Goal: Information Seeking & Learning: Learn about a topic

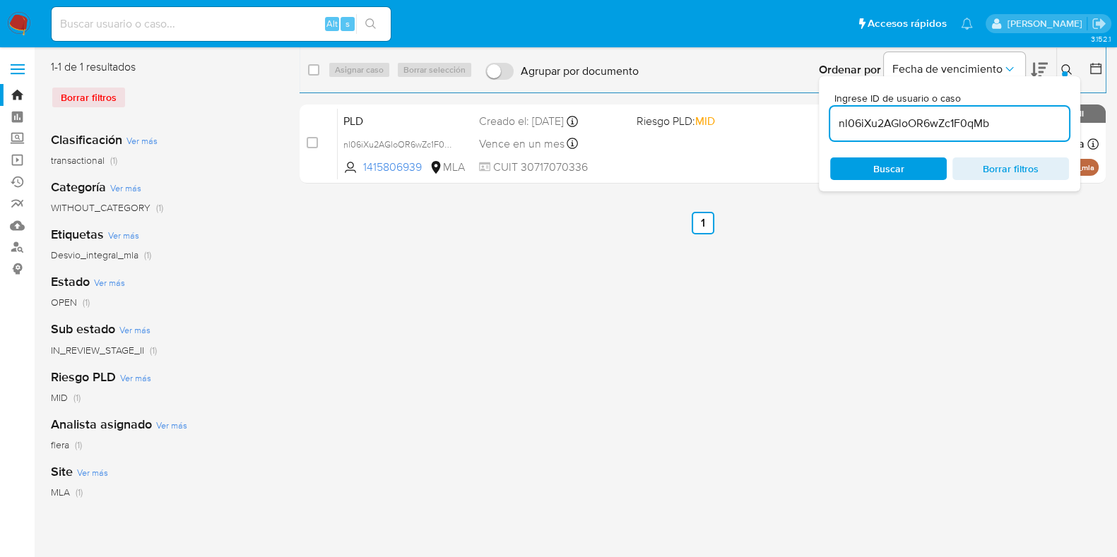
click at [922, 122] on input "nl06iXu2AGloOR6wZc1F0qMb" at bounding box center [949, 123] width 239 height 18
type input "OE3yAo2XBa80D2nY7cvaycGb"
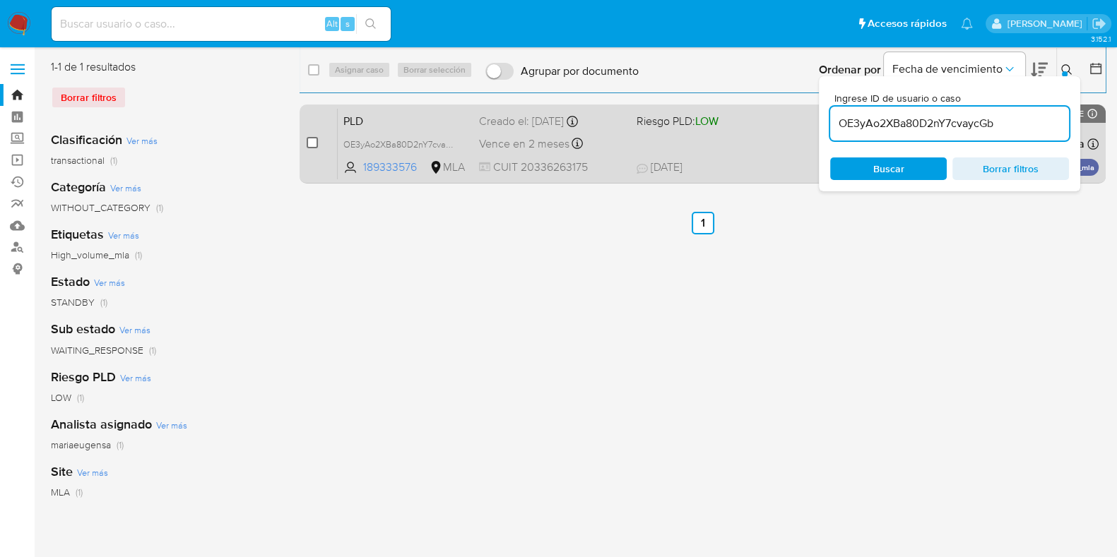
click at [312, 141] on input "checkbox" at bounding box center [312, 142] width 11 height 11
checkbox input "true"
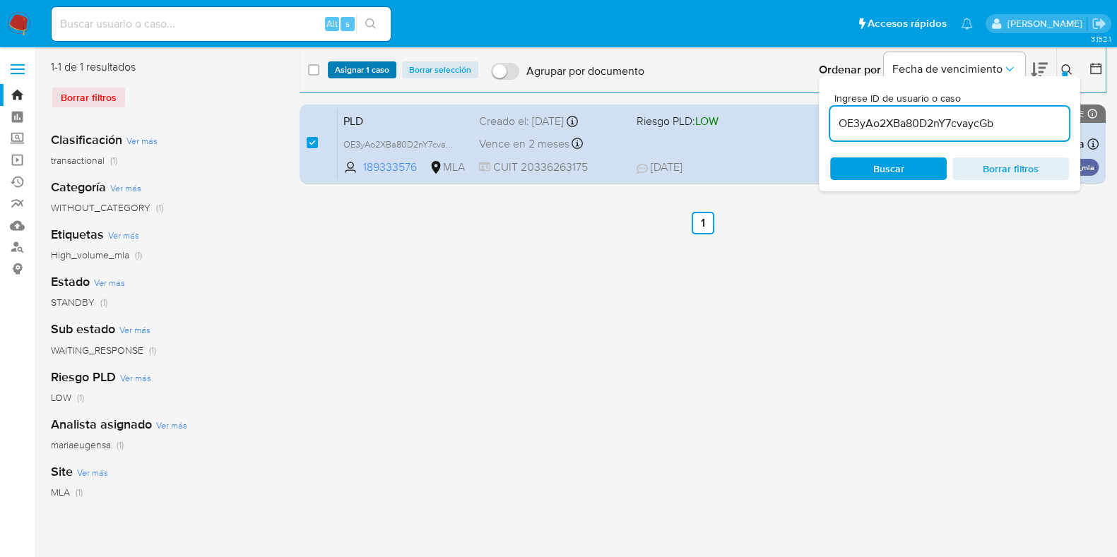
click at [356, 71] on span "Asignar 1 caso" at bounding box center [362, 70] width 54 height 14
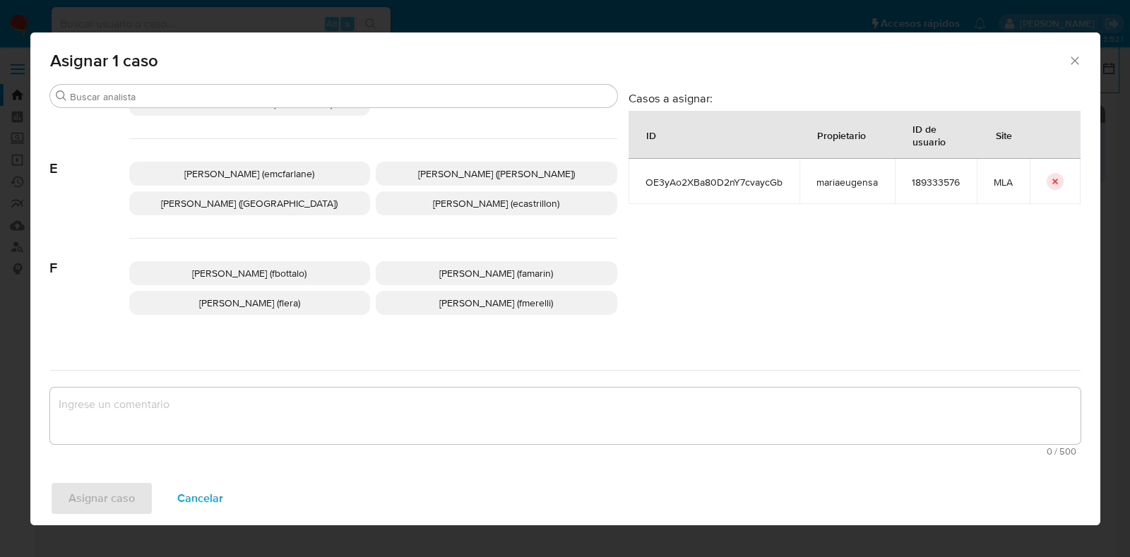
scroll to position [265, 0]
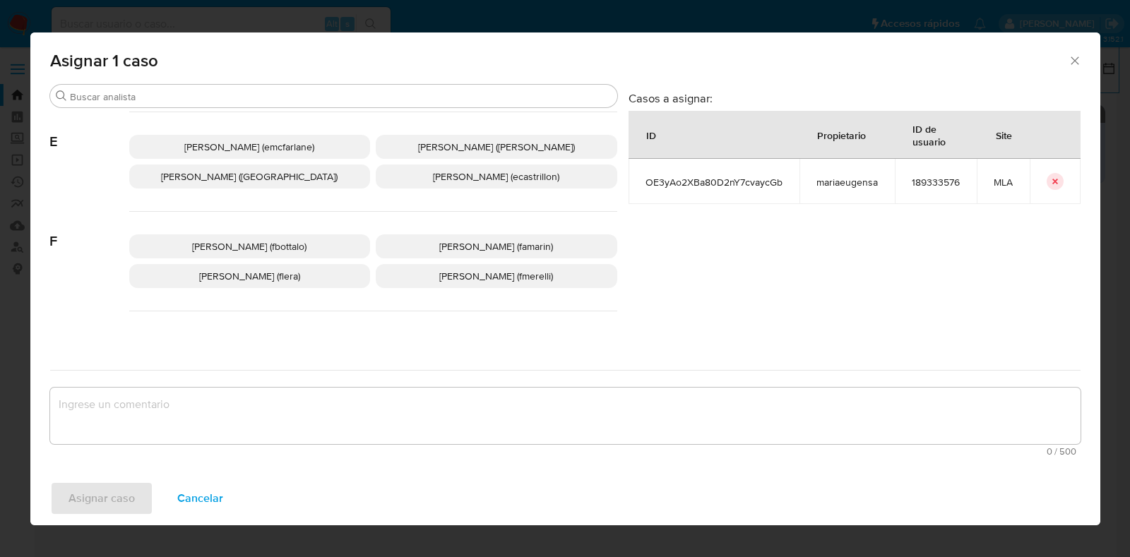
click at [286, 282] on p "Florencia Cecilia Lera (flera)" at bounding box center [250, 276] width 242 height 24
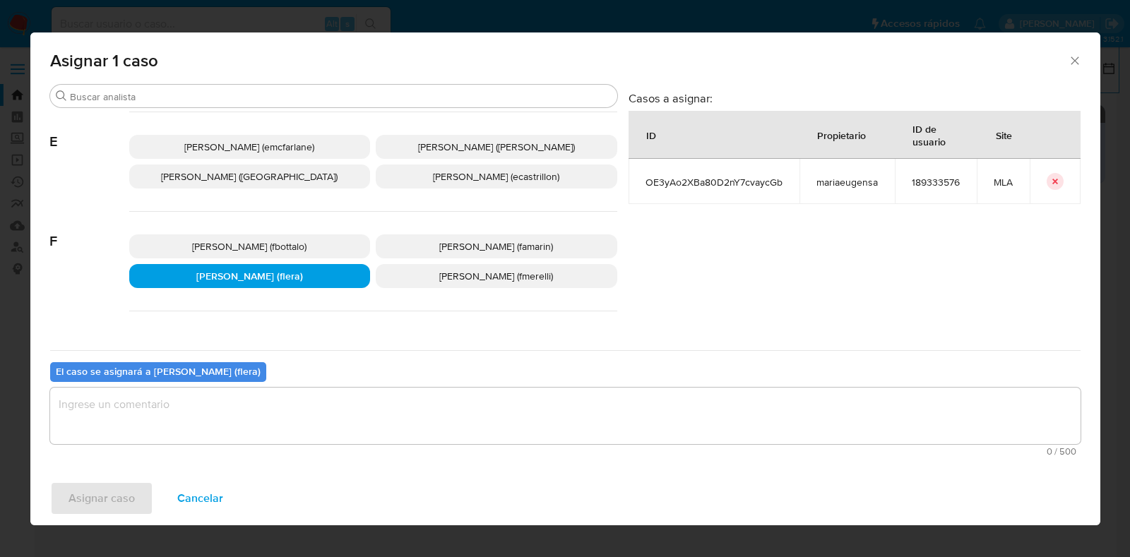
click at [246, 424] on textarea "assign-modal" at bounding box center [565, 416] width 1030 height 56
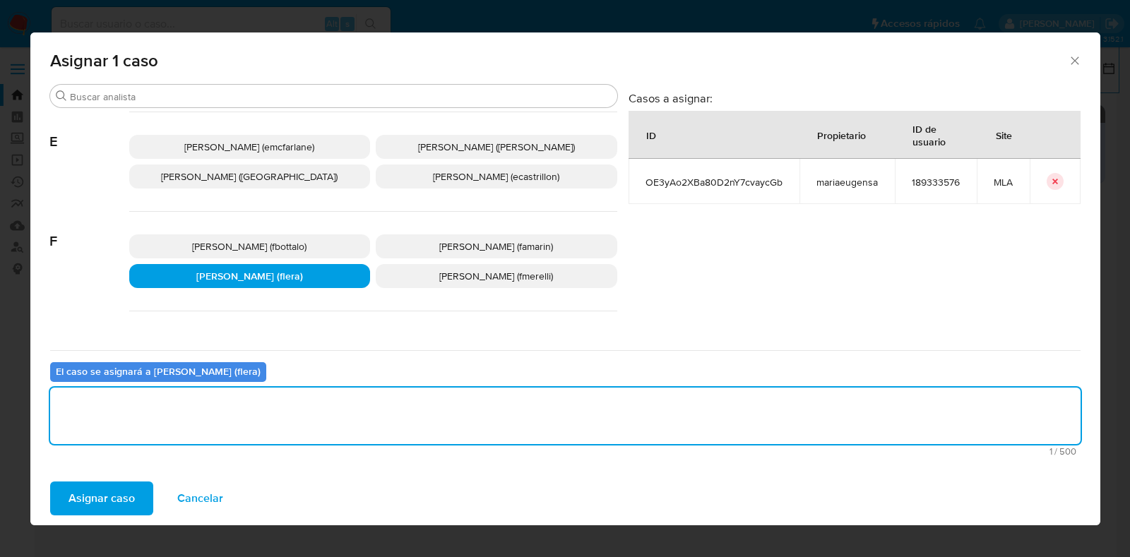
click at [96, 496] on span "Asignar caso" at bounding box center [102, 498] width 66 height 31
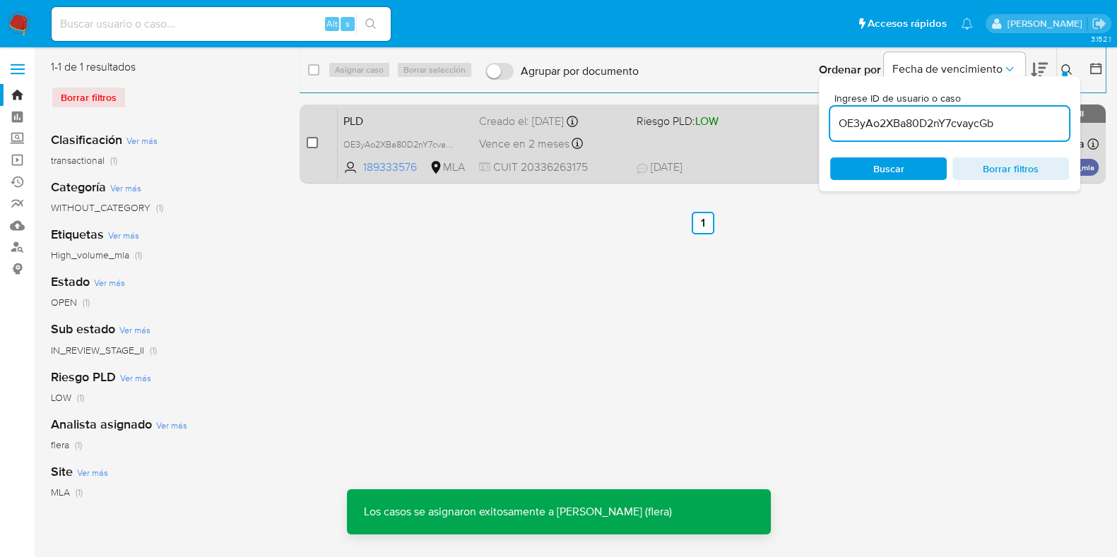
click at [308, 141] on input "checkbox" at bounding box center [312, 142] width 11 height 11
checkbox input "true"
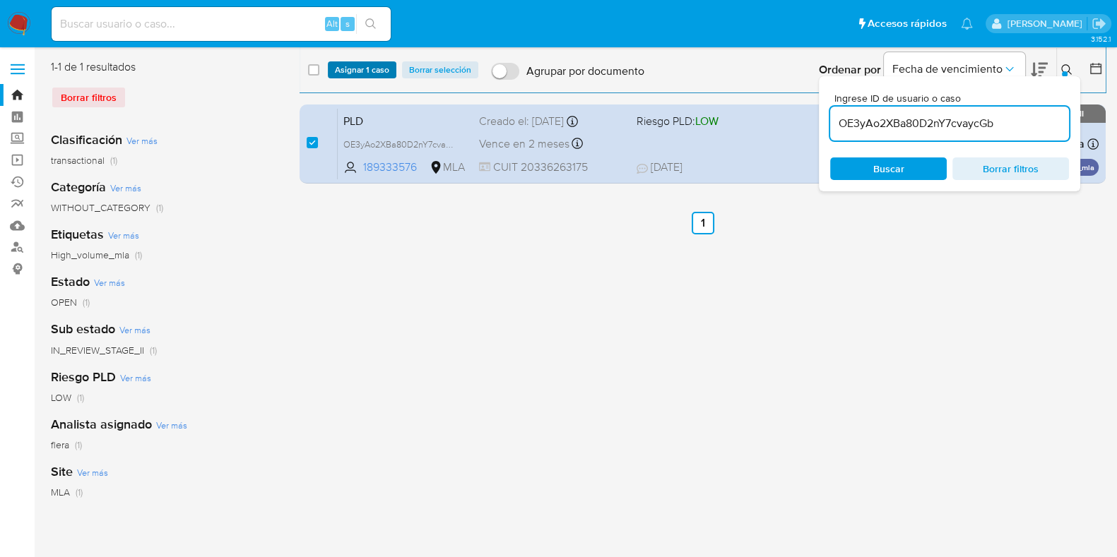
click at [344, 68] on span "Asignar 1 caso" at bounding box center [362, 70] width 54 height 14
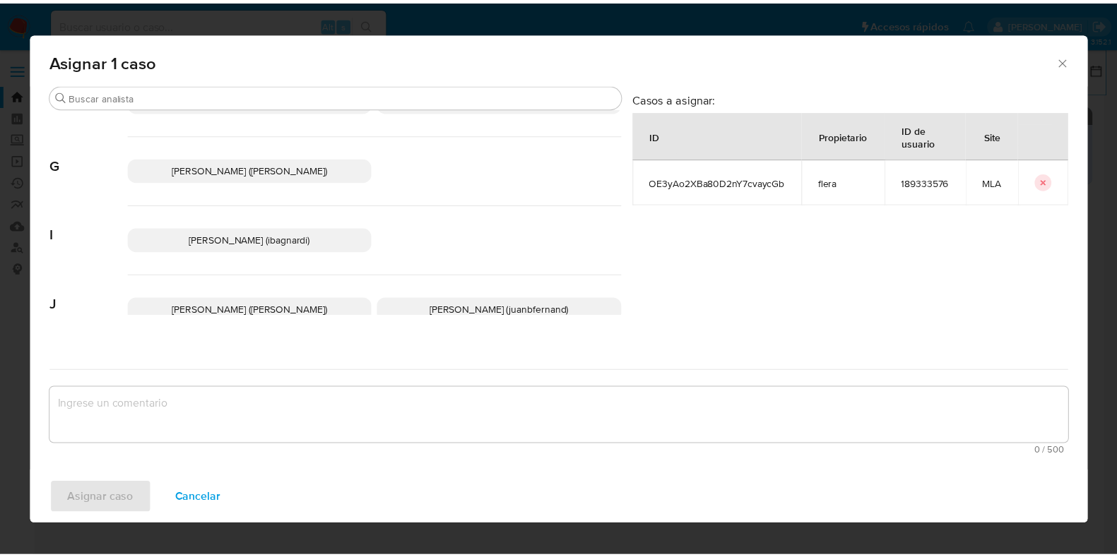
scroll to position [706, 0]
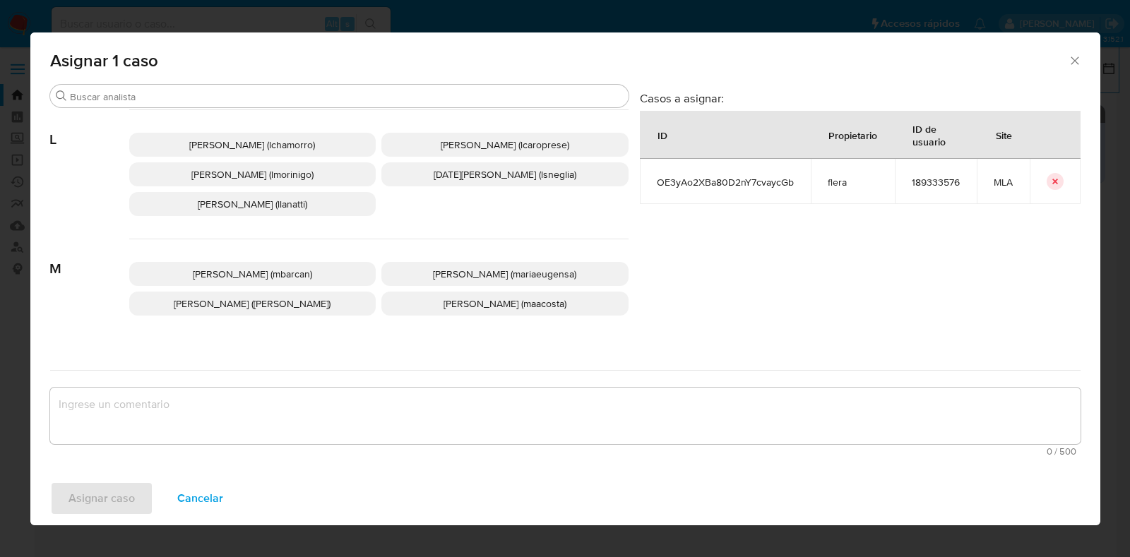
click at [470, 275] on span "Maria Eugenia Sanchez (mariaeugensa)" at bounding box center [504, 274] width 143 height 14
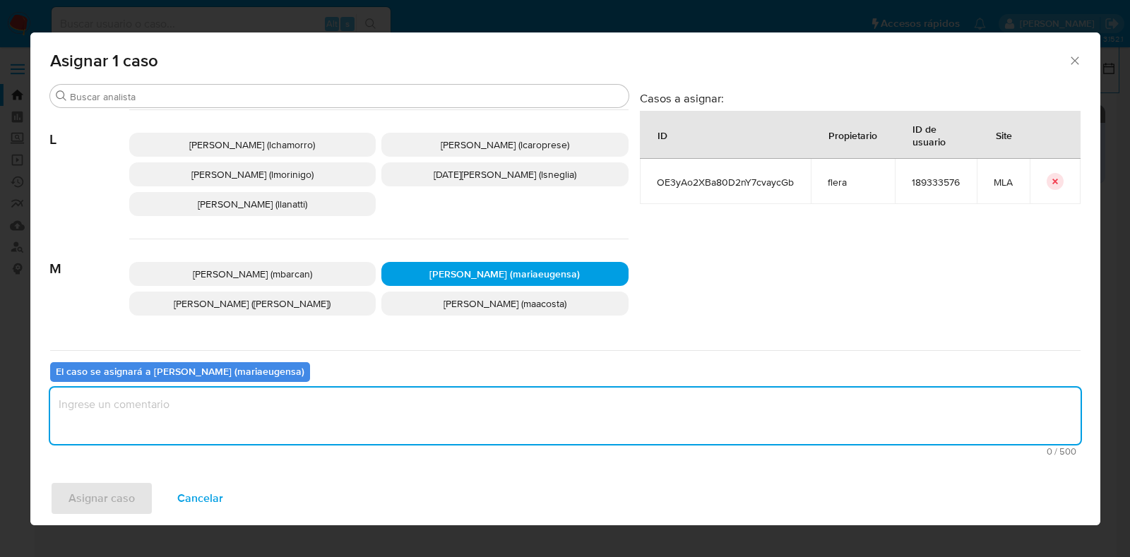
click at [358, 394] on textarea "assign-modal" at bounding box center [565, 416] width 1030 height 56
click at [119, 488] on span "Asignar caso" at bounding box center [102, 498] width 66 height 31
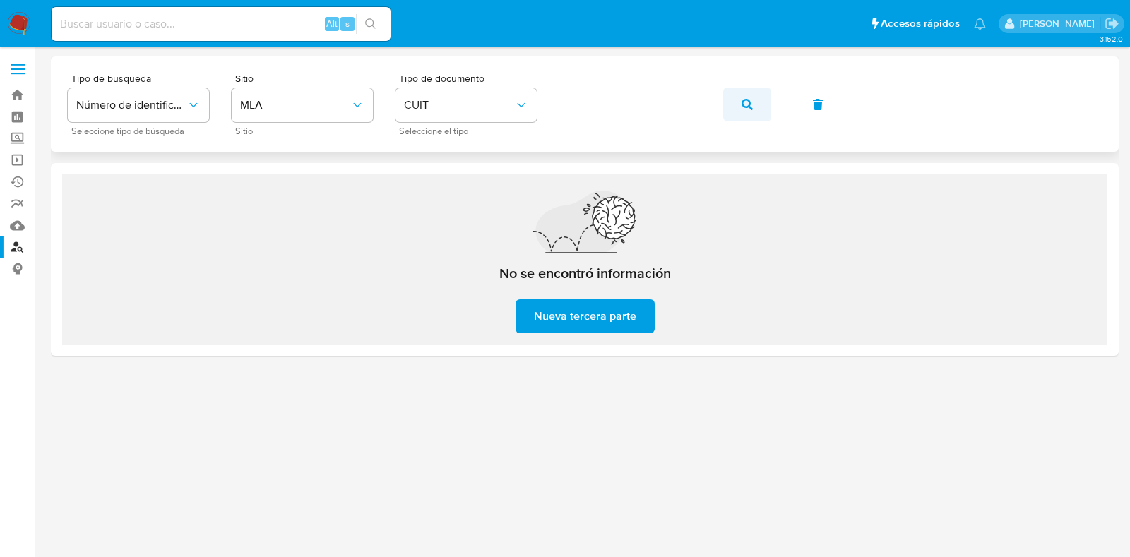
click at [746, 105] on icon "button" at bounding box center [747, 104] width 11 height 11
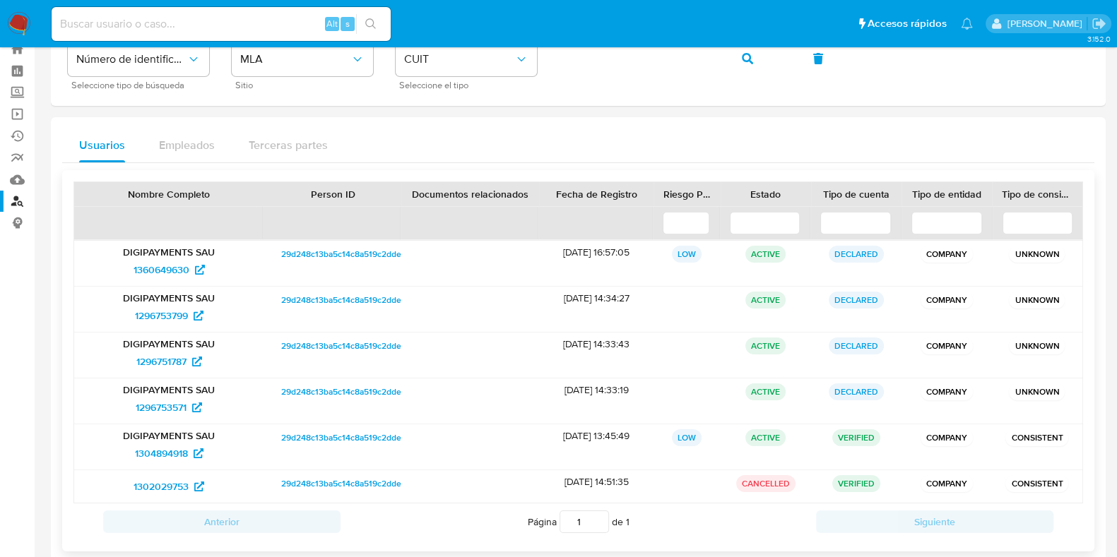
scroll to position [70, 0]
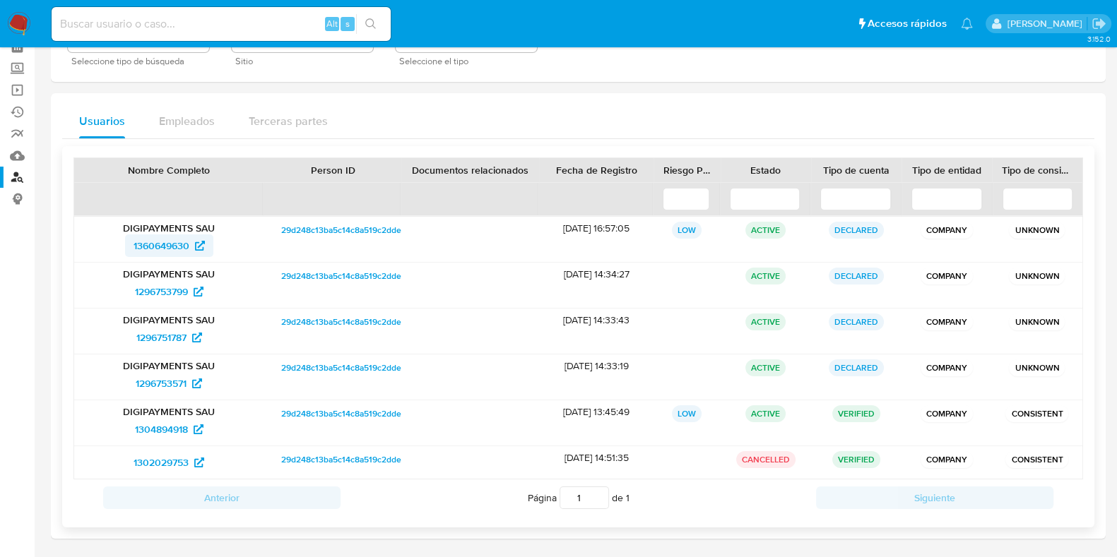
click at [143, 242] on span "1360649630" at bounding box center [161, 245] width 56 height 23
click at [162, 291] on span "1296753799" at bounding box center [161, 291] width 53 height 23
click at [171, 333] on span "1296751787" at bounding box center [161, 337] width 50 height 23
click at [169, 380] on span "1296753571" at bounding box center [161, 383] width 51 height 23
click at [158, 427] on span "1304894918" at bounding box center [161, 429] width 53 height 23
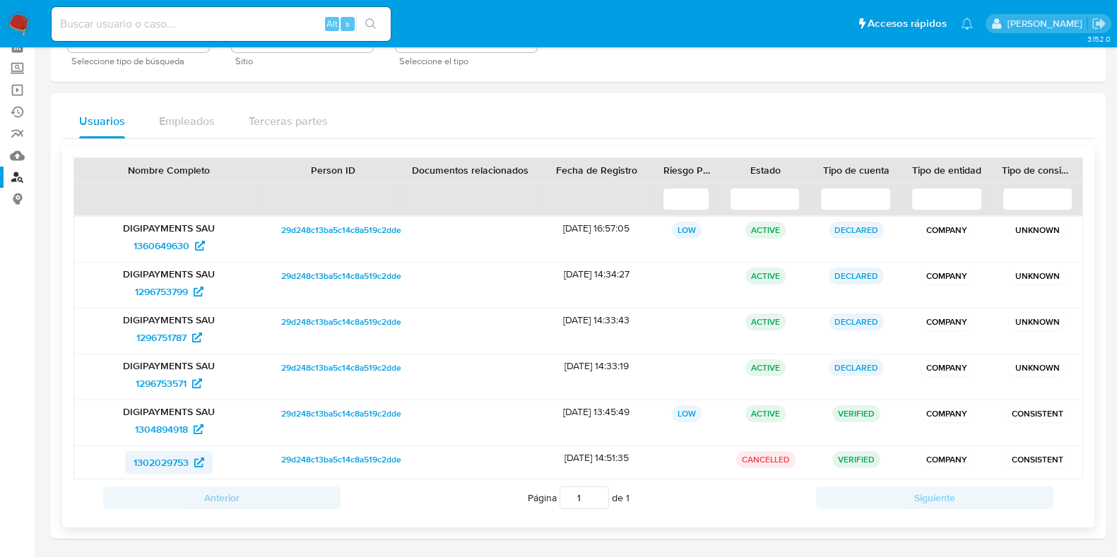
click at [154, 464] on span "1302029753" at bounding box center [160, 462] width 55 height 23
drag, startPoint x: 718, startPoint y: 169, endPoint x: 706, endPoint y: 172, distance: 13.0
click at [706, 172] on div at bounding box center [715, 170] width 25 height 24
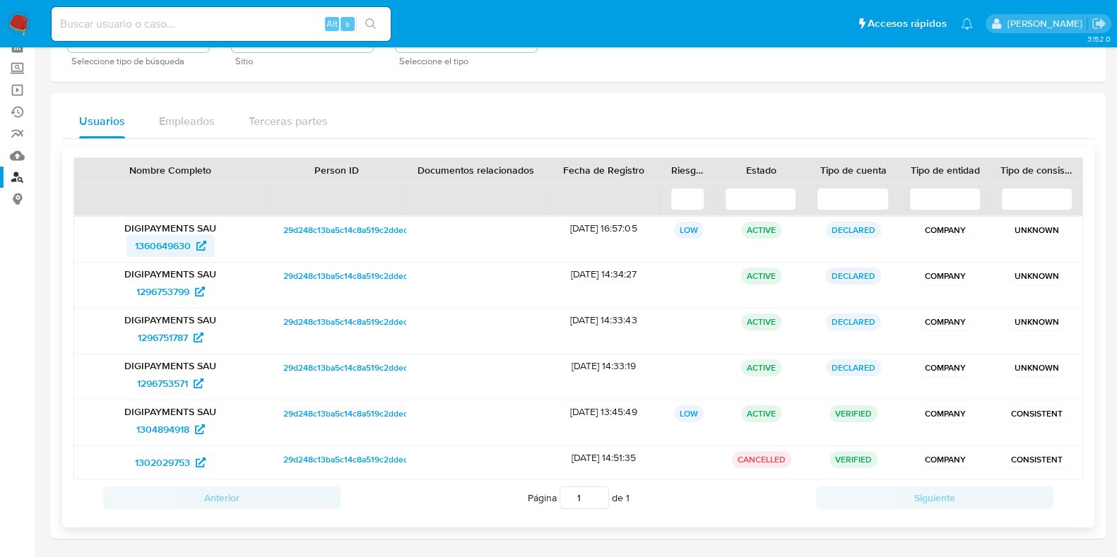
click at [160, 242] on span "1360649630" at bounding box center [163, 245] width 56 height 23
click at [169, 289] on span "1296753799" at bounding box center [162, 291] width 53 height 23
click at [167, 330] on span "1296751787" at bounding box center [163, 337] width 50 height 23
click at [169, 381] on span "1296753571" at bounding box center [162, 383] width 51 height 23
click at [177, 421] on span "1304894918" at bounding box center [162, 429] width 53 height 23
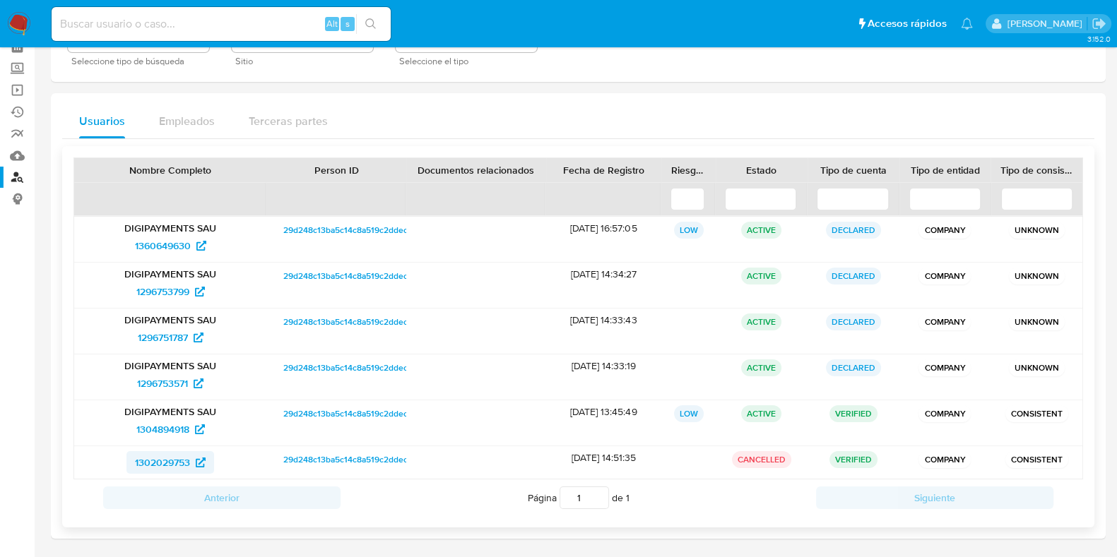
click at [156, 460] on span "1302029753" at bounding box center [162, 462] width 55 height 23
click at [165, 239] on span "1360649630" at bounding box center [163, 245] width 56 height 23
click at [145, 285] on span "1296753799" at bounding box center [162, 291] width 53 height 23
click at [174, 333] on span "1296751787" at bounding box center [163, 337] width 50 height 23
click at [179, 388] on span "1296753571" at bounding box center [162, 383] width 51 height 23
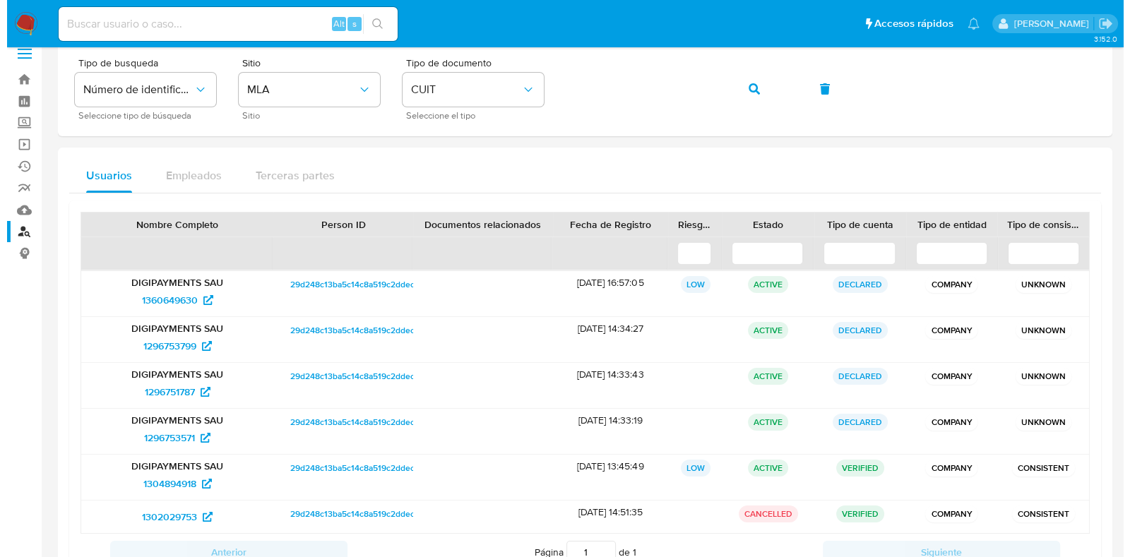
scroll to position [0, 0]
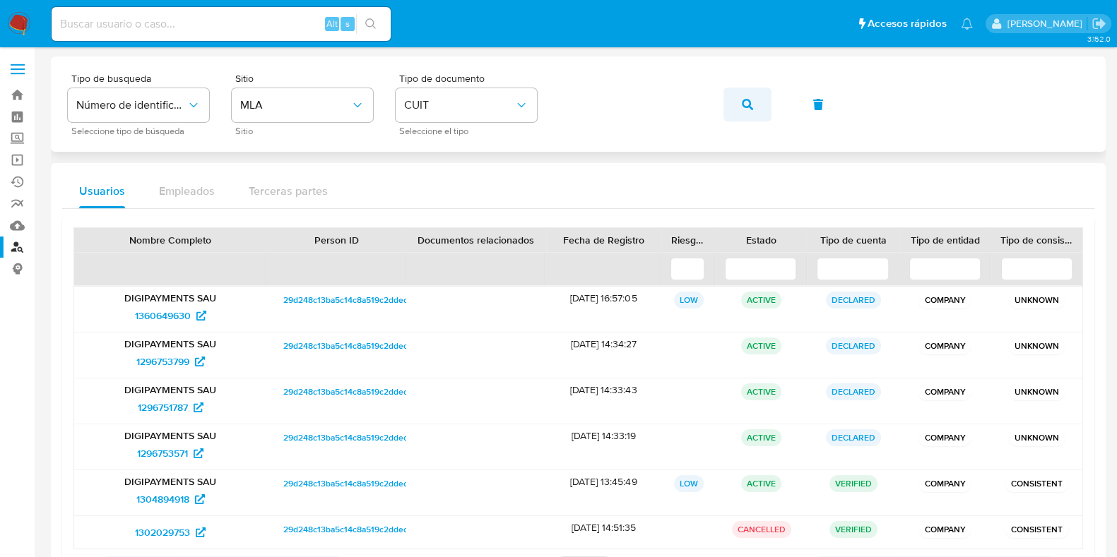
click at [735, 98] on button "button" at bounding box center [747, 105] width 48 height 34
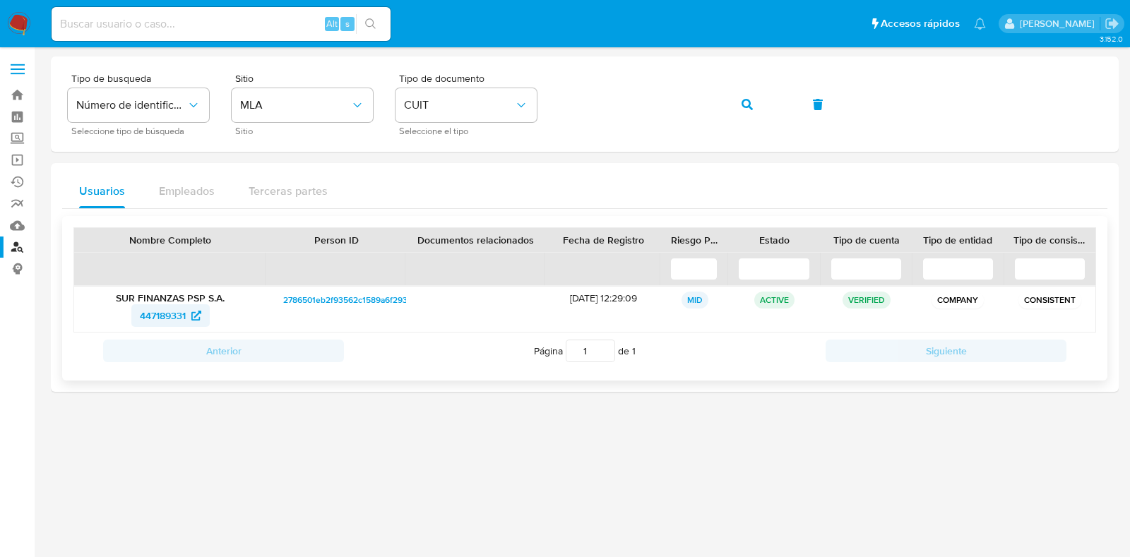
click at [174, 314] on span "447189331" at bounding box center [163, 315] width 46 height 23
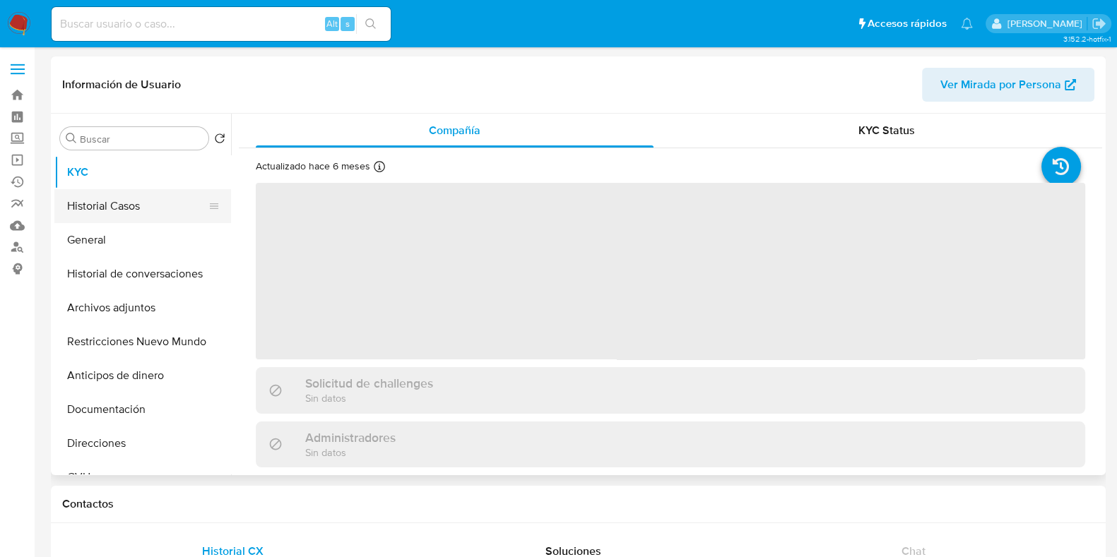
click at [153, 206] on button "Historial Casos" at bounding box center [136, 206] width 165 height 34
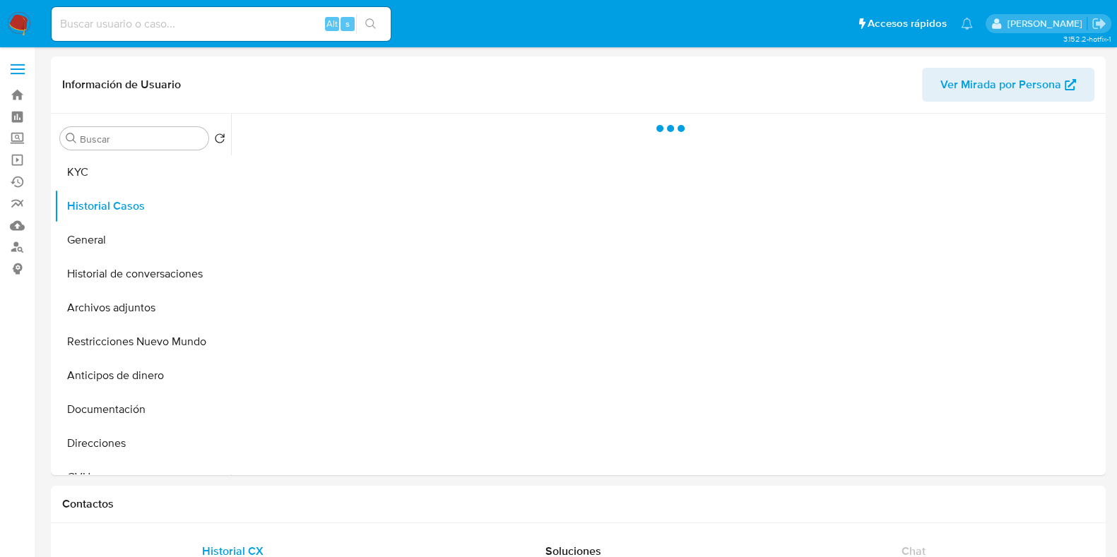
select select "10"
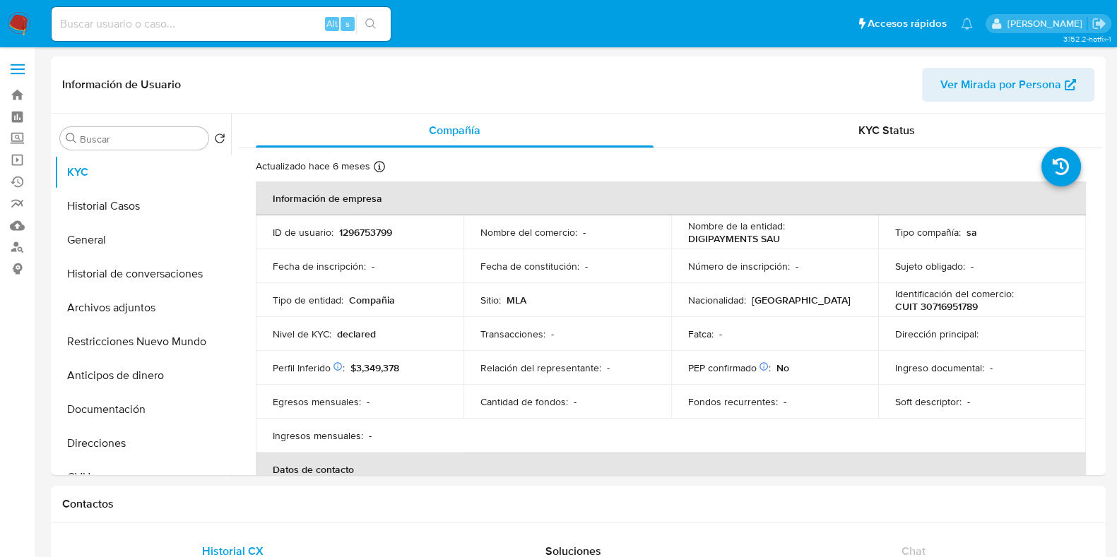
select select "10"
click at [119, 211] on button "Historial Casos" at bounding box center [136, 206] width 165 height 34
click at [138, 210] on button "Historial Casos" at bounding box center [136, 206] width 165 height 34
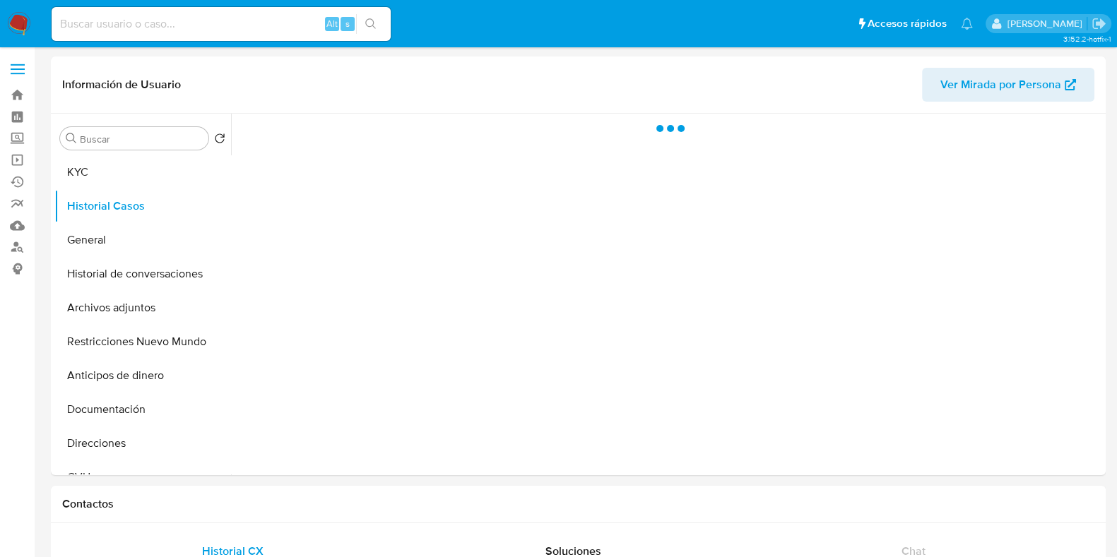
select select "10"
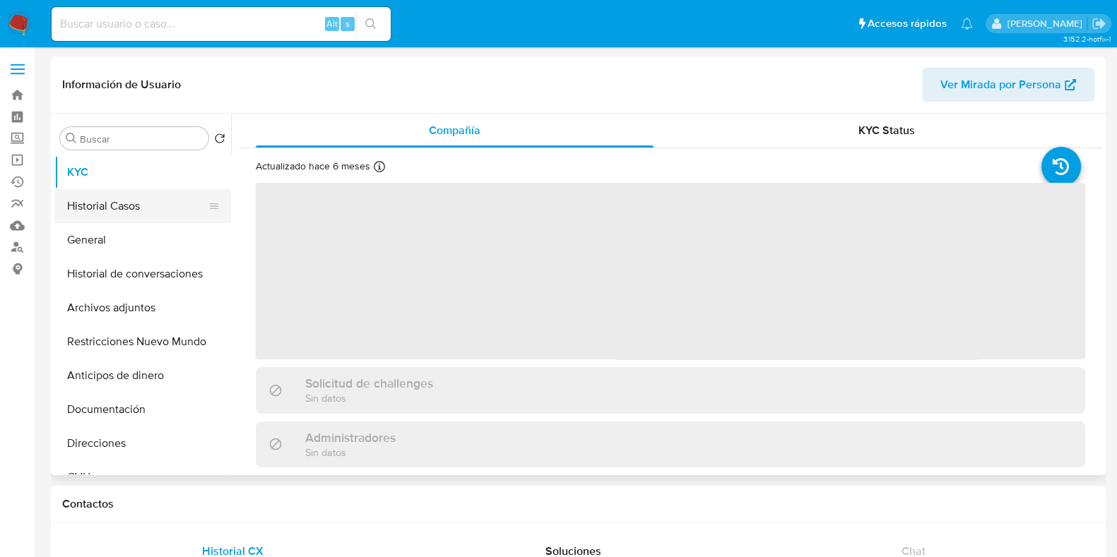
click at [129, 210] on button "Historial Casos" at bounding box center [136, 206] width 165 height 34
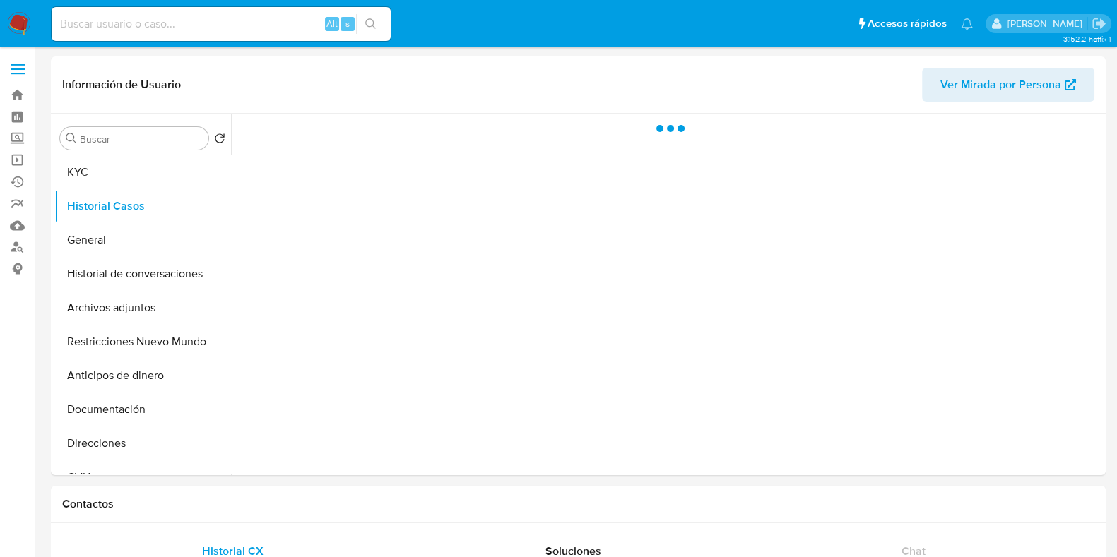
select select "10"
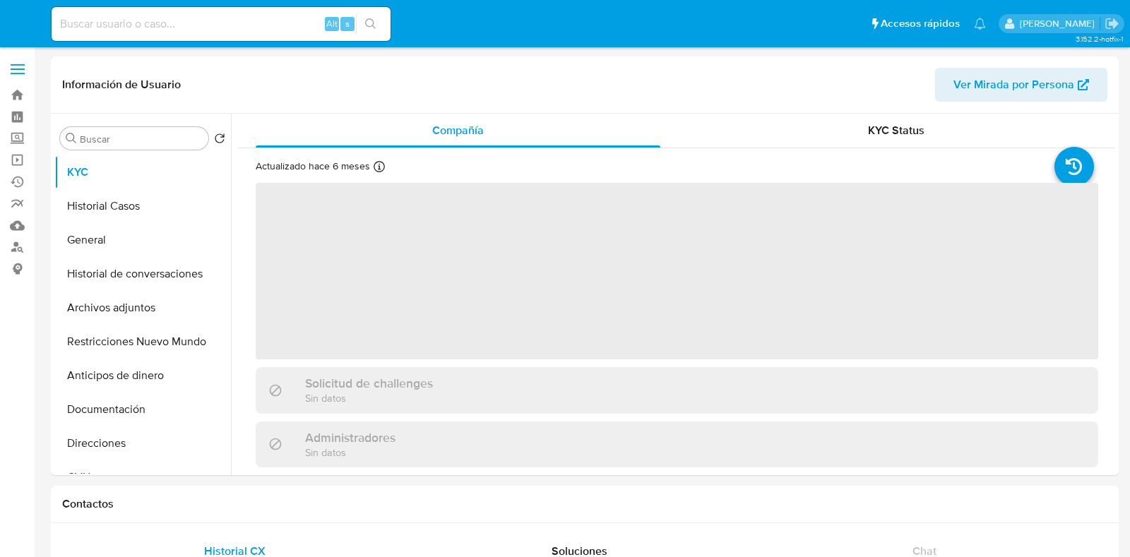
select select "10"
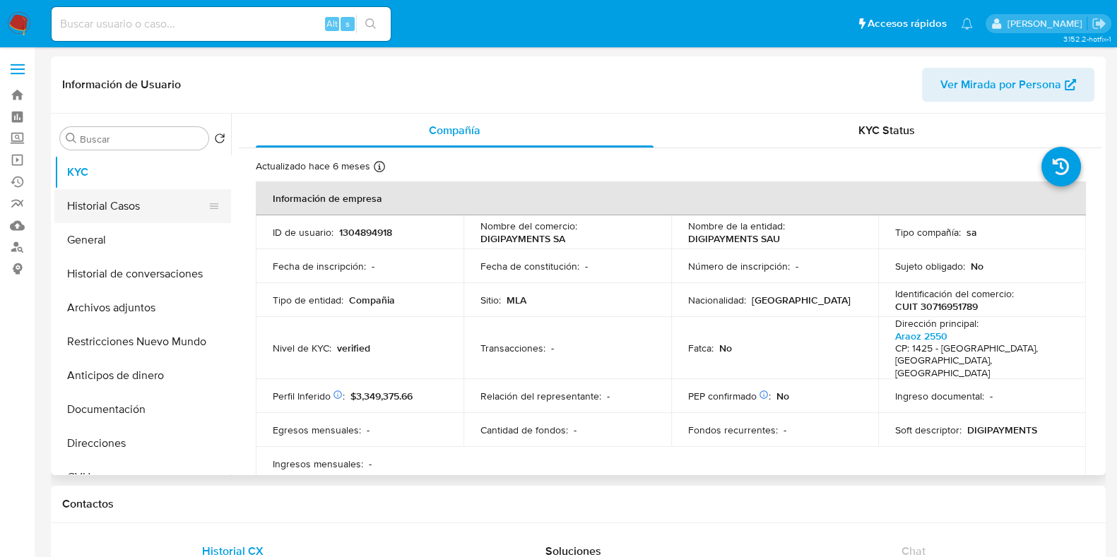
click at [95, 204] on button "Historial Casos" at bounding box center [136, 206] width 165 height 34
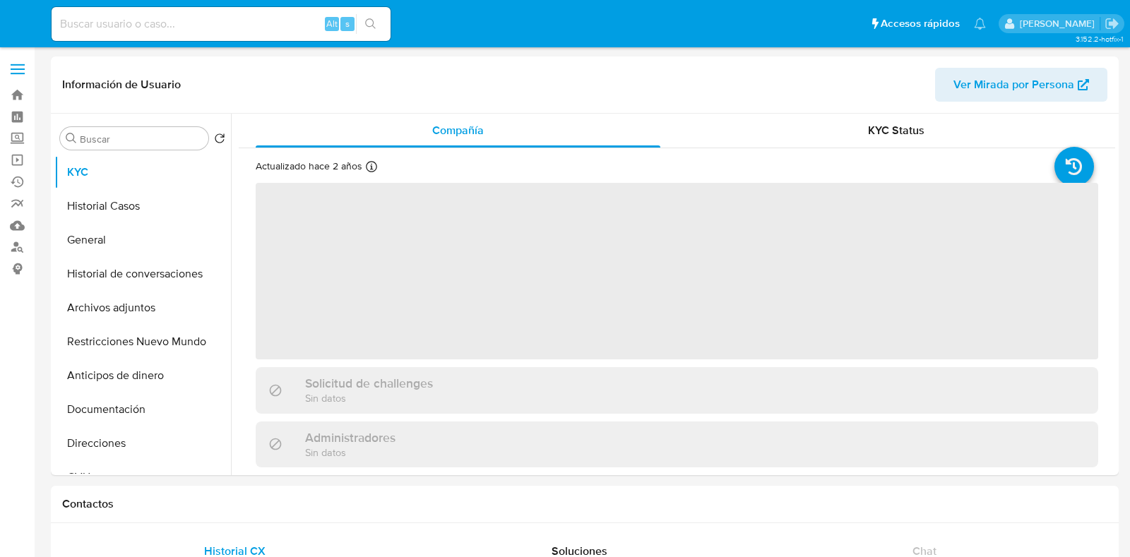
select select "10"
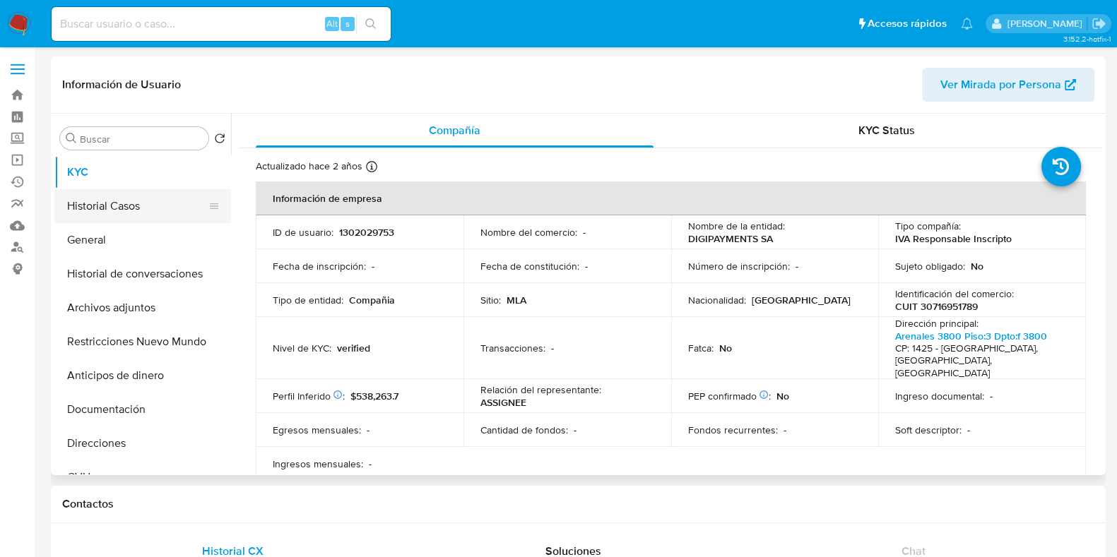
click at [124, 216] on button "Historial Casos" at bounding box center [136, 206] width 165 height 34
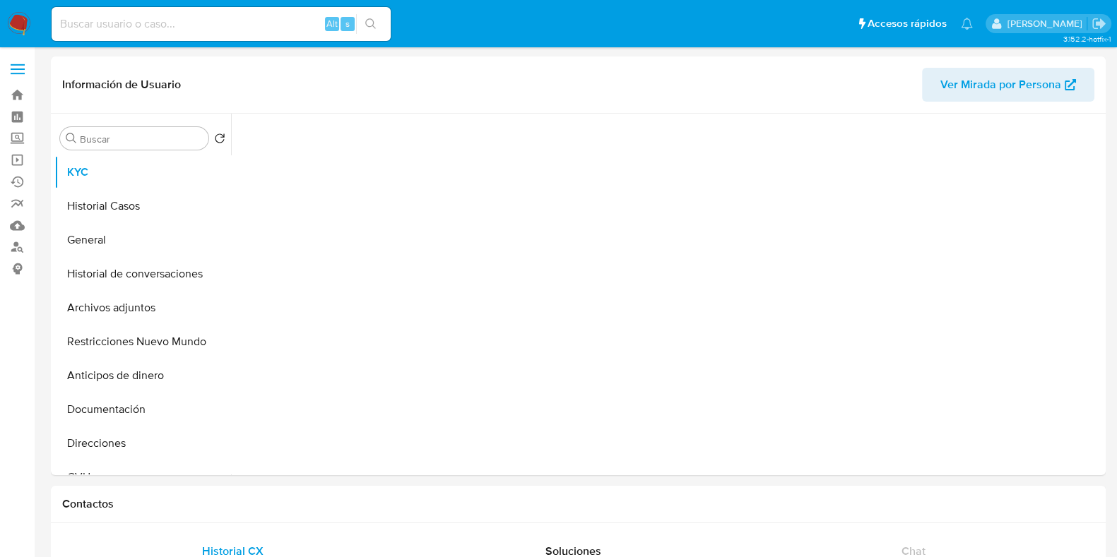
select select "10"
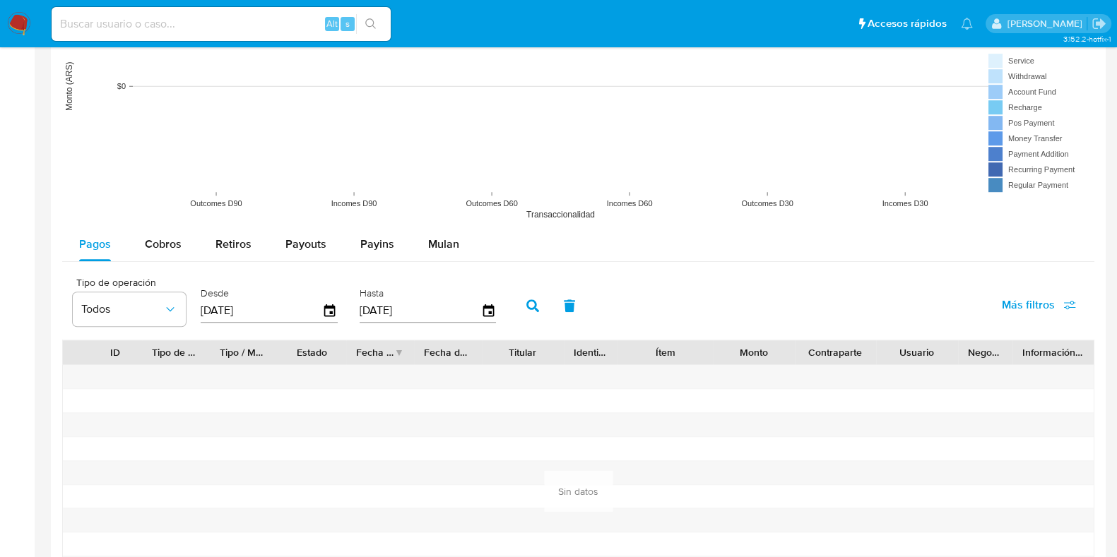
scroll to position [1345, 0]
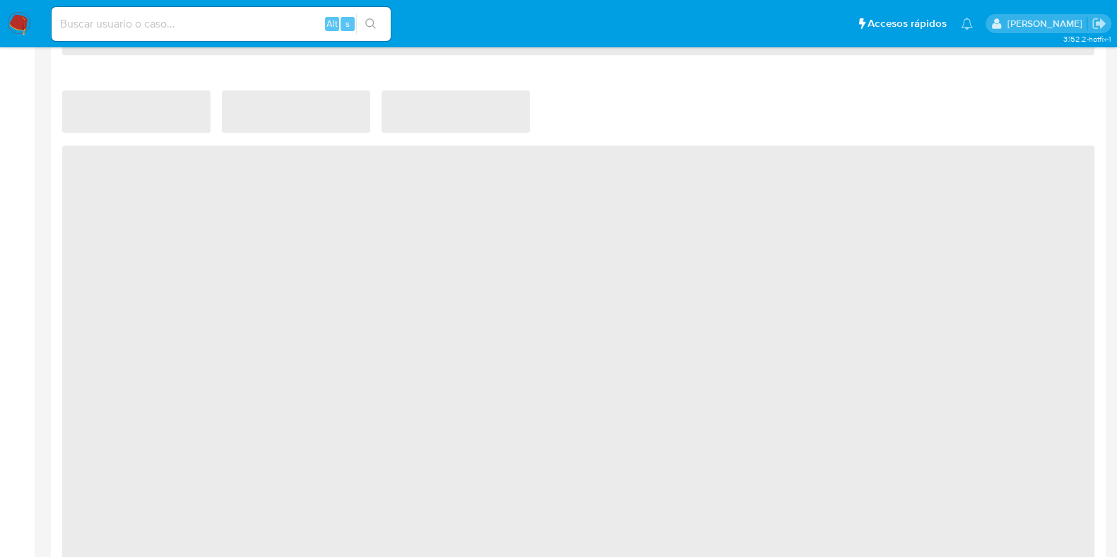
scroll to position [916, 0]
select select "10"
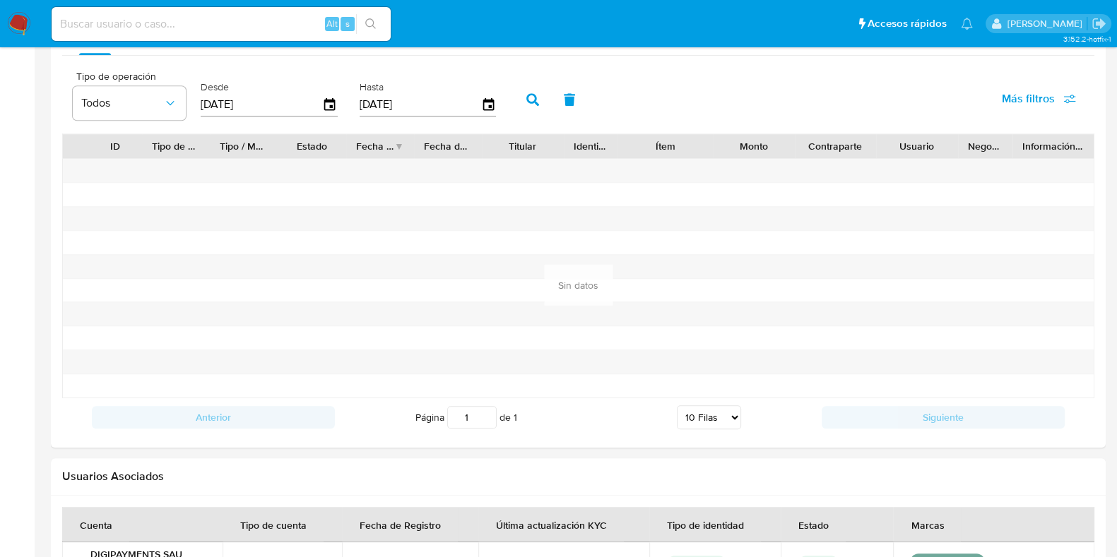
scroll to position [1534, 0]
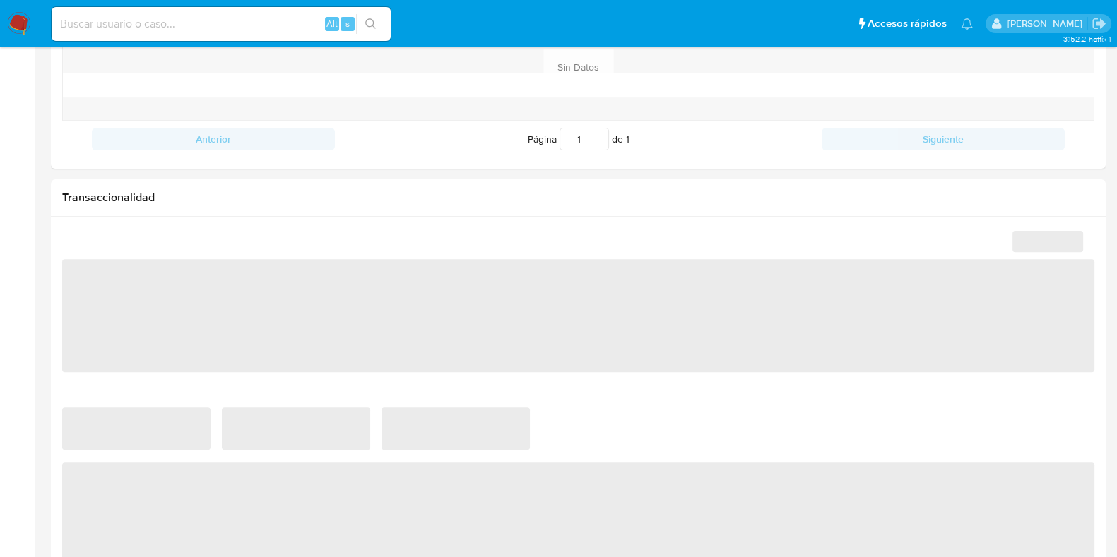
scroll to position [973, 0]
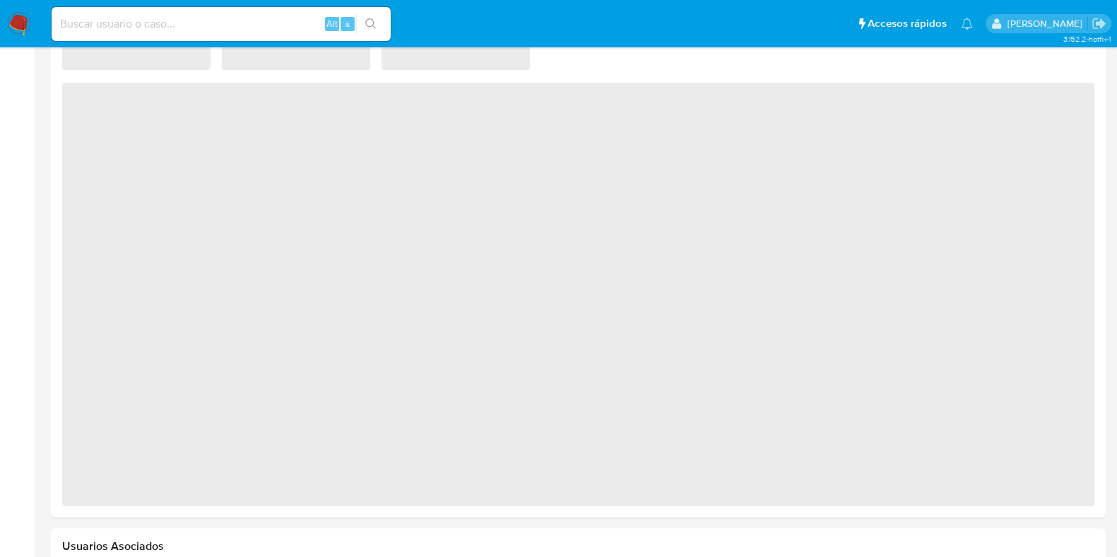
select select "10"
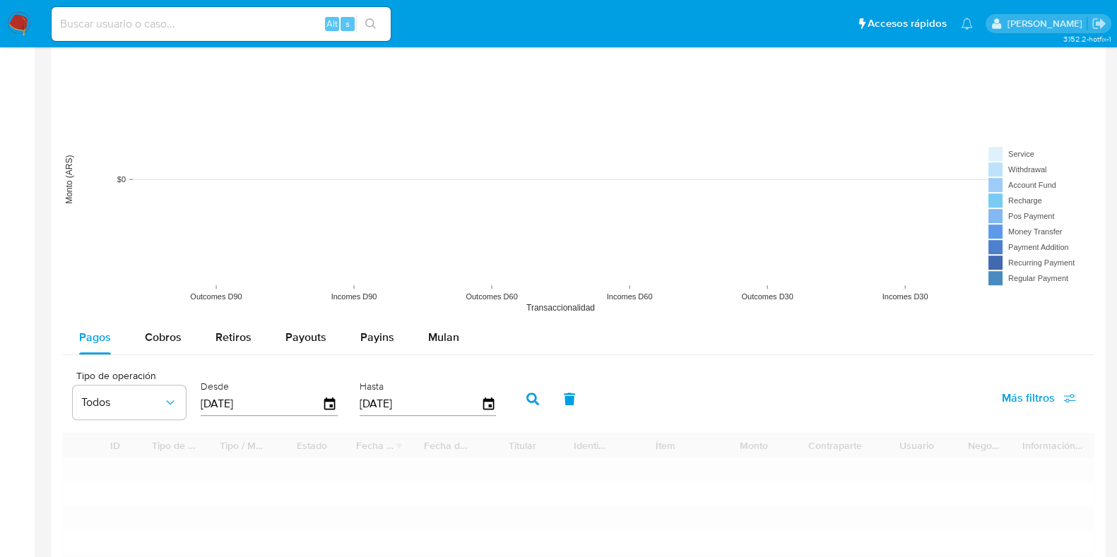
scroll to position [1326, 0]
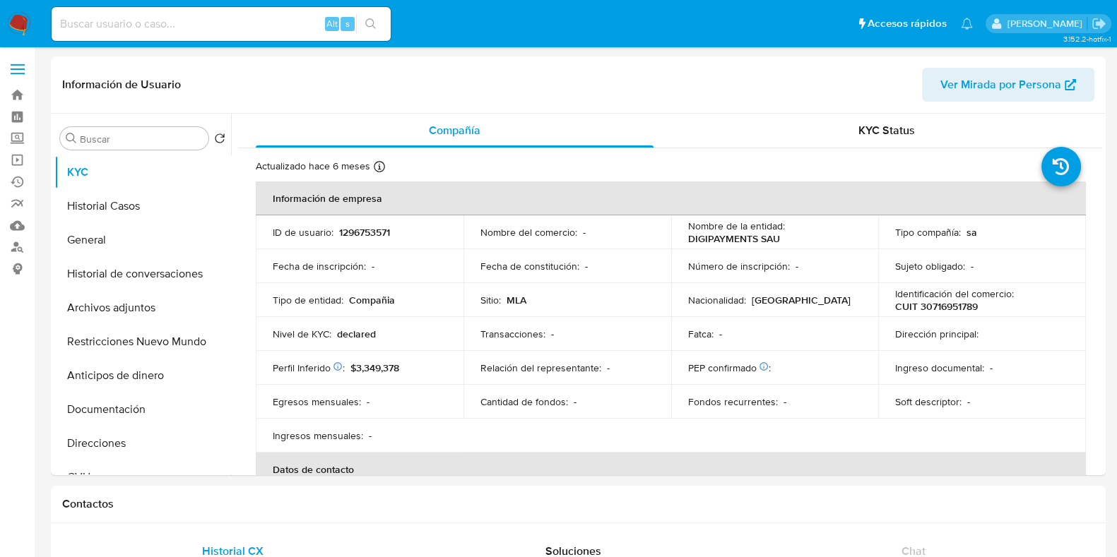
select select "10"
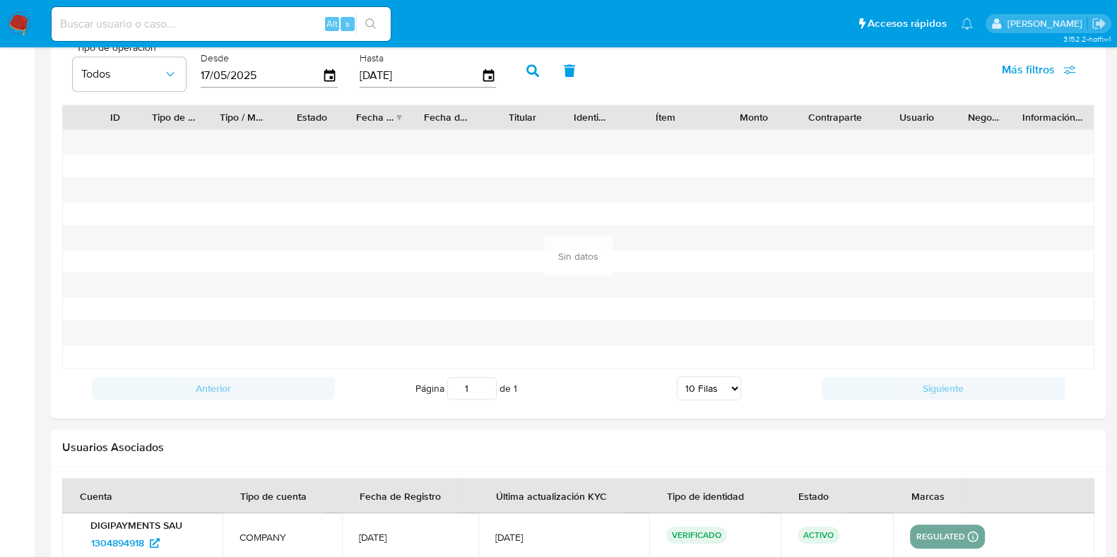
scroll to position [1409, 0]
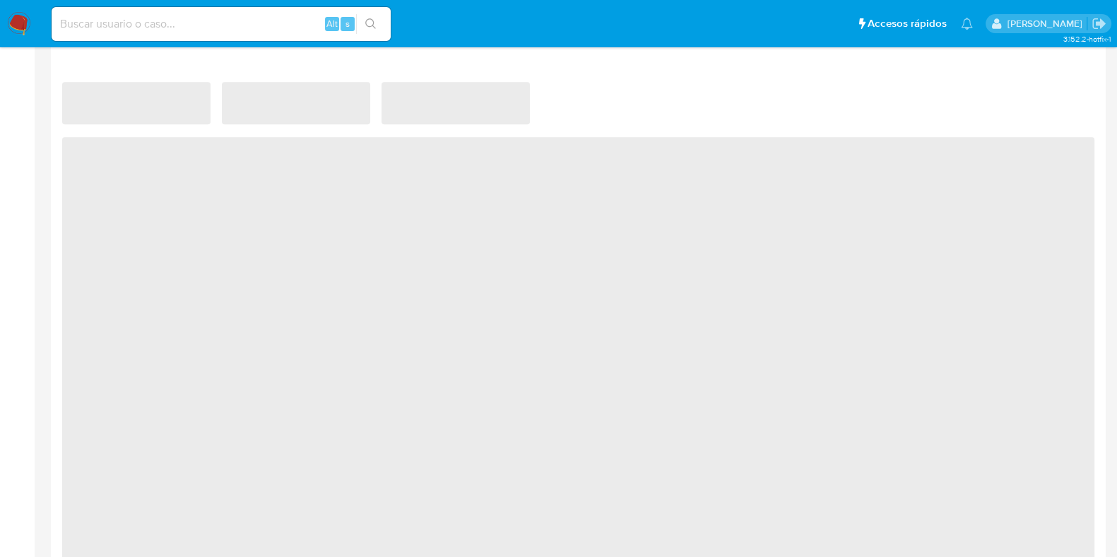
scroll to position [944, 0]
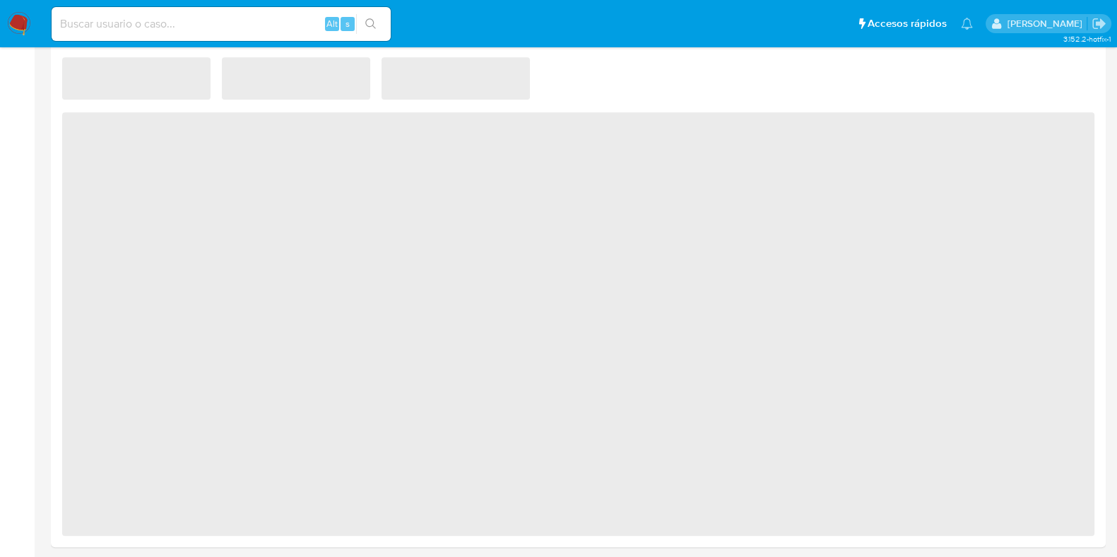
select select "10"
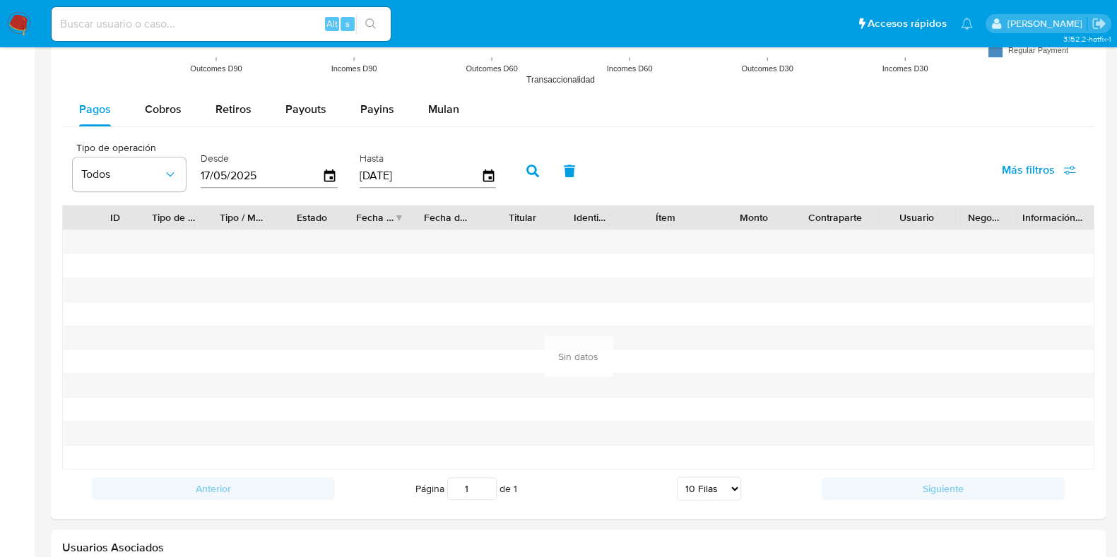
scroll to position [1319, 0]
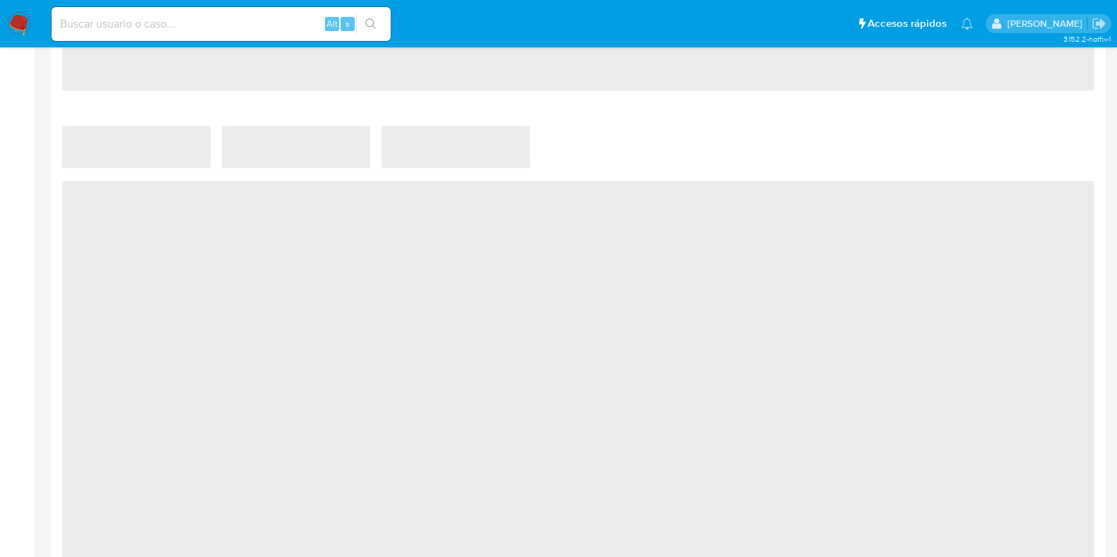
scroll to position [951, 0]
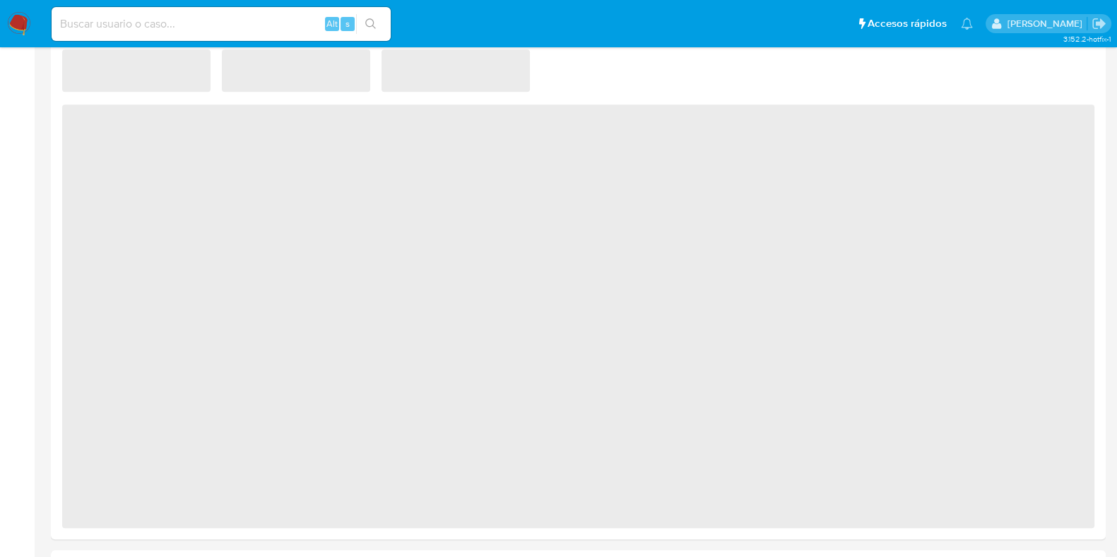
select select "10"
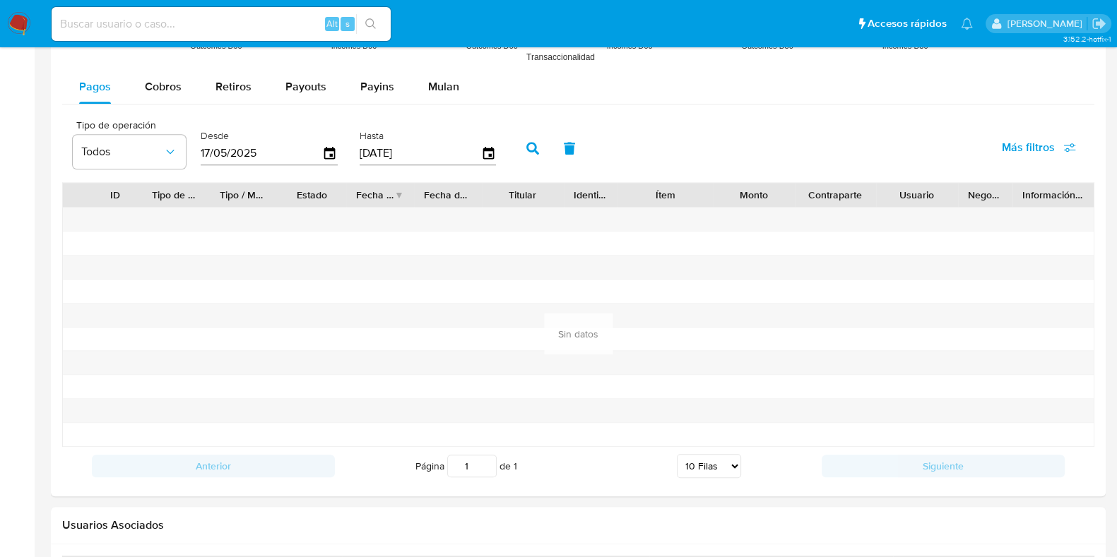
scroll to position [1359, 0]
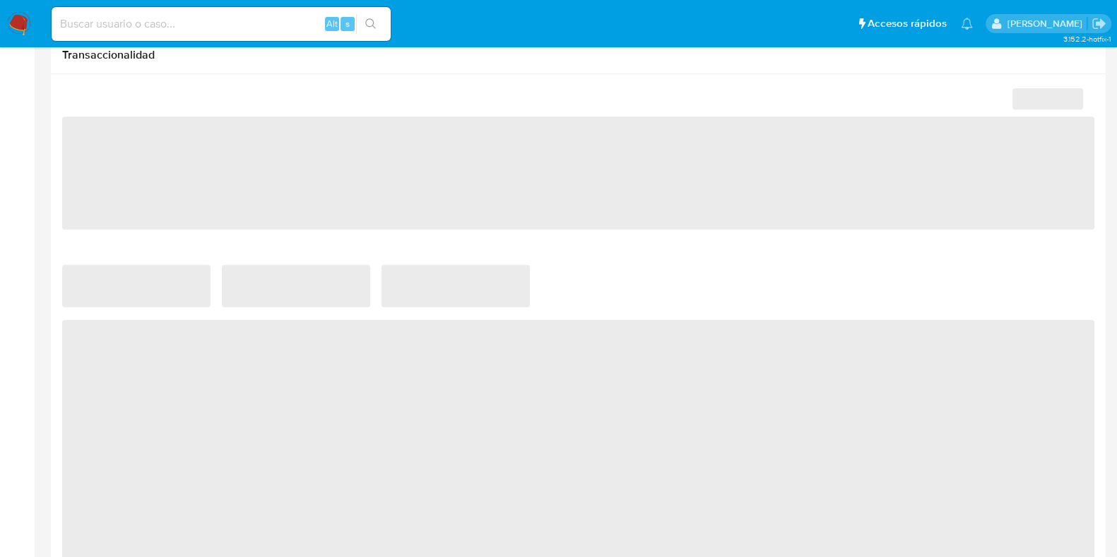
scroll to position [816, 0]
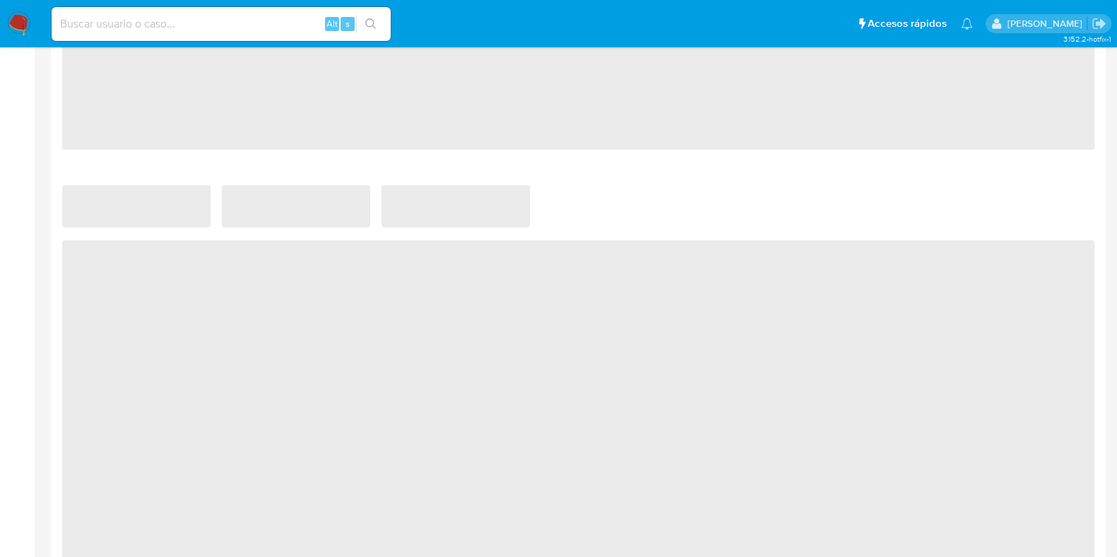
select select "10"
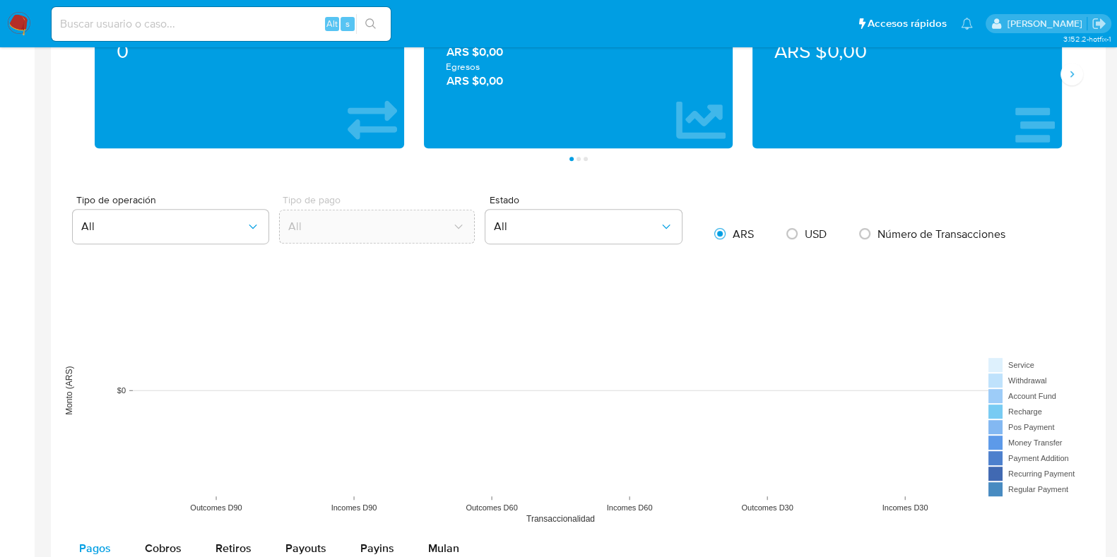
scroll to position [688, 0]
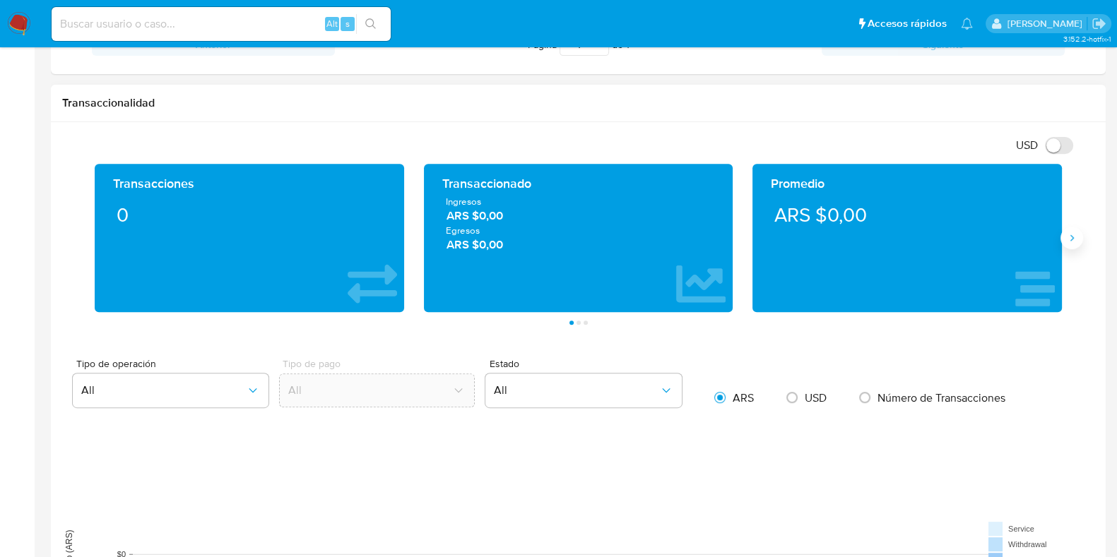
click at [1069, 232] on icon "Siguiente" at bounding box center [1071, 237] width 11 height 11
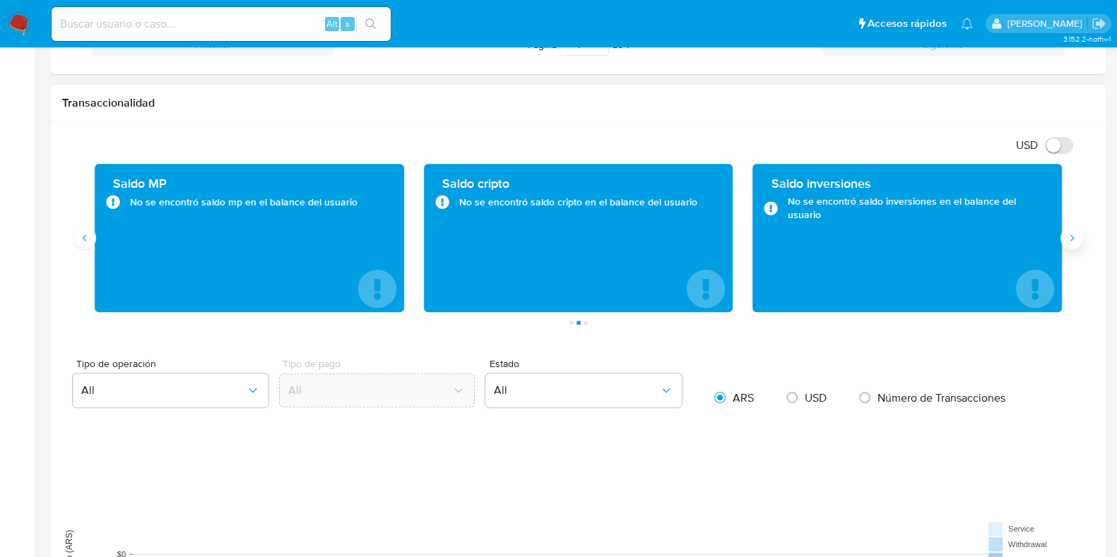
click at [1069, 232] on icon "Siguiente" at bounding box center [1071, 237] width 11 height 11
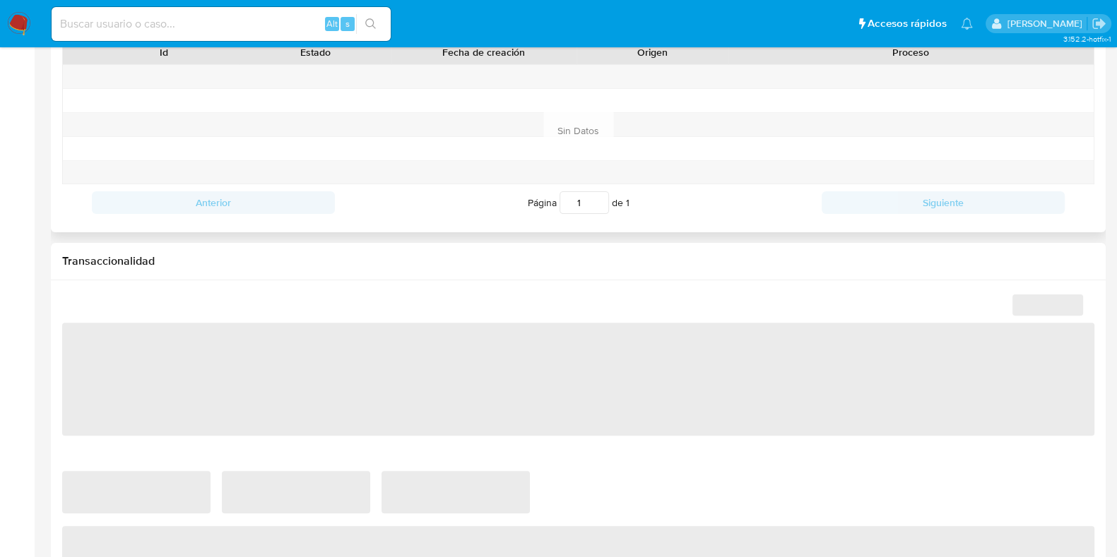
select select "10"
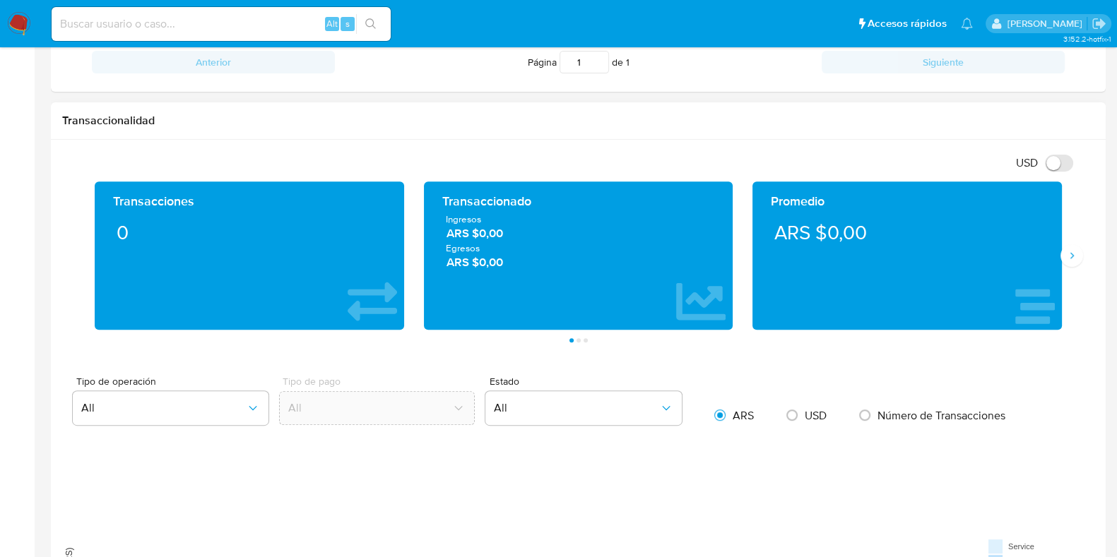
scroll to position [617, 0]
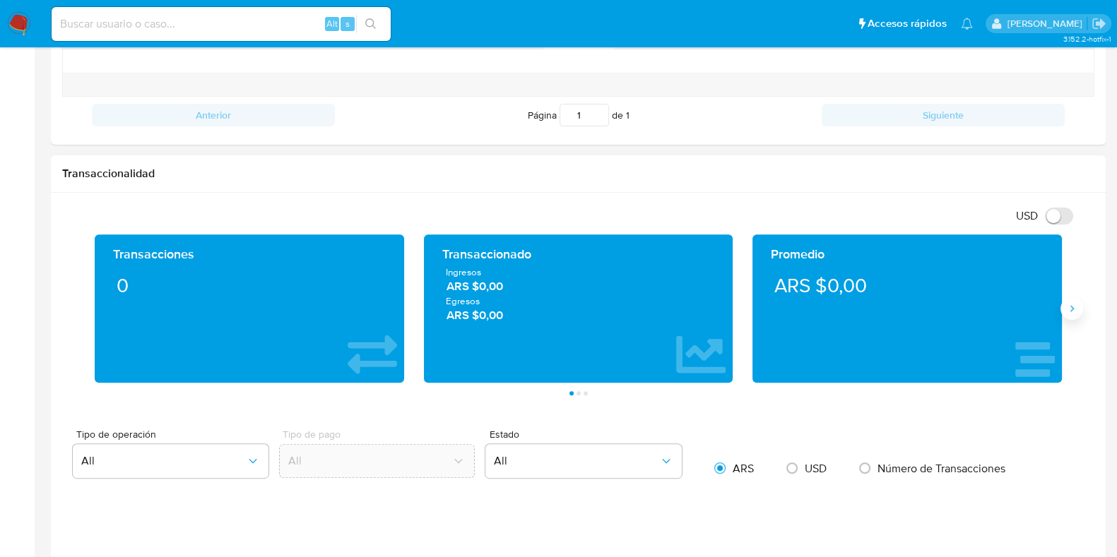
click at [1075, 312] on button "Siguiente" at bounding box center [1071, 308] width 23 height 23
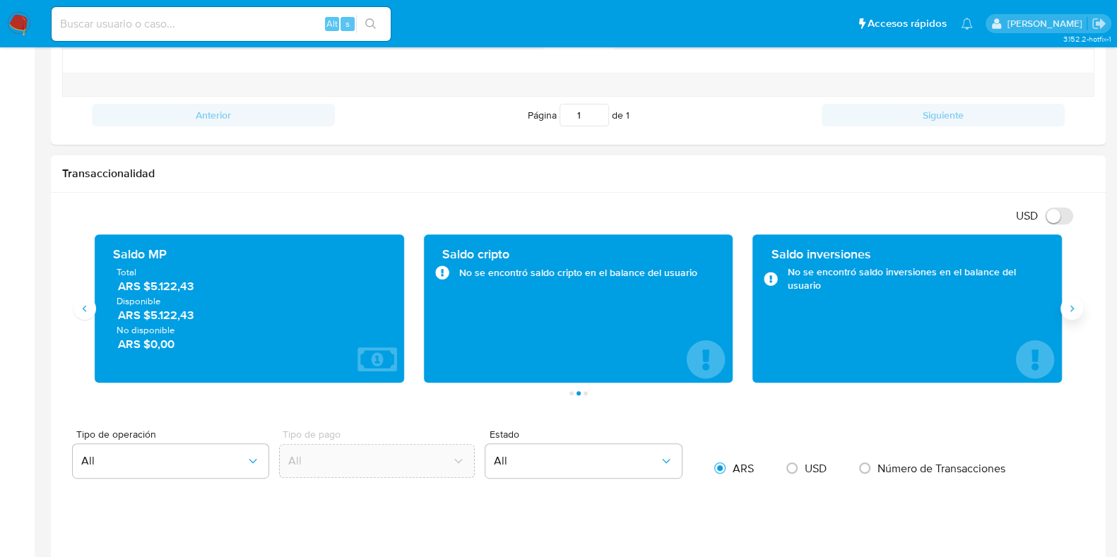
click at [1064, 309] on button "Siguiente" at bounding box center [1071, 308] width 23 height 23
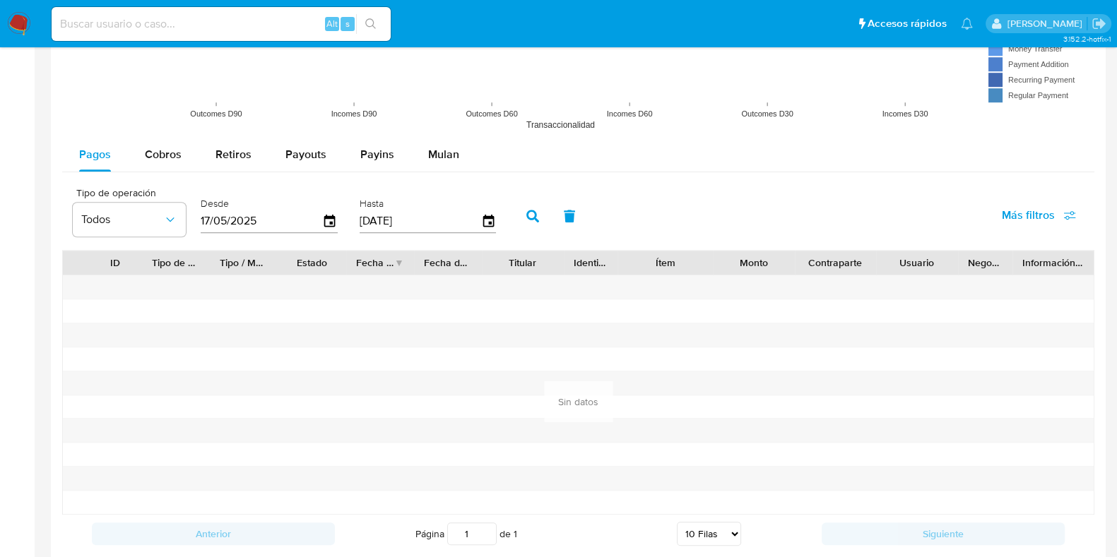
scroll to position [1299, 0]
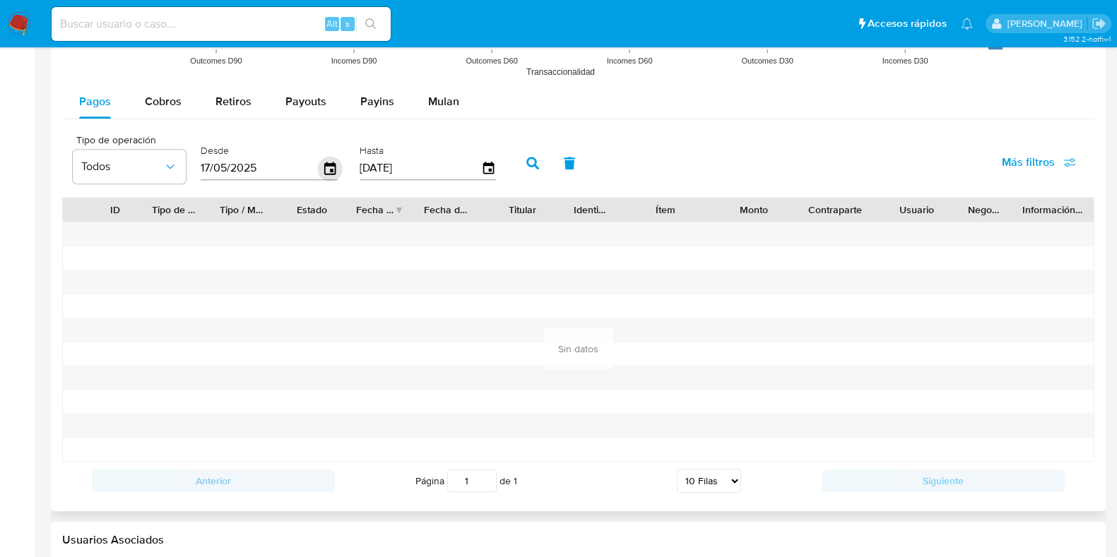
click at [328, 164] on icon "button" at bounding box center [329, 168] width 11 height 13
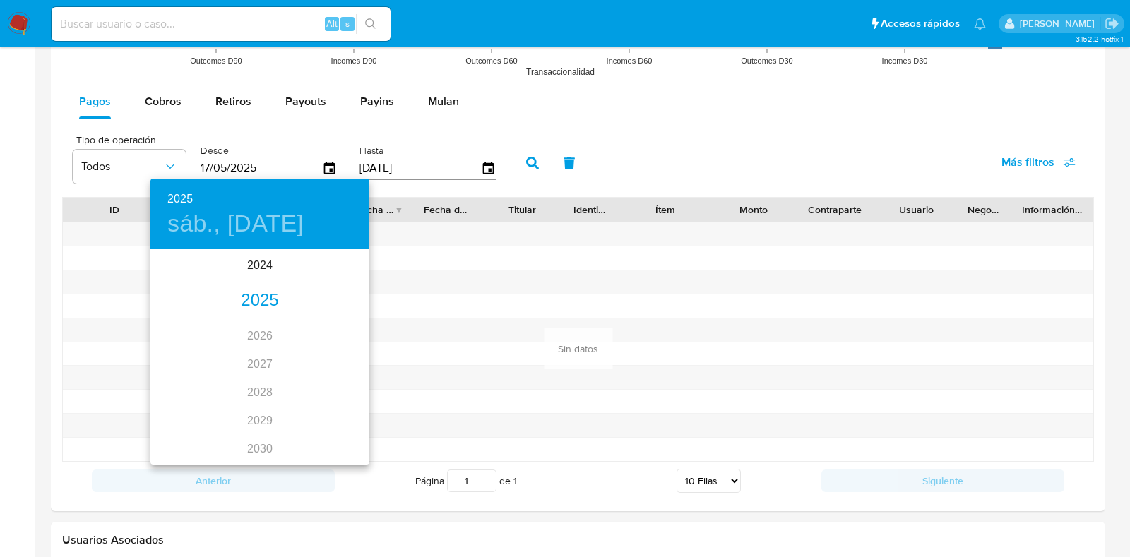
click at [251, 297] on div "2025" at bounding box center [259, 301] width 219 height 28
click at [333, 278] on div "mar." at bounding box center [333, 277] width 73 height 53
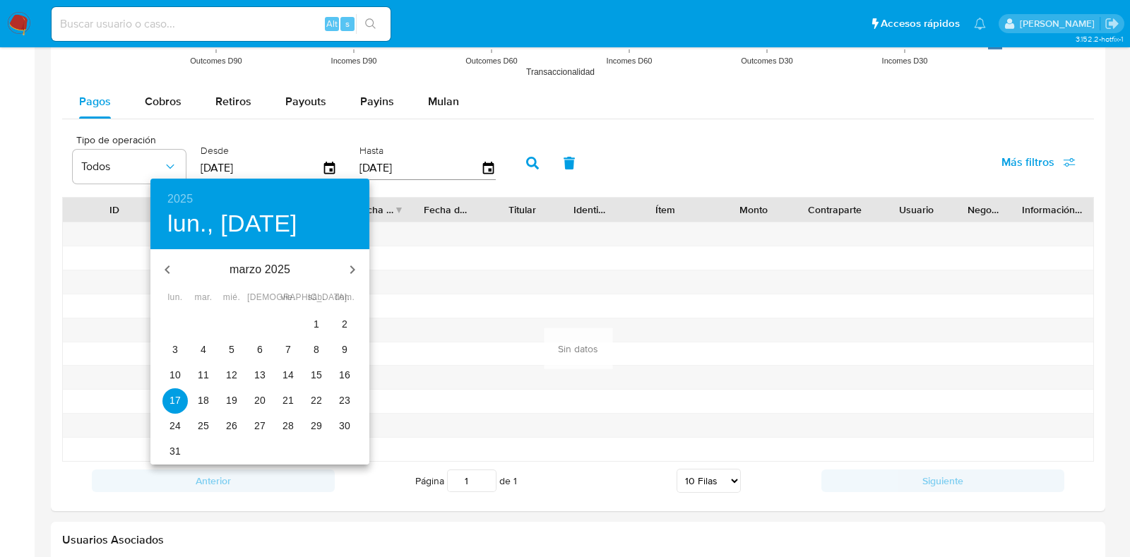
click at [314, 323] on p "1" at bounding box center [317, 324] width 6 height 14
type input "01/03/2025"
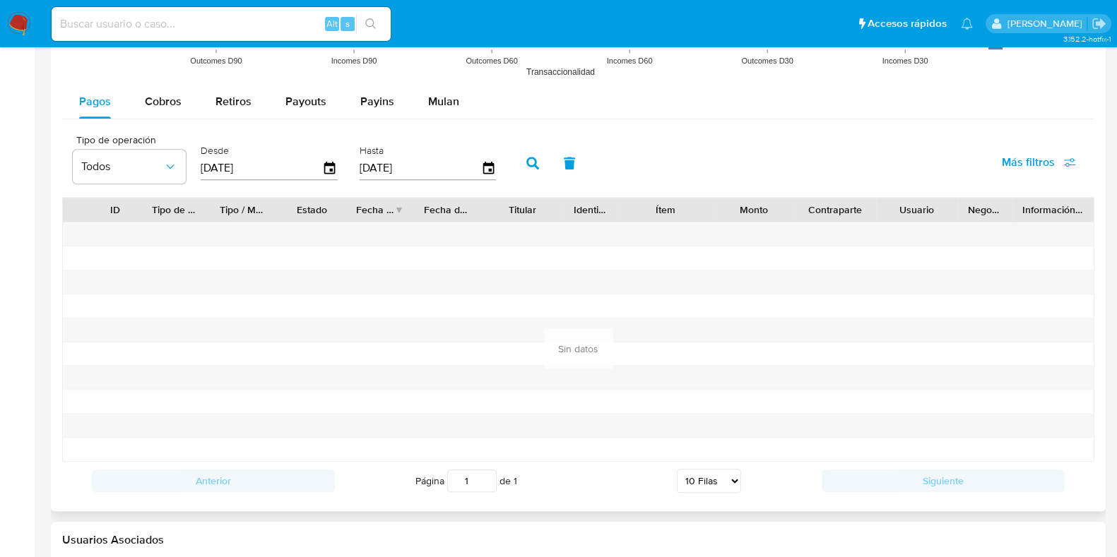
click at [521, 155] on button "button" at bounding box center [532, 163] width 37 height 34
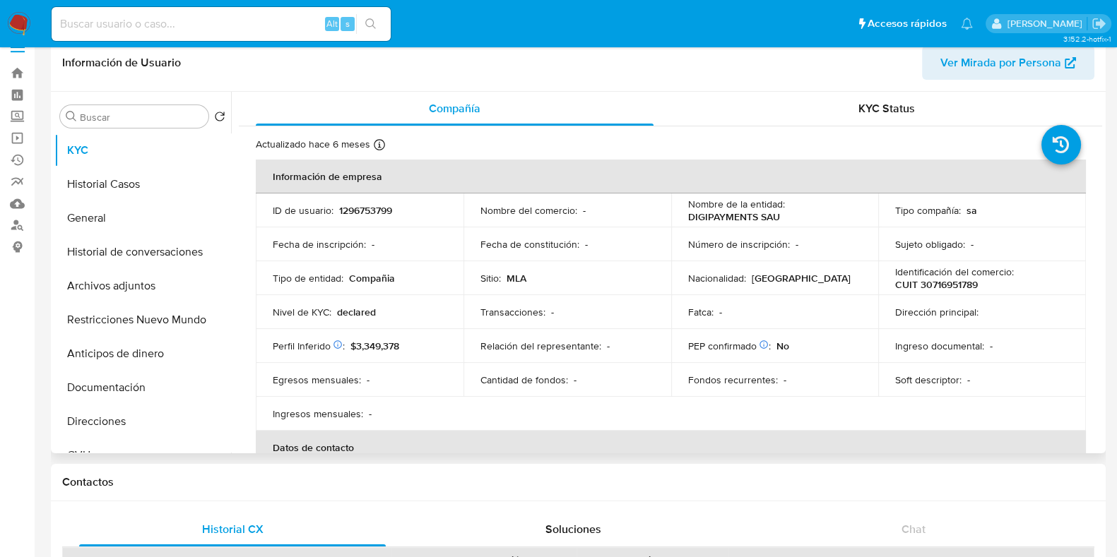
scroll to position [0, 0]
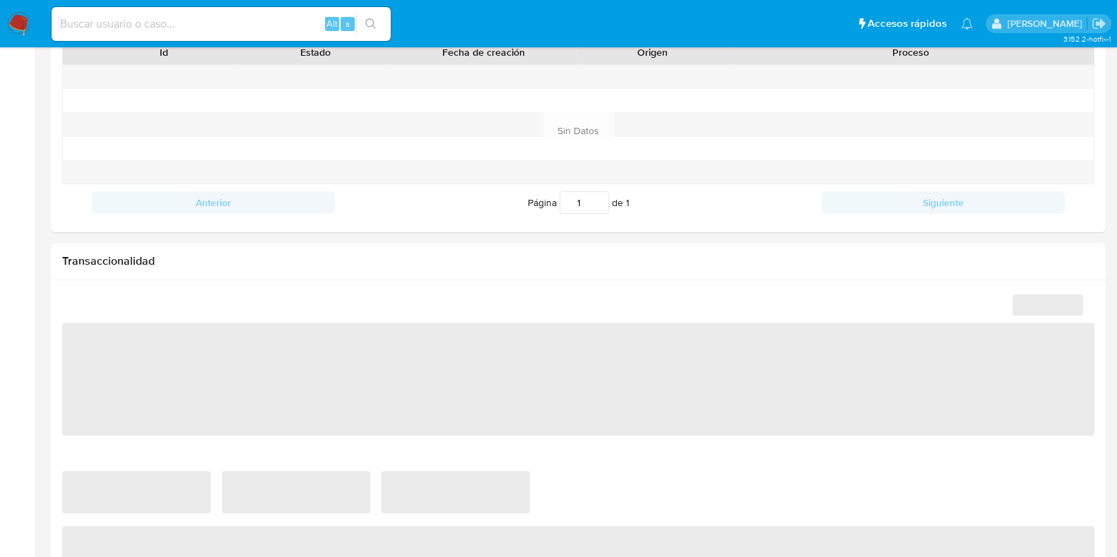
scroll to position [795, 0]
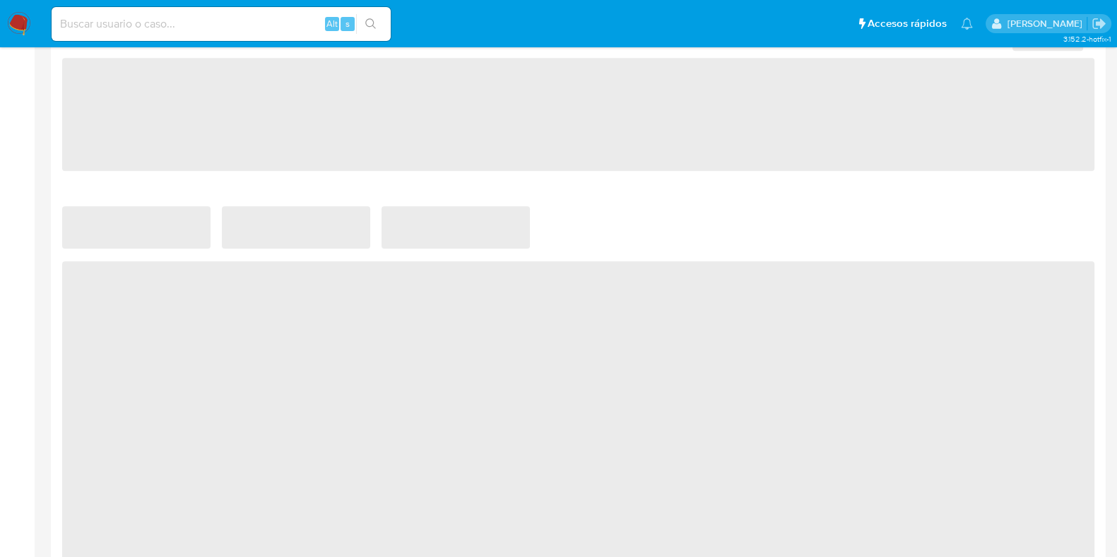
select select "10"
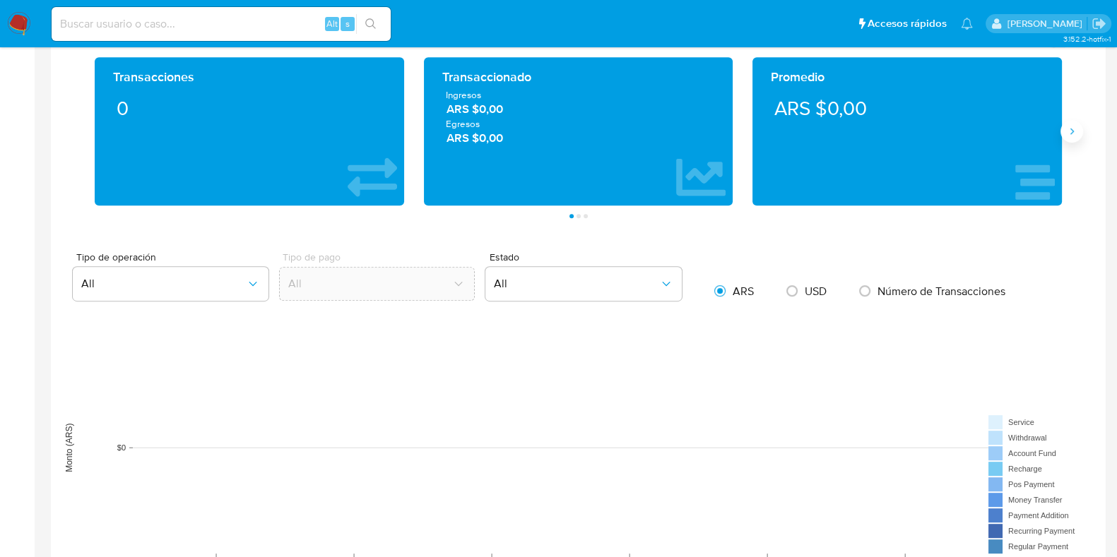
click at [1077, 136] on button "Siguiente" at bounding box center [1071, 131] width 23 height 23
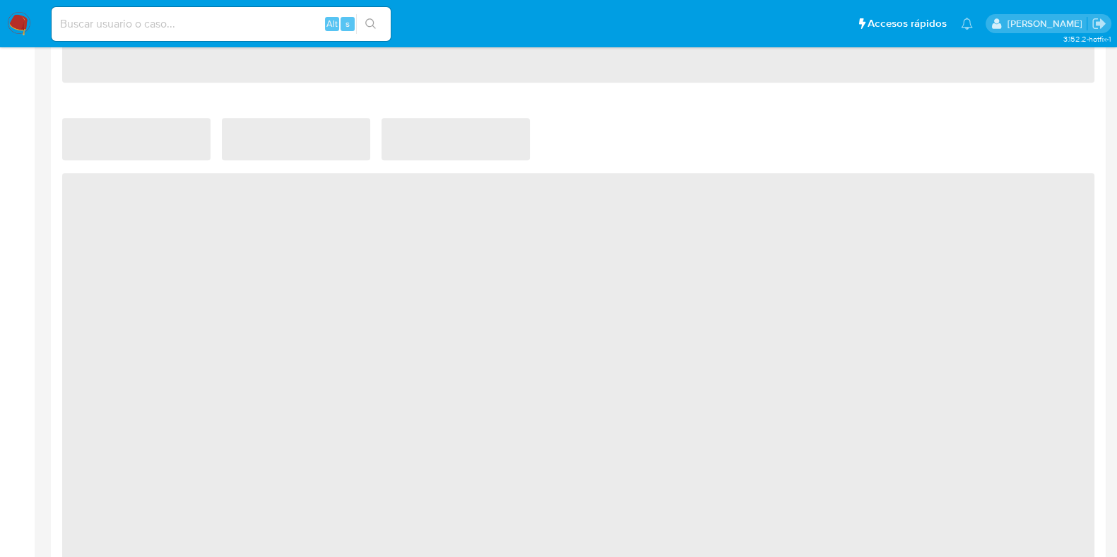
scroll to position [883, 0]
select select "10"
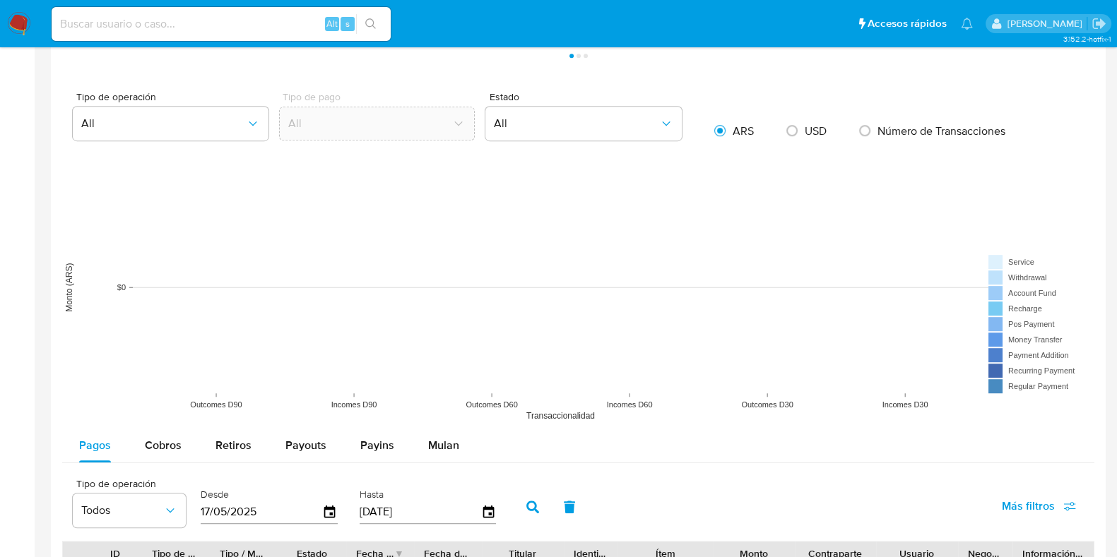
scroll to position [795, 0]
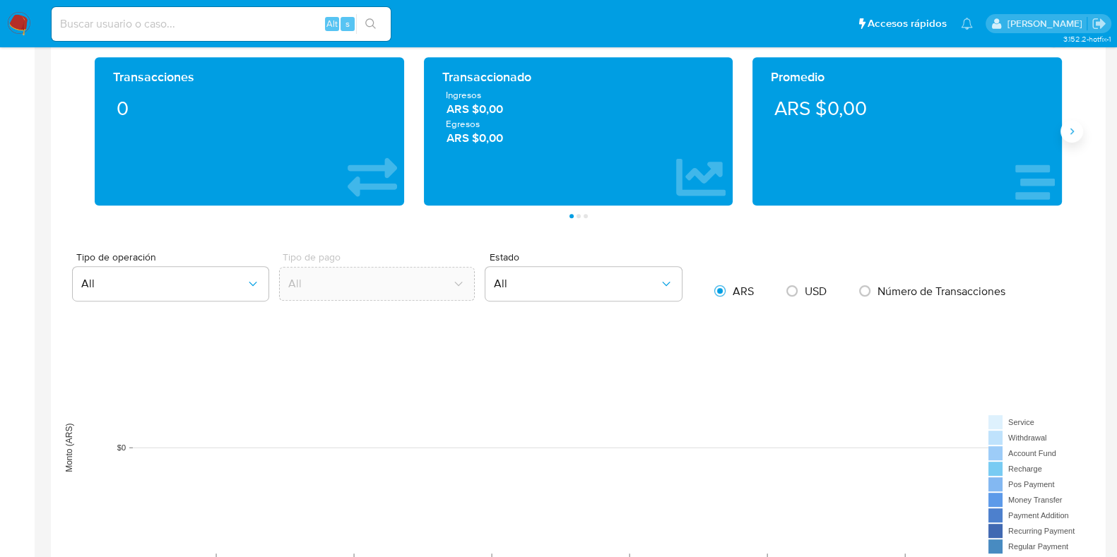
click at [1064, 133] on button "Siguiente" at bounding box center [1071, 131] width 23 height 23
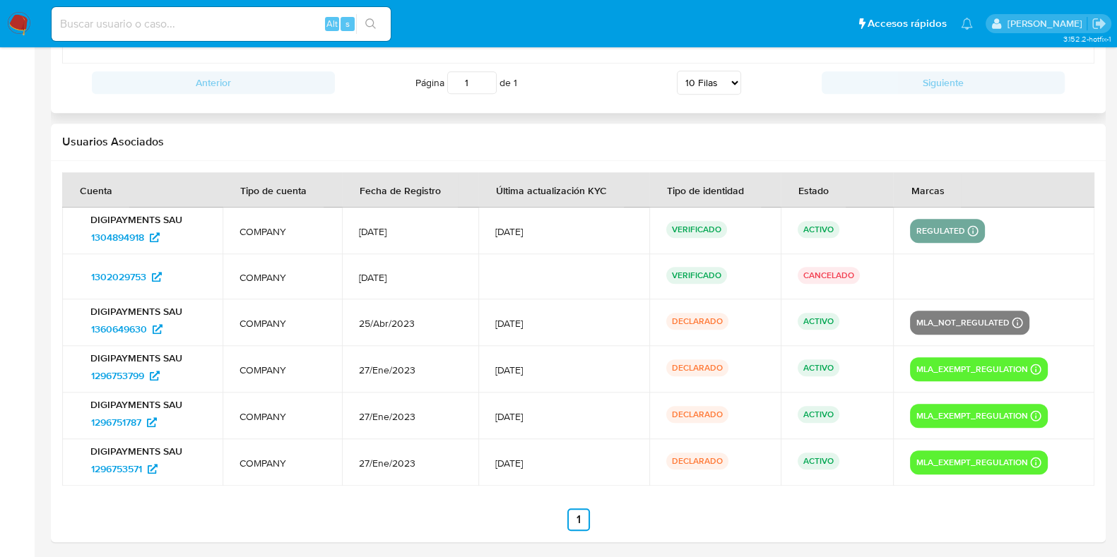
scroll to position [1699, 0]
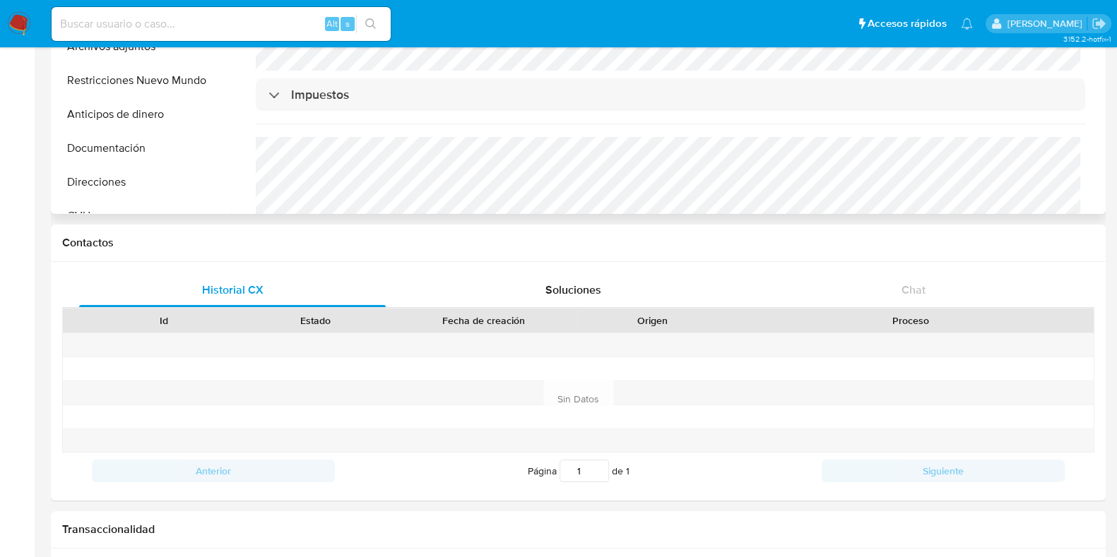
scroll to position [265, 0]
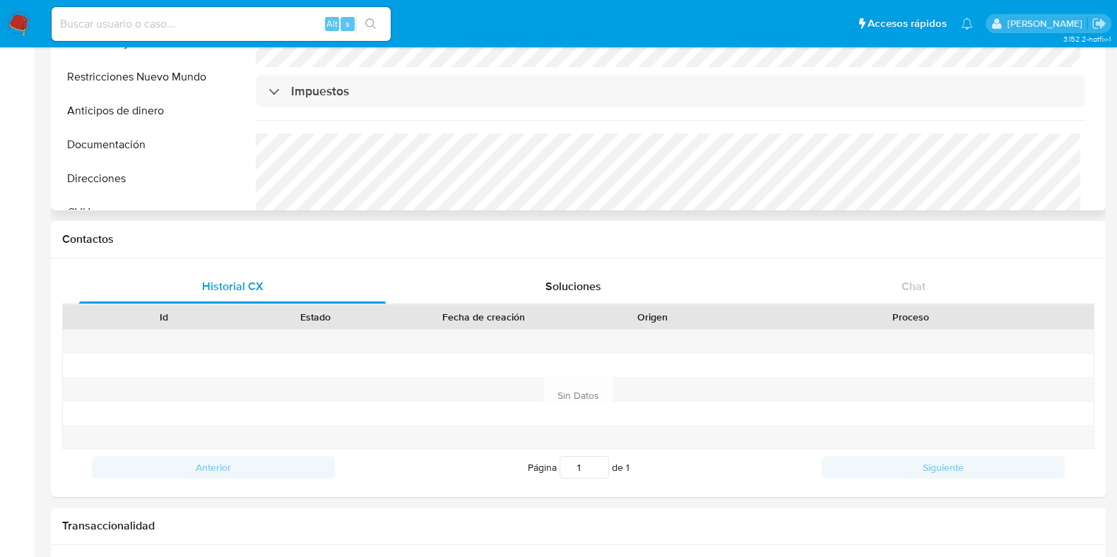
select select "10"
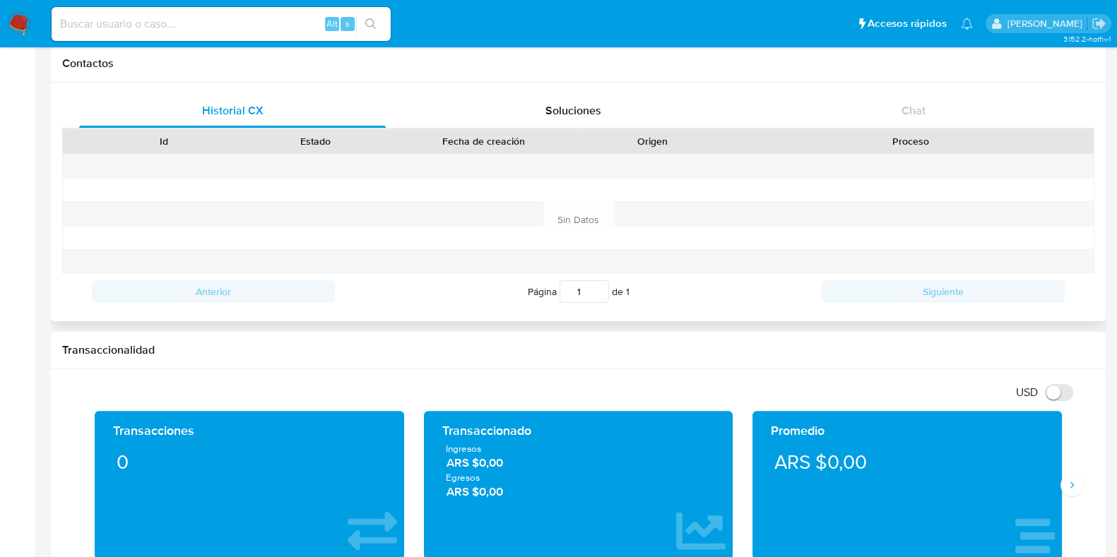
scroll to position [441, 0]
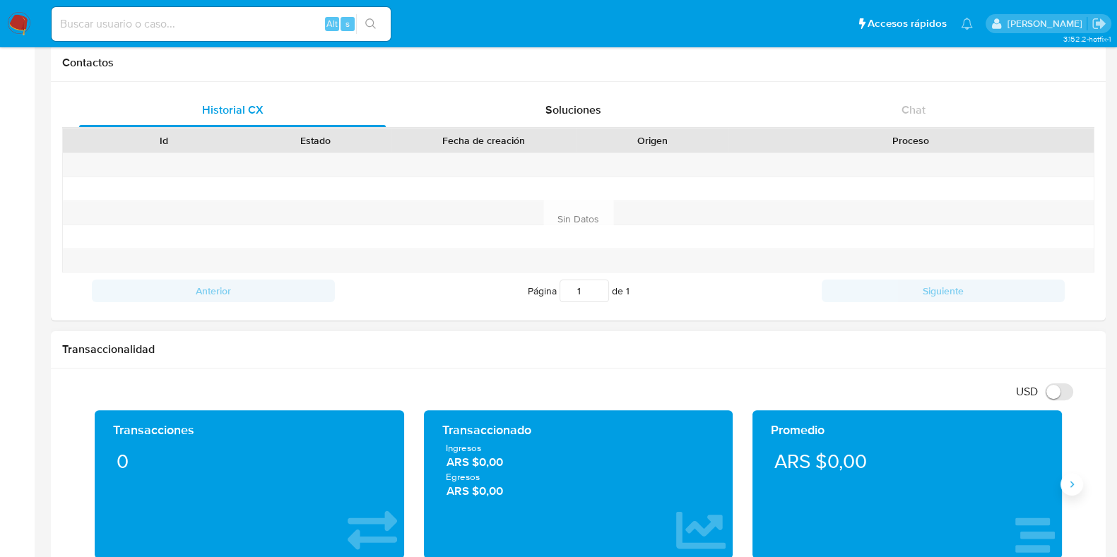
click at [1067, 485] on icon "Siguiente" at bounding box center [1071, 484] width 11 height 11
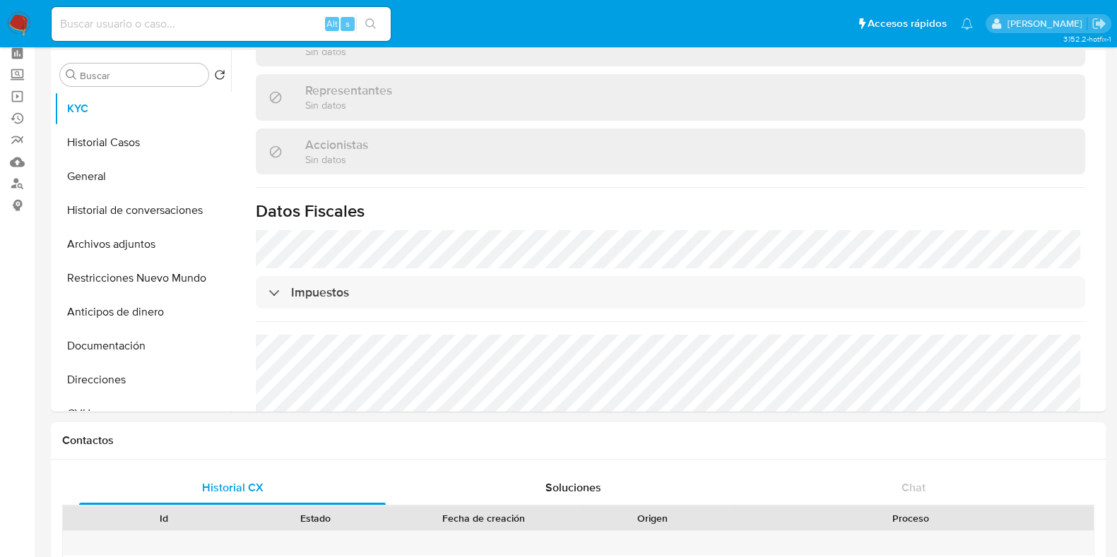
scroll to position [0, 0]
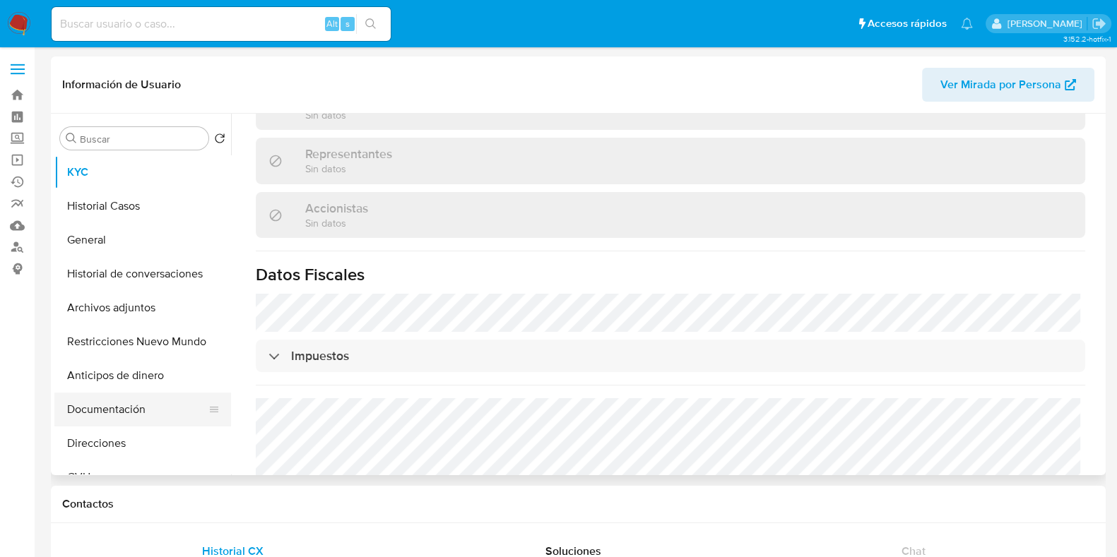
click at [122, 398] on button "Documentación" at bounding box center [136, 410] width 165 height 34
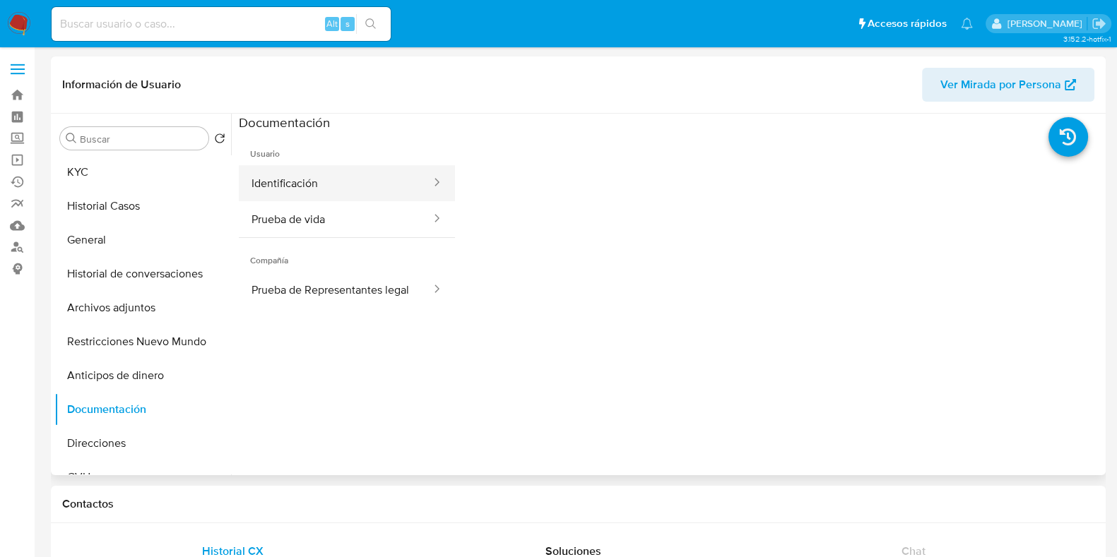
click at [291, 177] on button "Identificación" at bounding box center [336, 183] width 194 height 36
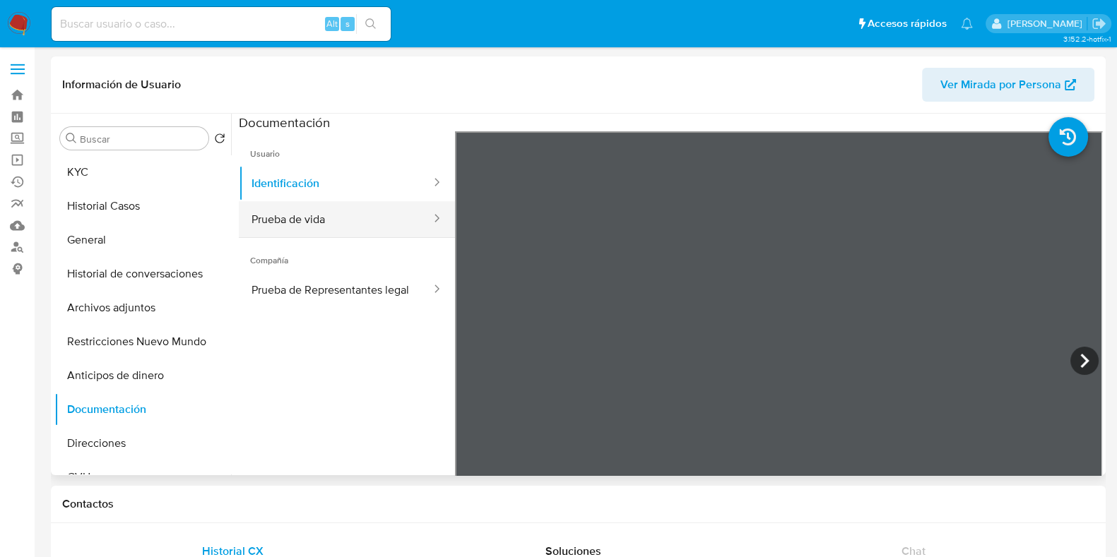
click at [347, 215] on button "Prueba de vida" at bounding box center [336, 219] width 194 height 36
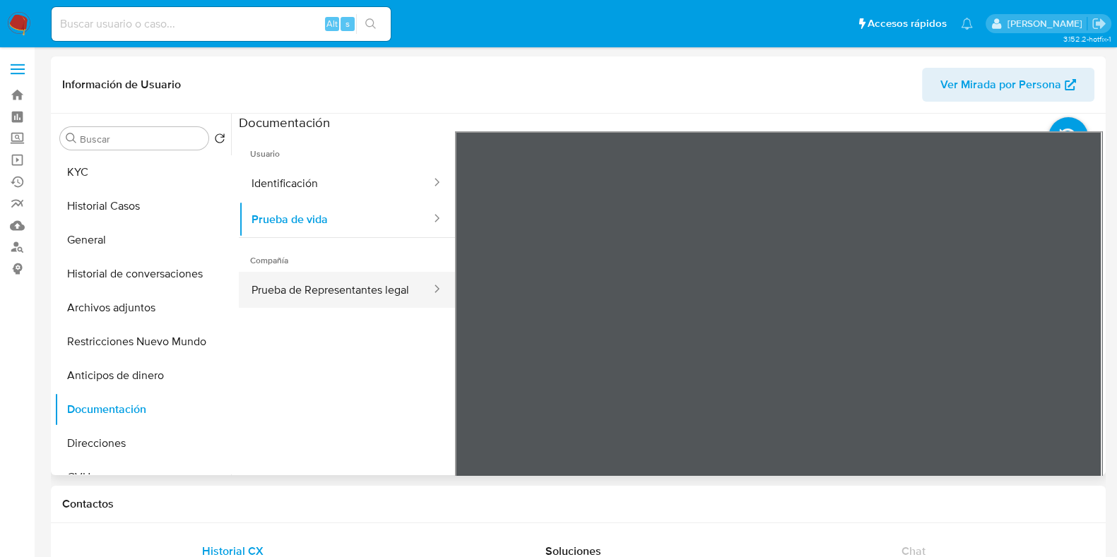
click at [359, 294] on button "Prueba de Representantes legal" at bounding box center [336, 290] width 194 height 36
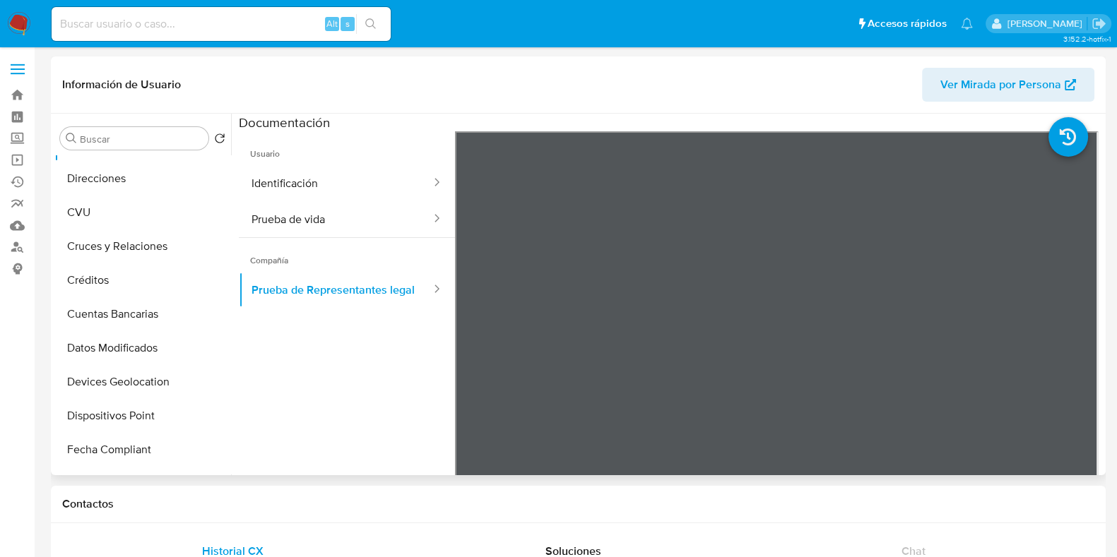
click at [992, 80] on span "Ver Mirada por Persona" at bounding box center [1000, 85] width 121 height 34
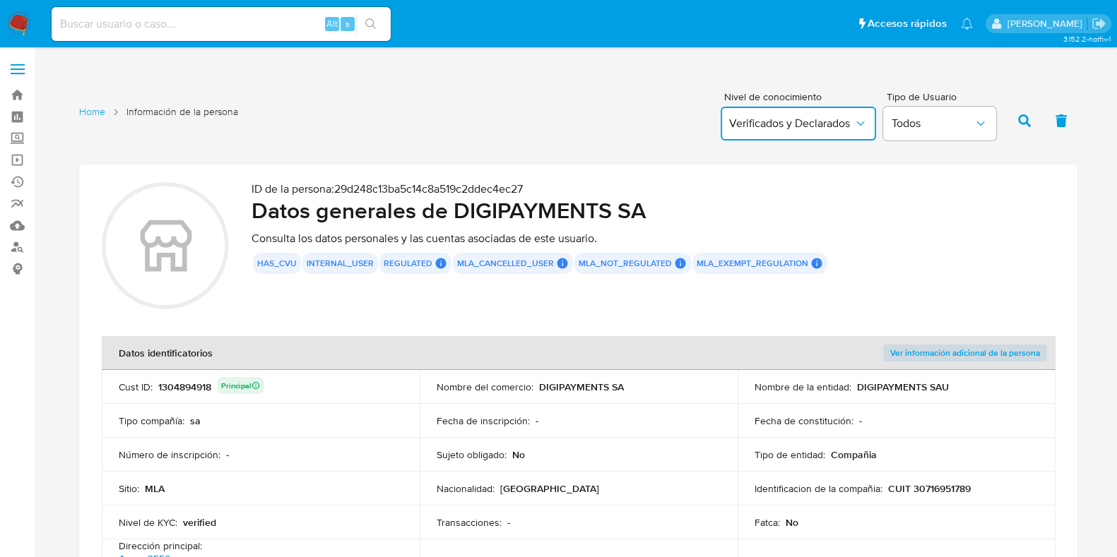
click at [801, 131] on button "Verificados y Declarados" at bounding box center [797, 124] width 155 height 34
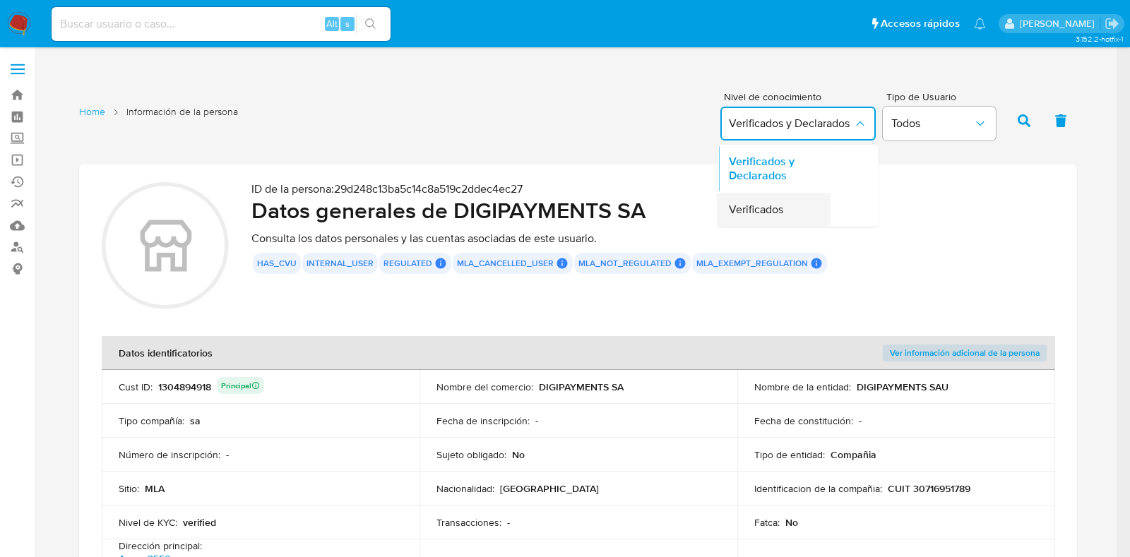
click at [775, 217] on span "Verificados" at bounding box center [756, 210] width 54 height 14
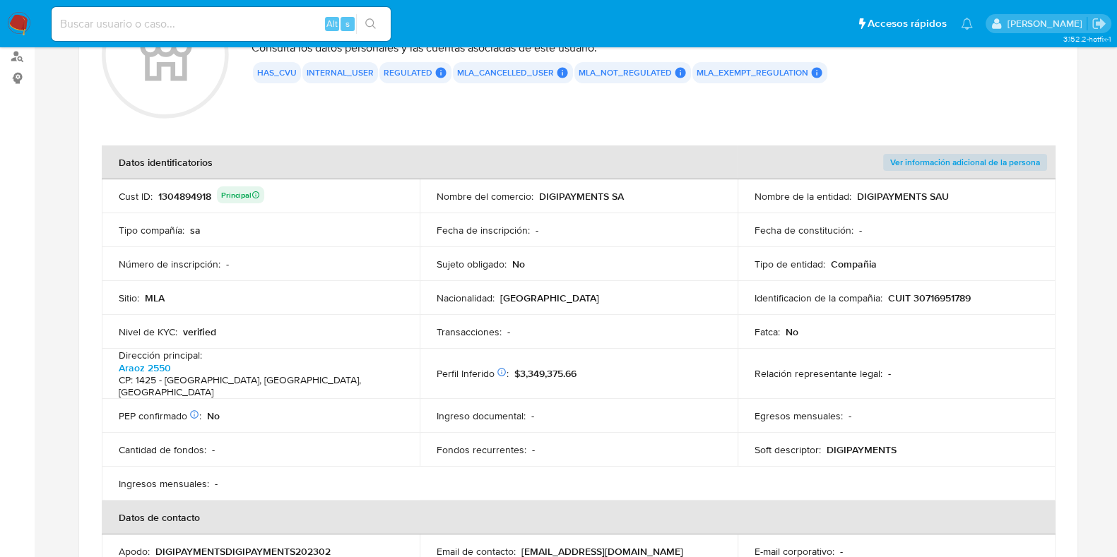
scroll to position [88, 0]
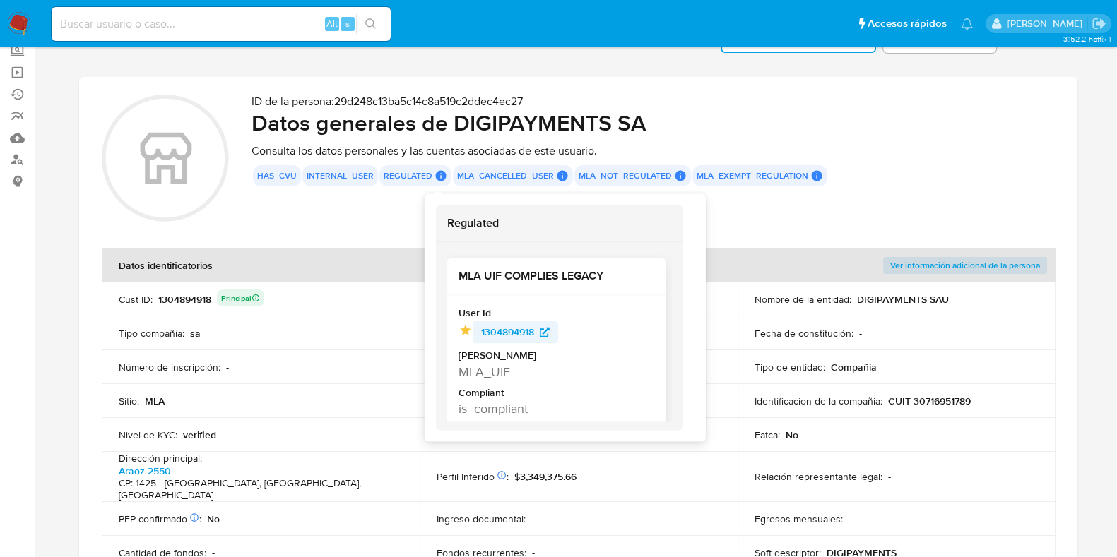
click at [506, 326] on span "1304894918" at bounding box center [507, 332] width 53 height 23
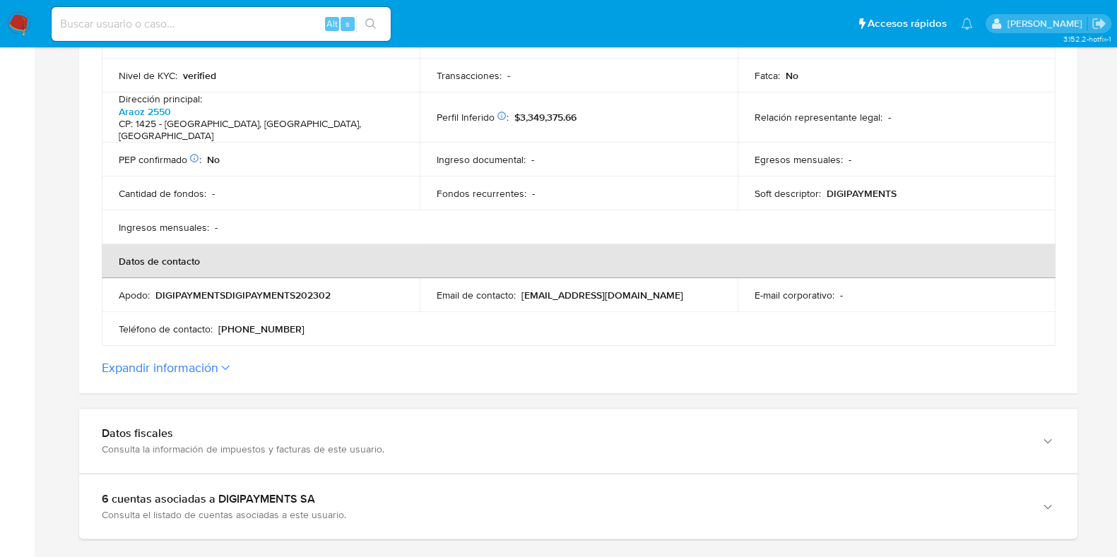
scroll to position [530, 0]
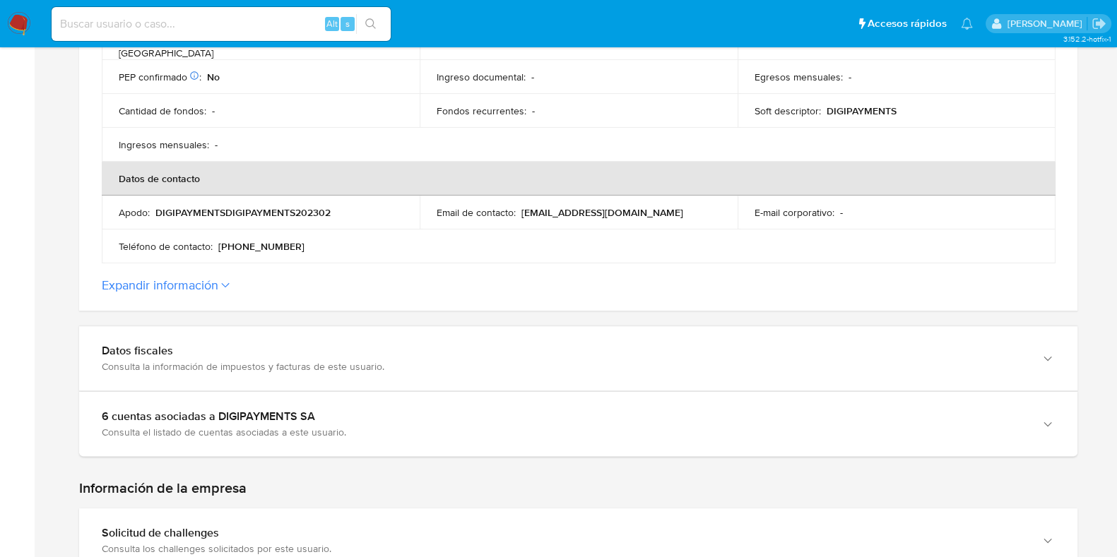
click at [188, 278] on button "Expandir información" at bounding box center [160, 286] width 117 height 16
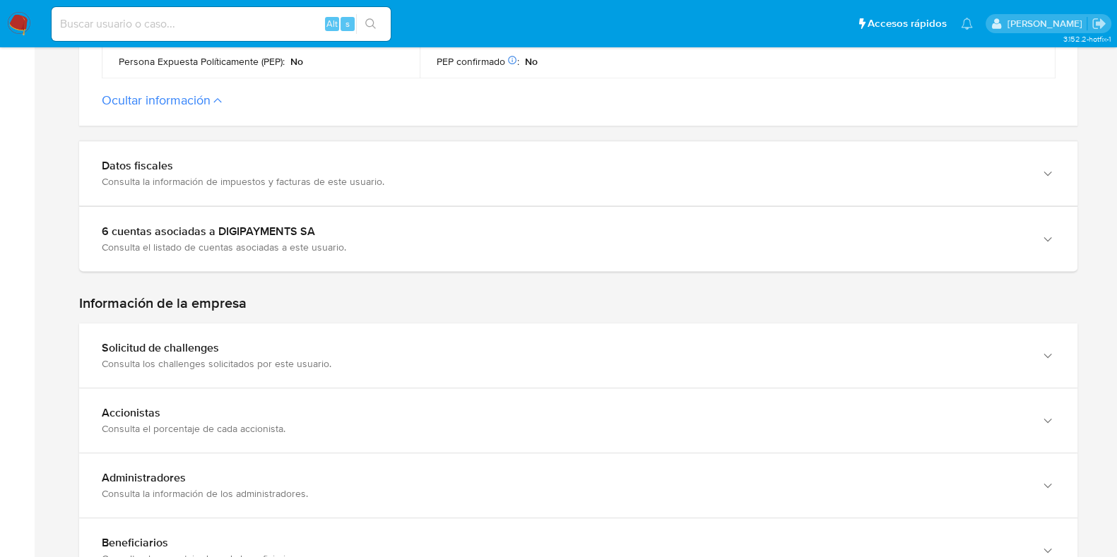
scroll to position [1059, 0]
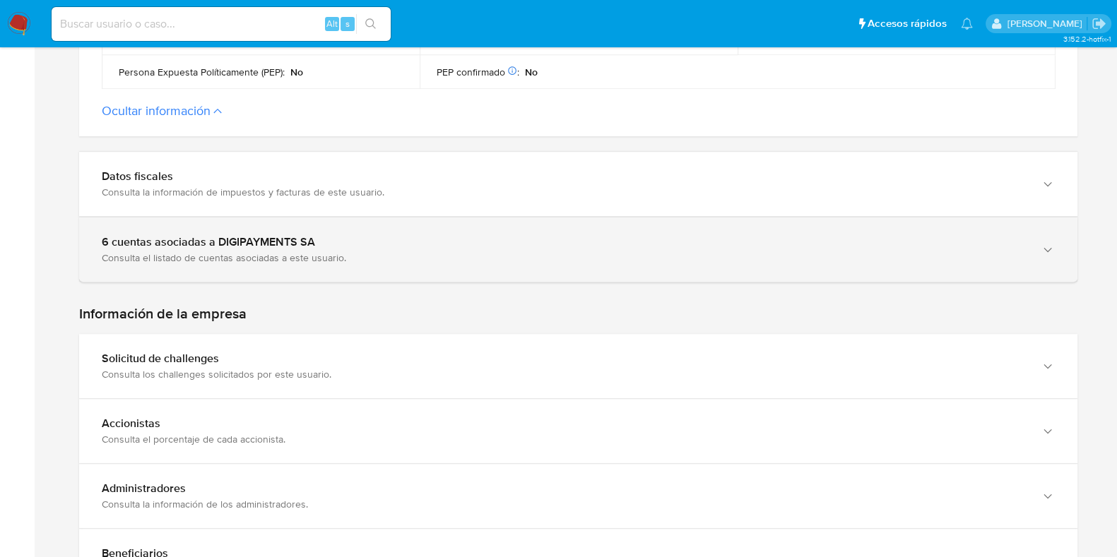
click at [324, 251] on div "Consulta el listado de cuentas asociadas a este usuario." at bounding box center [564, 257] width 924 height 13
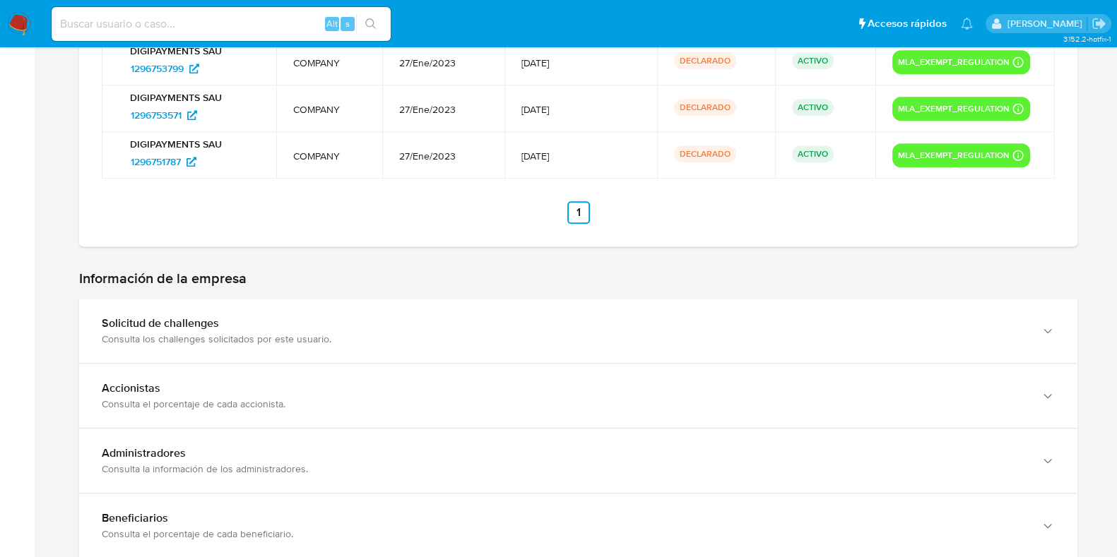
scroll to position [1501, 0]
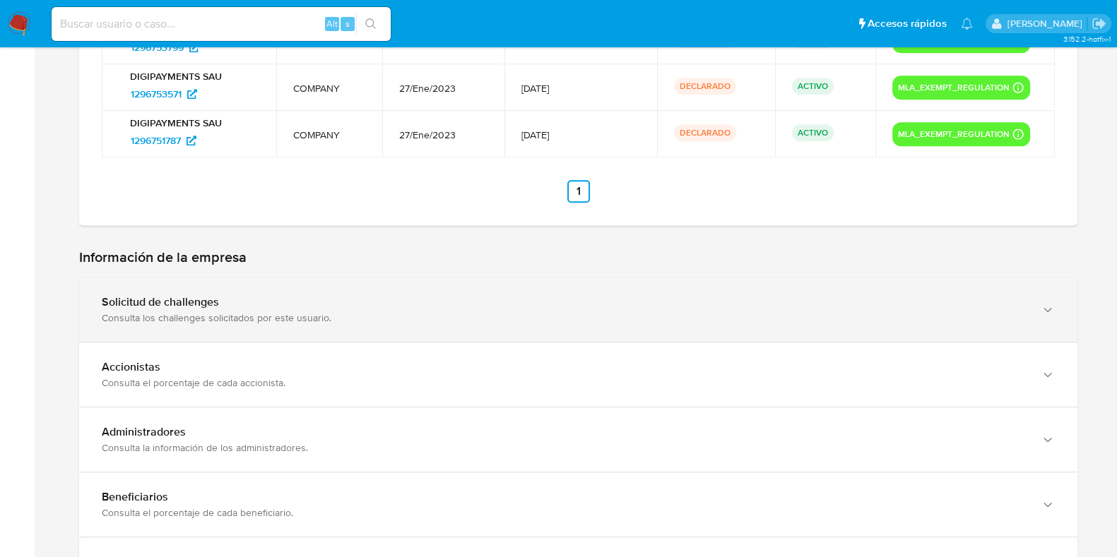
click at [304, 299] on div "Solicitud de challenges Consulta los challenges solicitados por este usuario." at bounding box center [578, 310] width 998 height 64
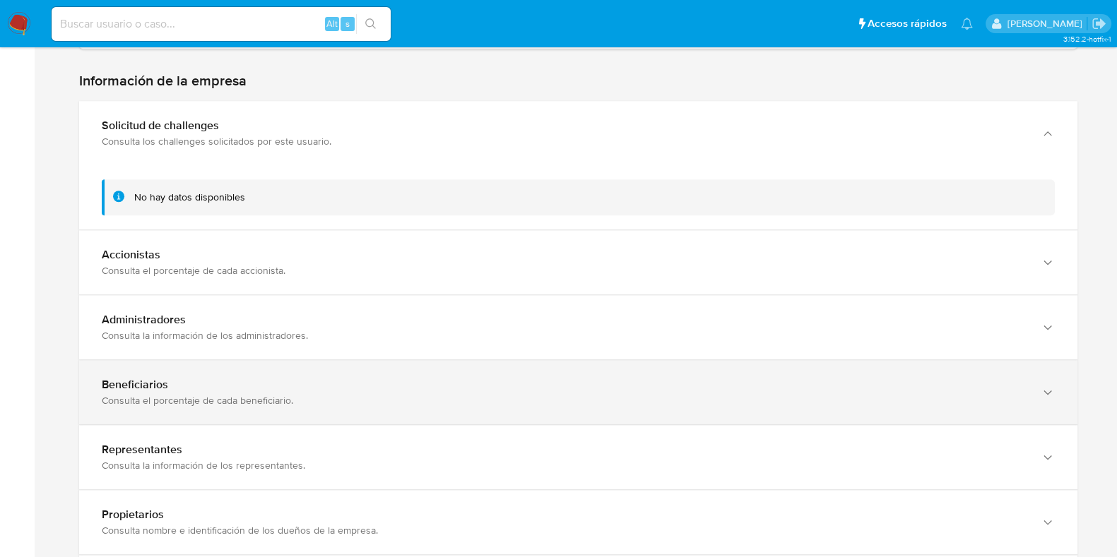
scroll to position [1766, 0]
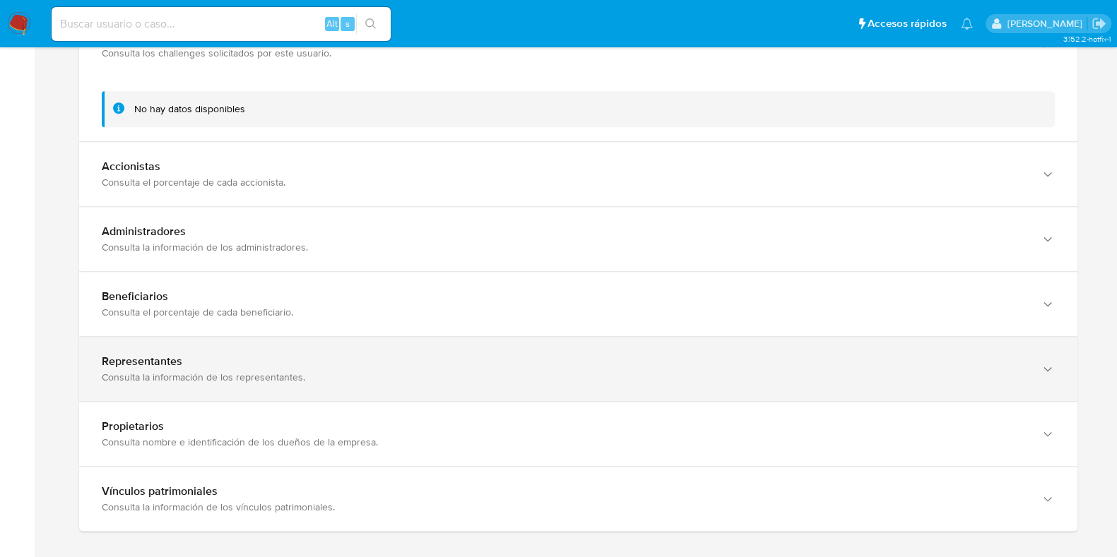
click at [271, 355] on div "Representantes" at bounding box center [564, 362] width 924 height 14
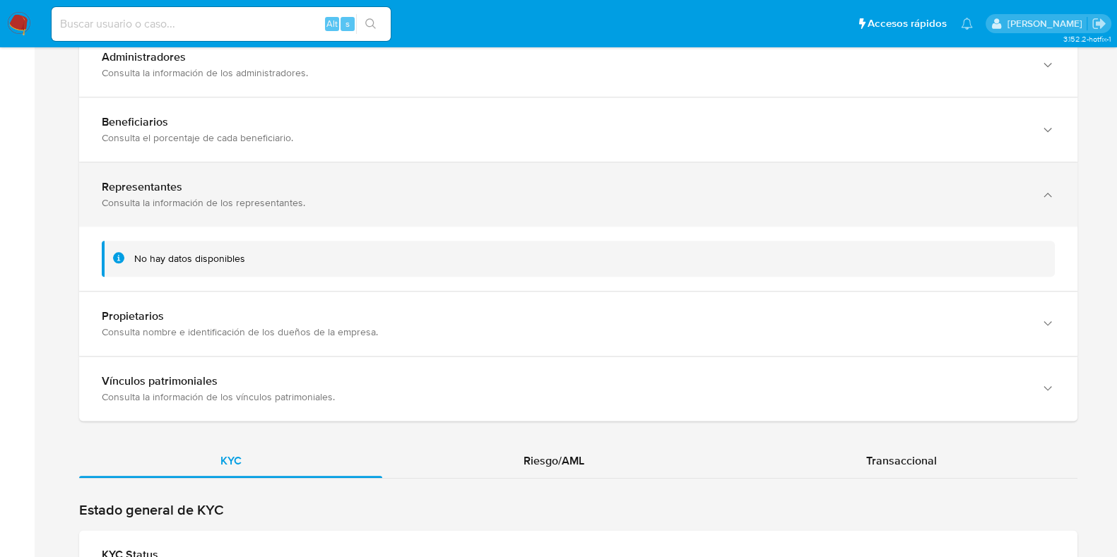
scroll to position [1942, 0]
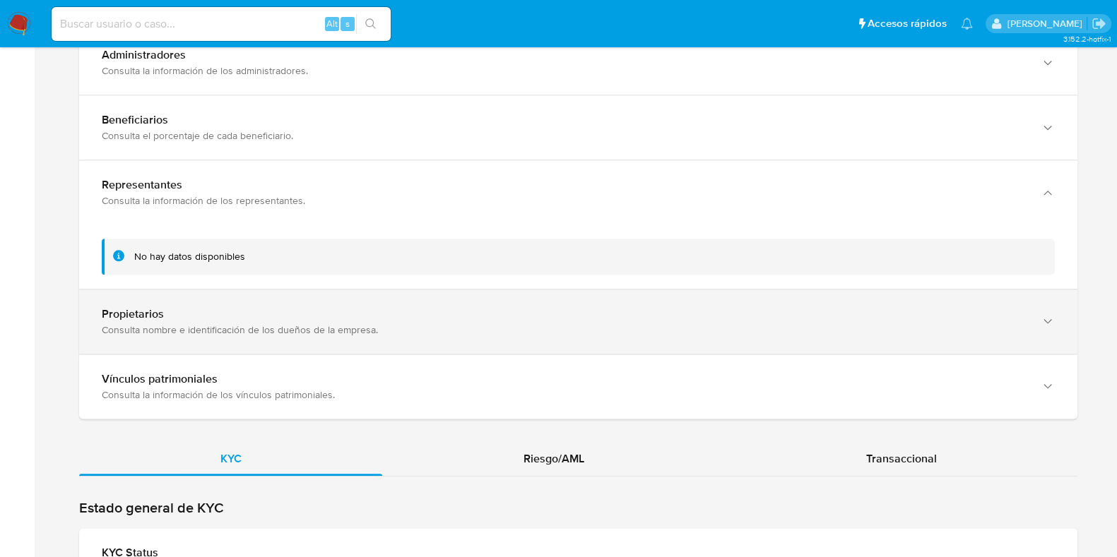
click at [281, 323] on div "Consulta nombre e identificación de los dueños de la empresa." at bounding box center [564, 329] width 924 height 13
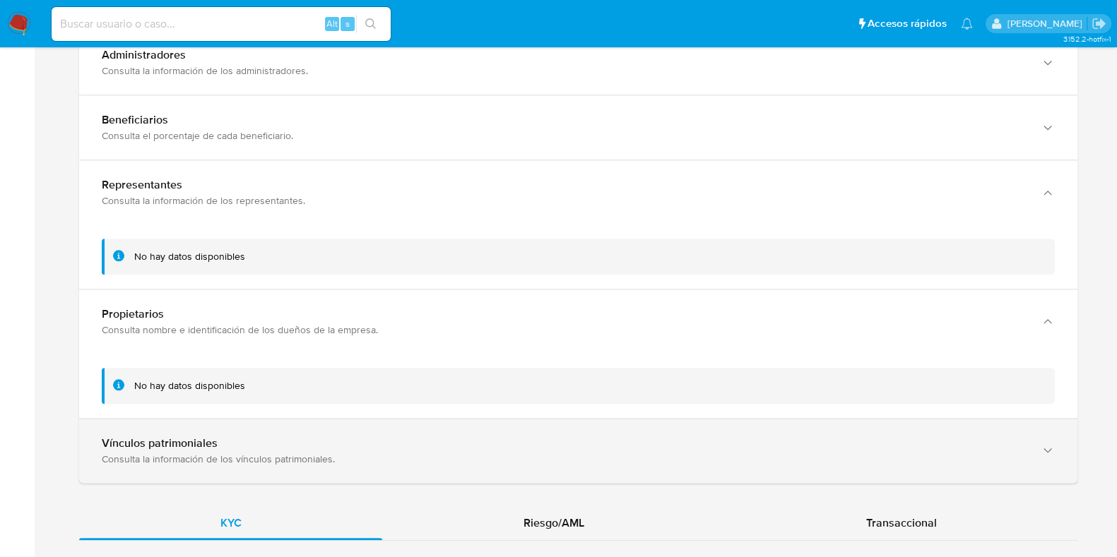
drag, startPoint x: 257, startPoint y: 393, endPoint x: 244, endPoint y: 413, distance: 23.5
click at [254, 419] on div "Vínculos patrimoniales Consulta la información de los vínculos patrimoniales." at bounding box center [578, 451] width 998 height 64
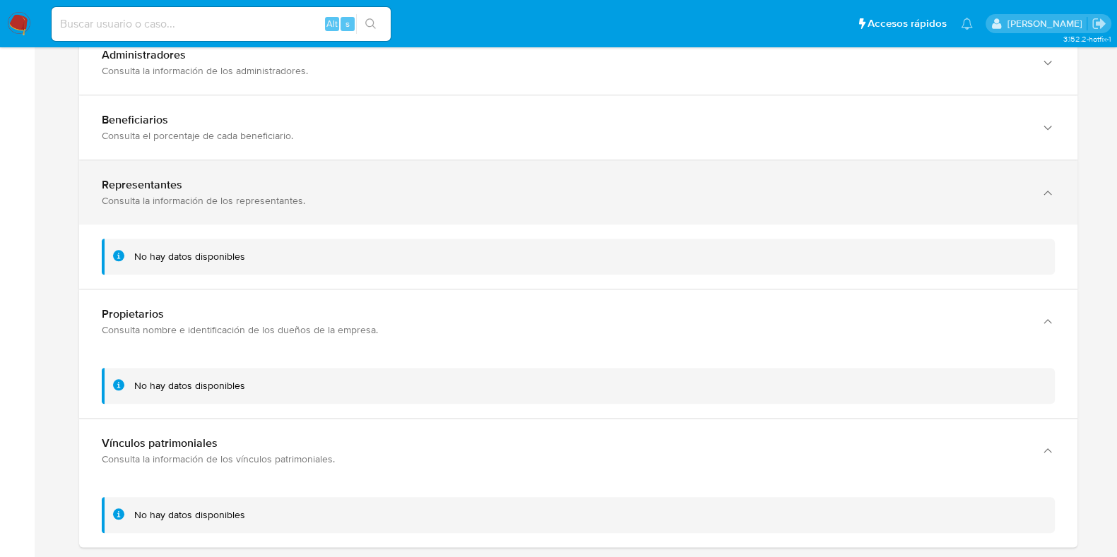
click at [237, 178] on div "Representantes" at bounding box center [564, 185] width 924 height 14
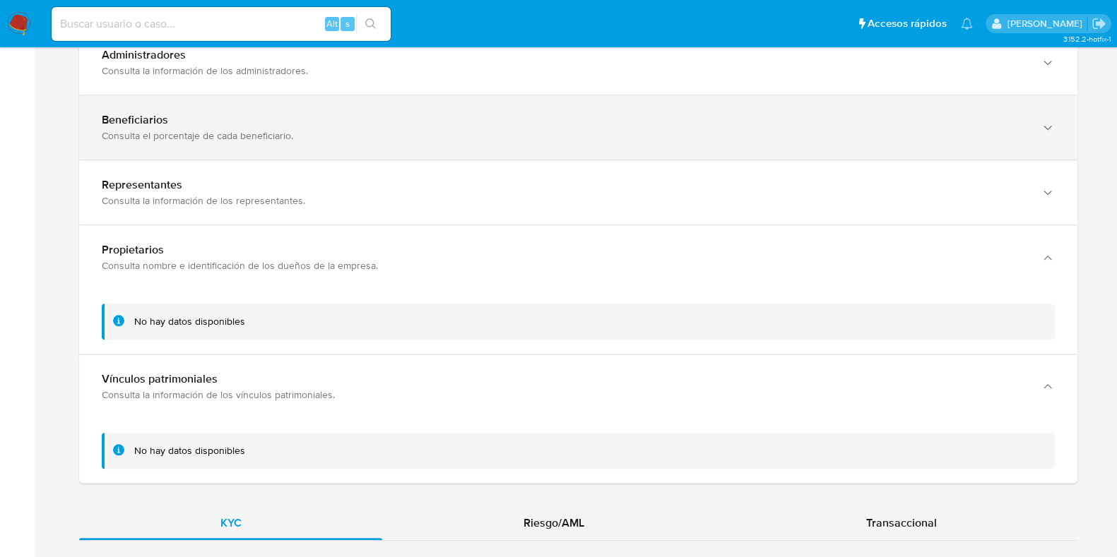
click at [244, 129] on div "Consulta el porcentaje de cada beneficiario." at bounding box center [564, 135] width 924 height 13
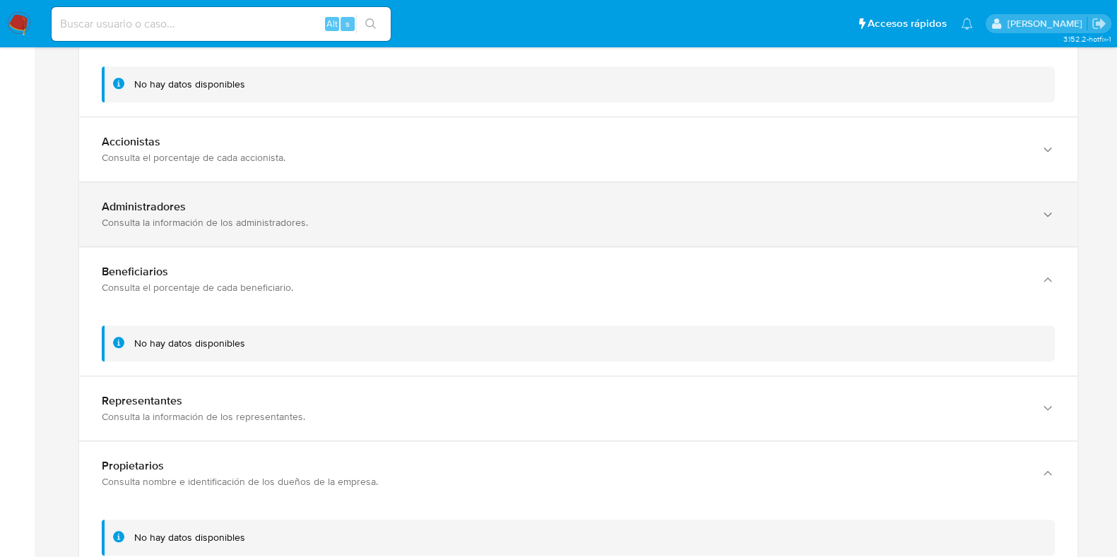
scroll to position [1766, 0]
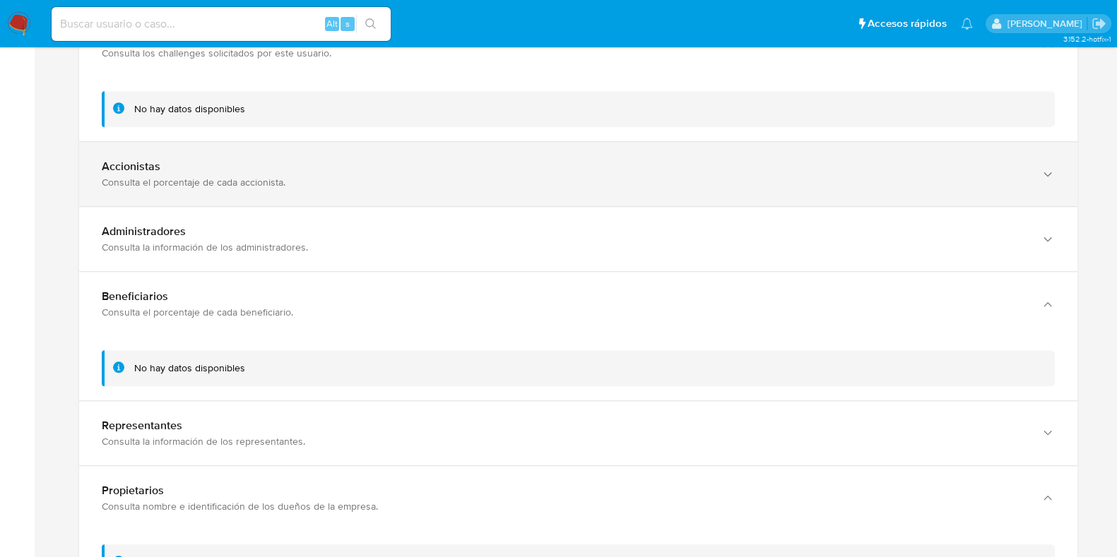
click at [268, 176] on div "Consulta el porcentaje de cada accionista." at bounding box center [564, 182] width 924 height 13
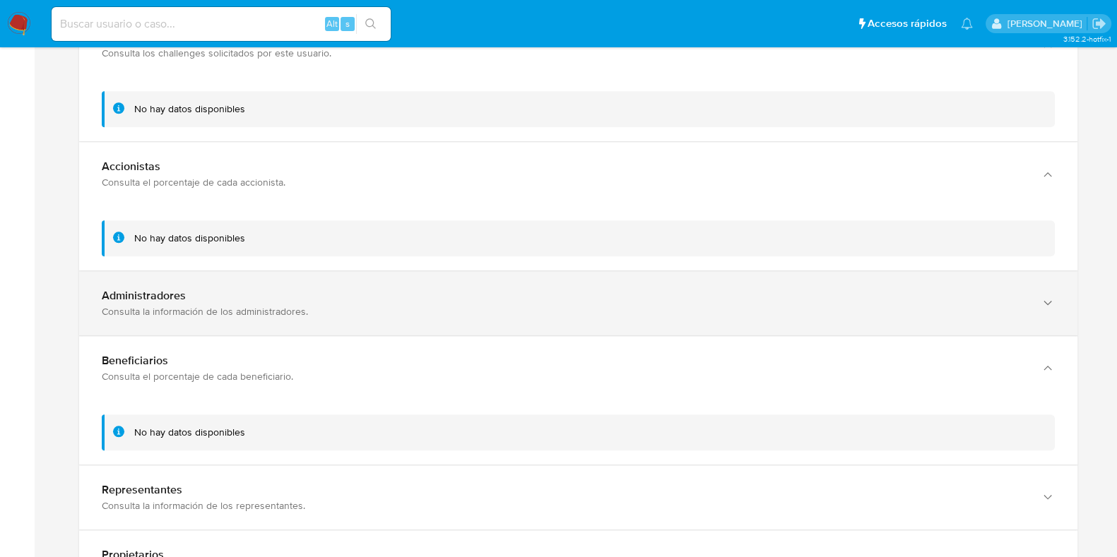
click at [208, 289] on div "Administradores" at bounding box center [564, 296] width 924 height 14
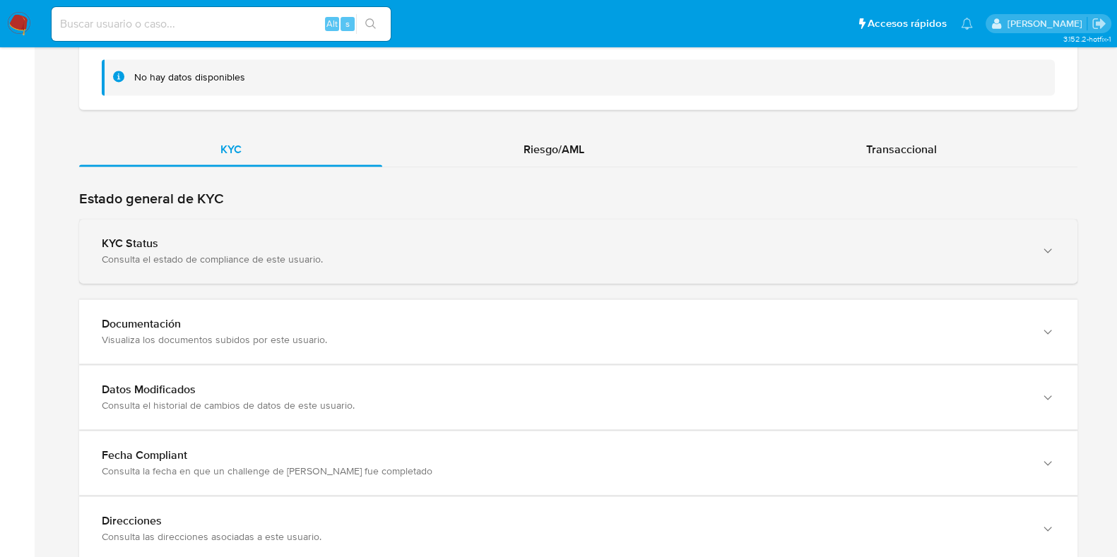
scroll to position [2528, 0]
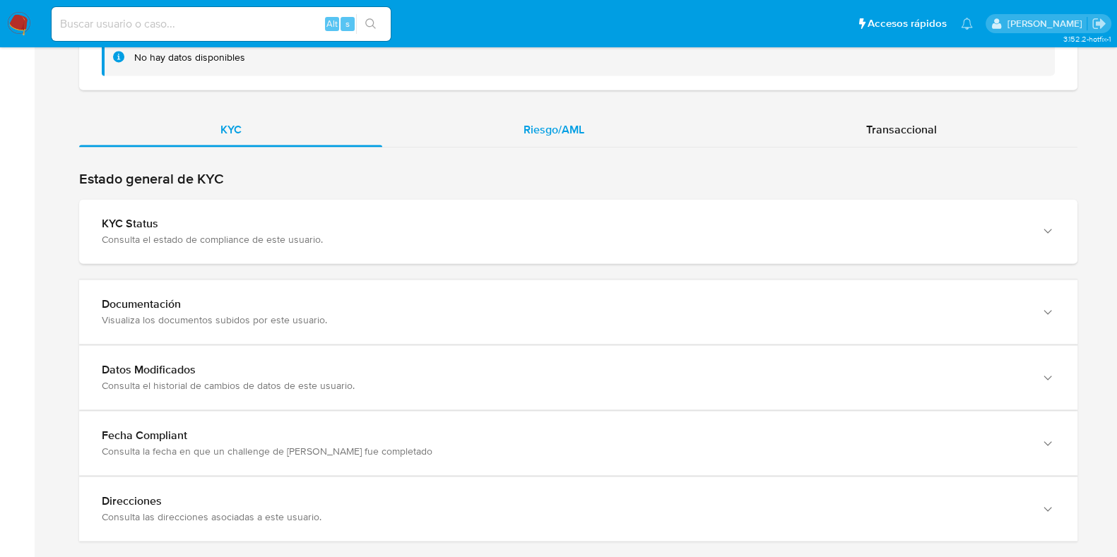
click at [548, 114] on div "Riesgo/AML" at bounding box center [553, 130] width 343 height 34
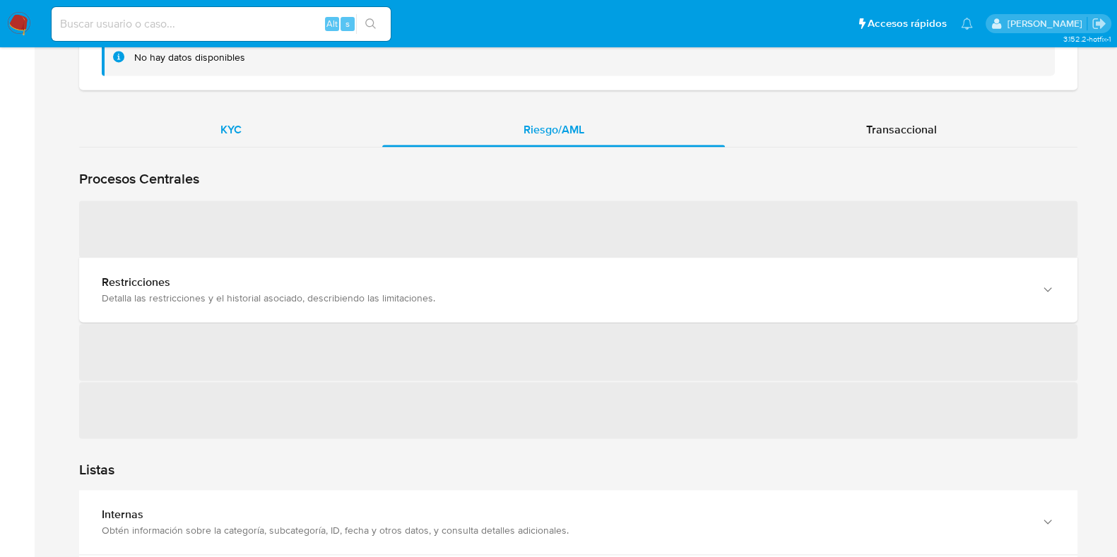
click at [228, 114] on div "KYC" at bounding box center [230, 130] width 303 height 34
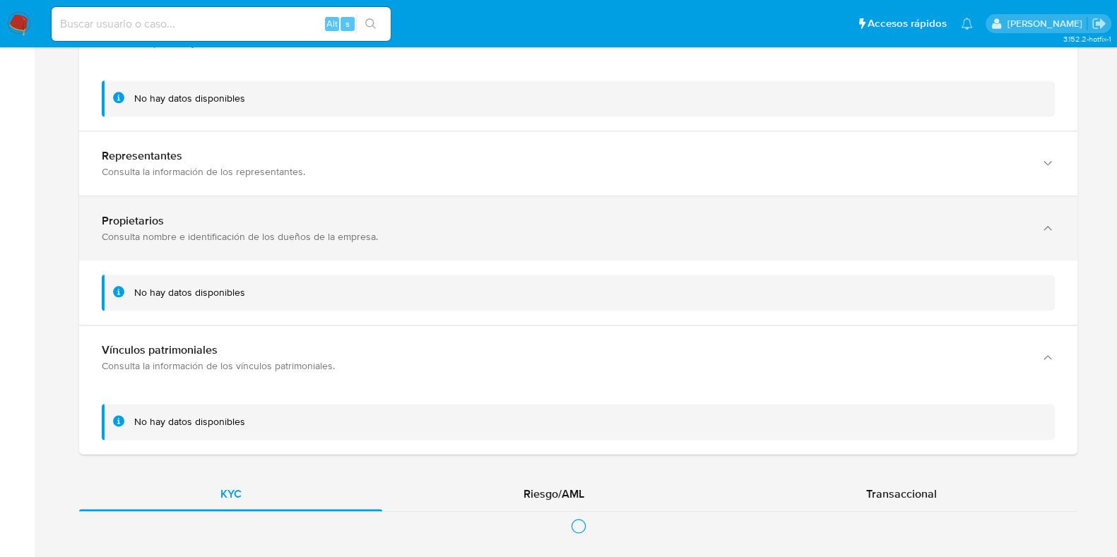
click at [295, 214] on div "Propietarios" at bounding box center [564, 221] width 924 height 14
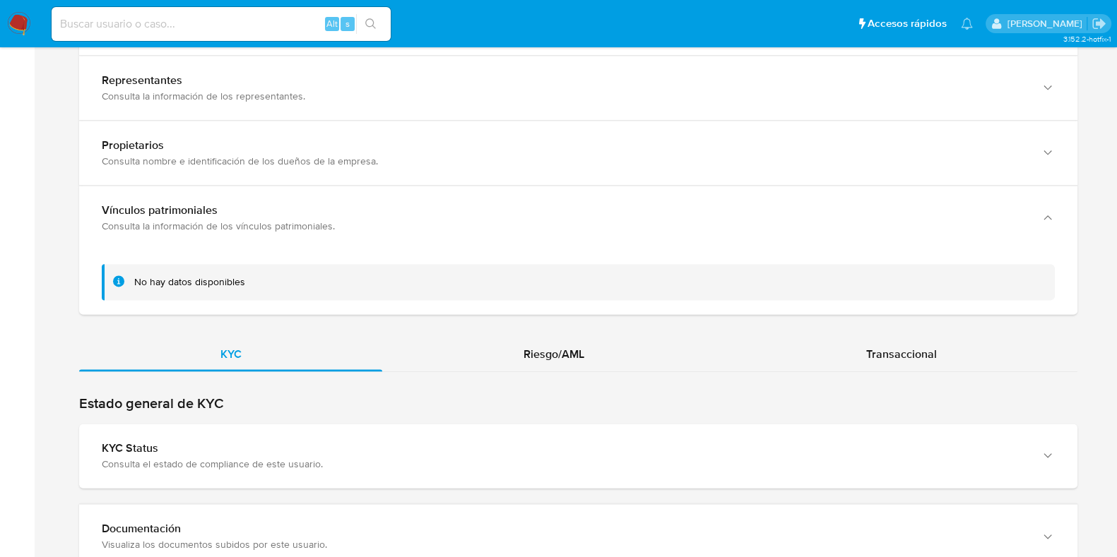
scroll to position [2429, 0]
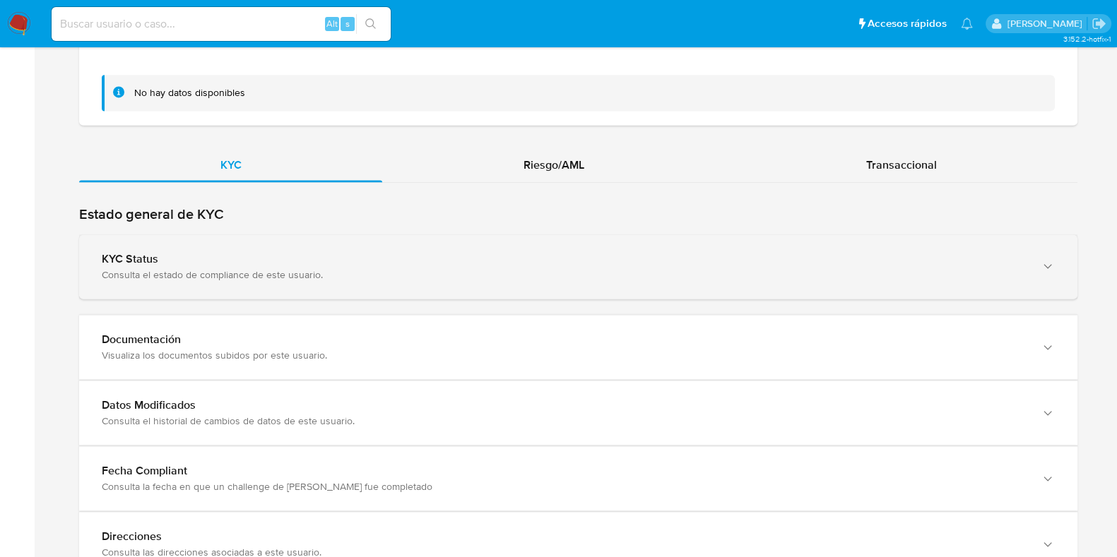
click at [314, 268] on div "Consulta el estado de compliance de este usuario." at bounding box center [564, 274] width 924 height 13
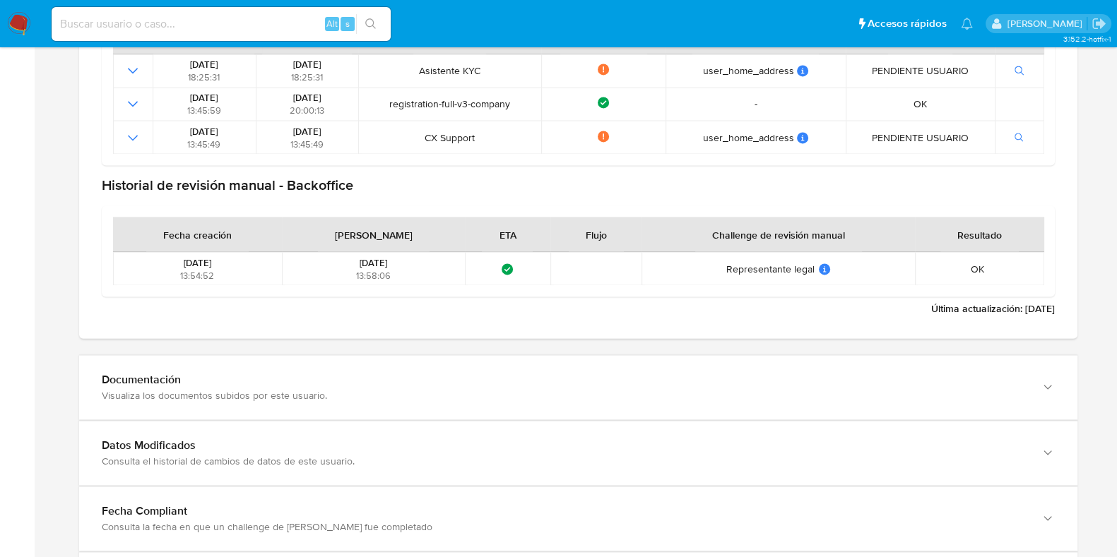
scroll to position [2850, 0]
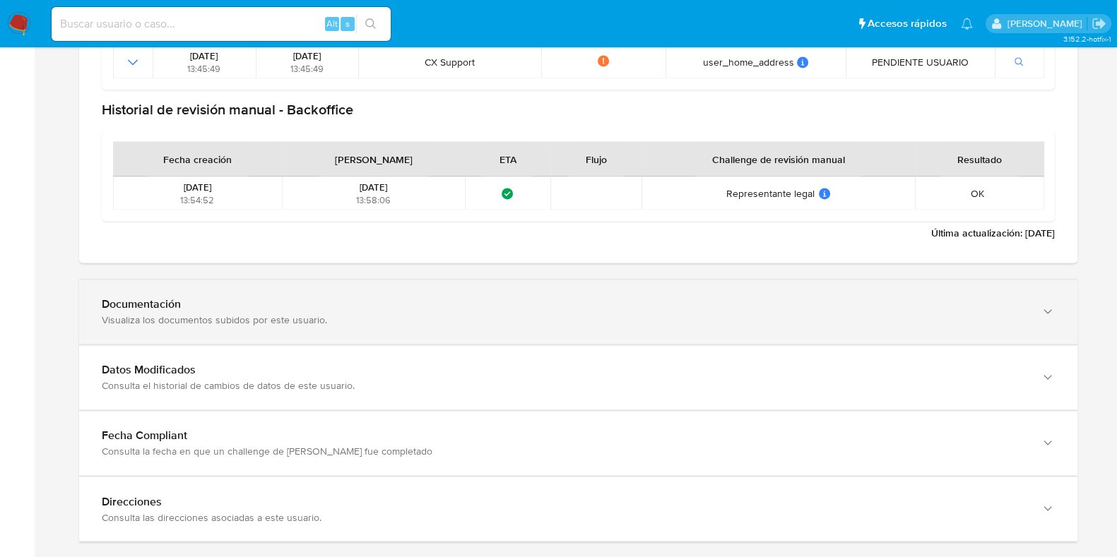
click at [302, 280] on div "Documentación Visualiza los documentos subidos por este usuario." at bounding box center [578, 312] width 998 height 64
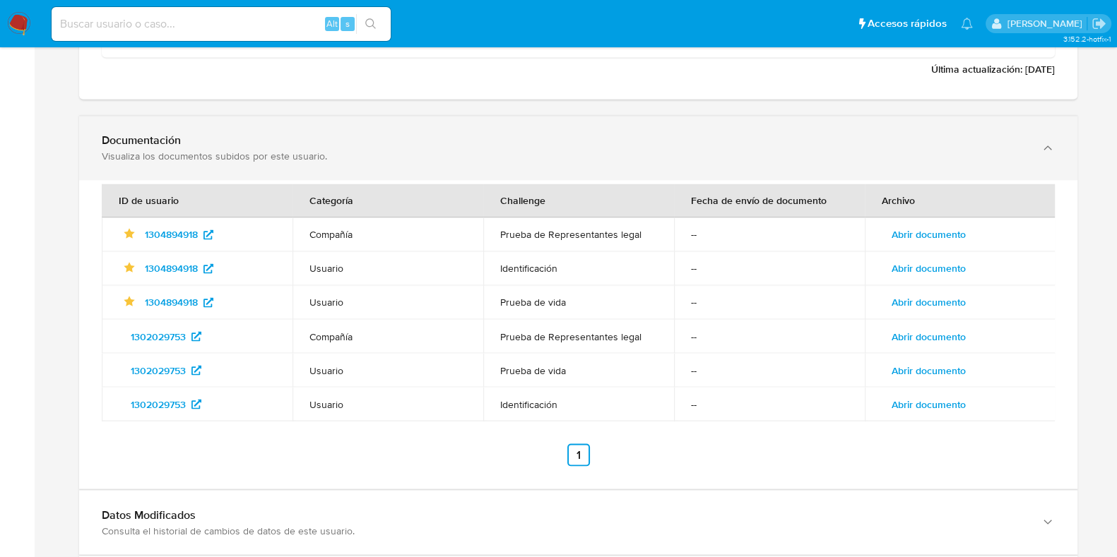
scroll to position [3027, 0]
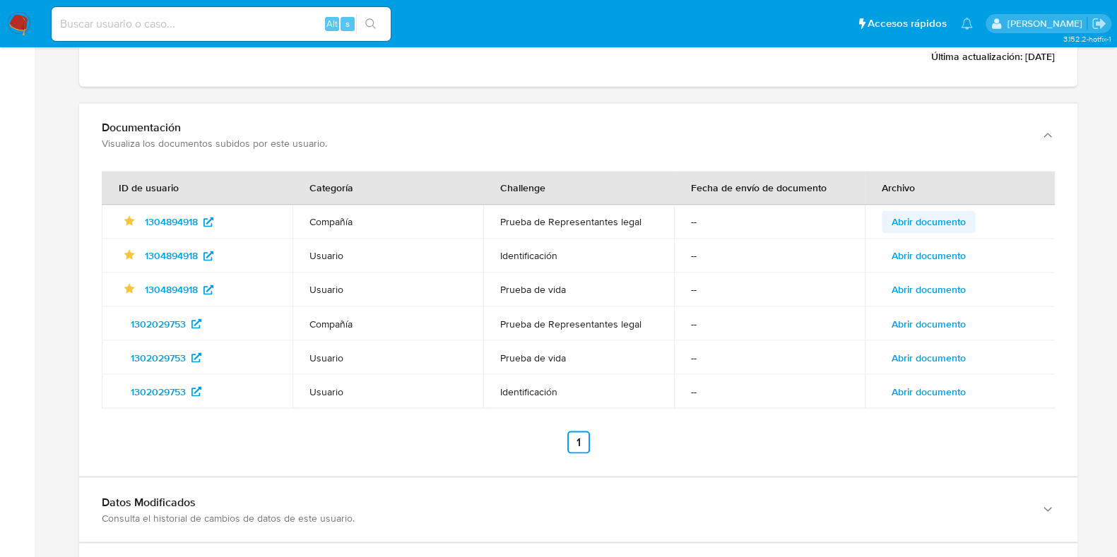
click at [909, 212] on span "Abrir documento" at bounding box center [928, 222] width 74 height 20
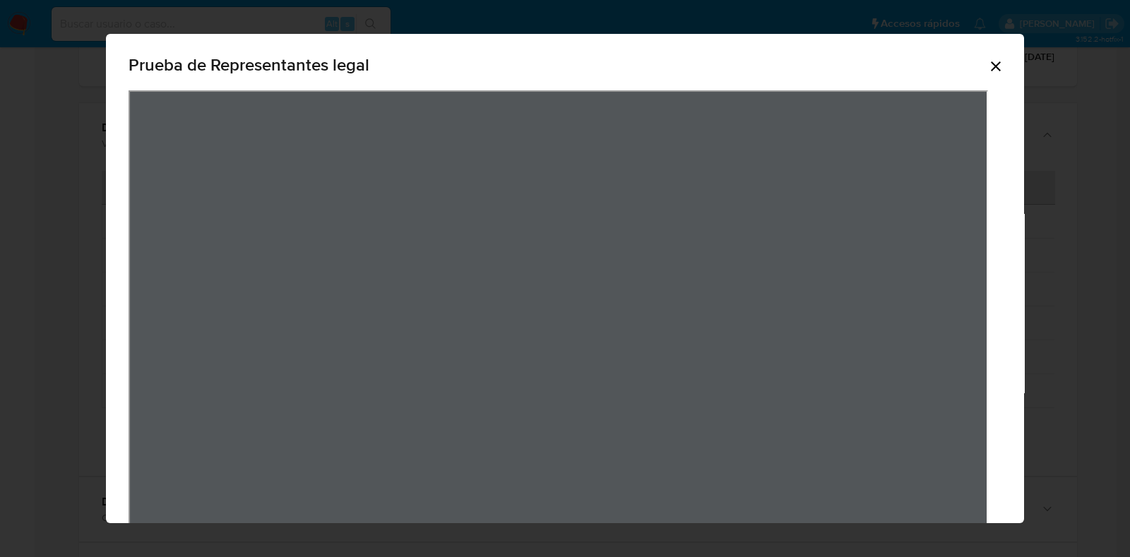
click at [991, 67] on icon "Cerrar" at bounding box center [996, 66] width 10 height 10
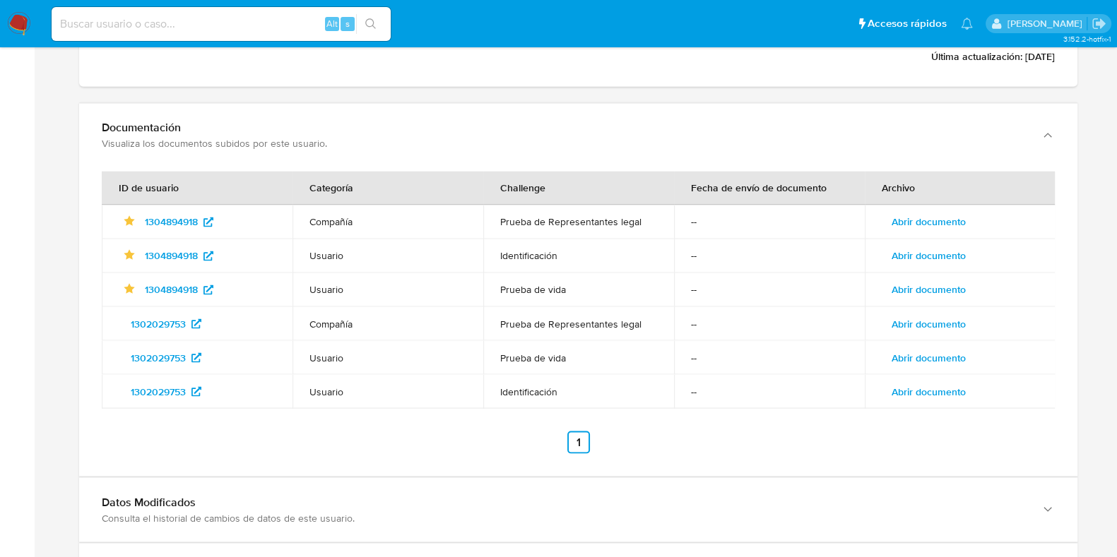
click at [939, 246] on span "Abrir documento" at bounding box center [928, 256] width 74 height 20
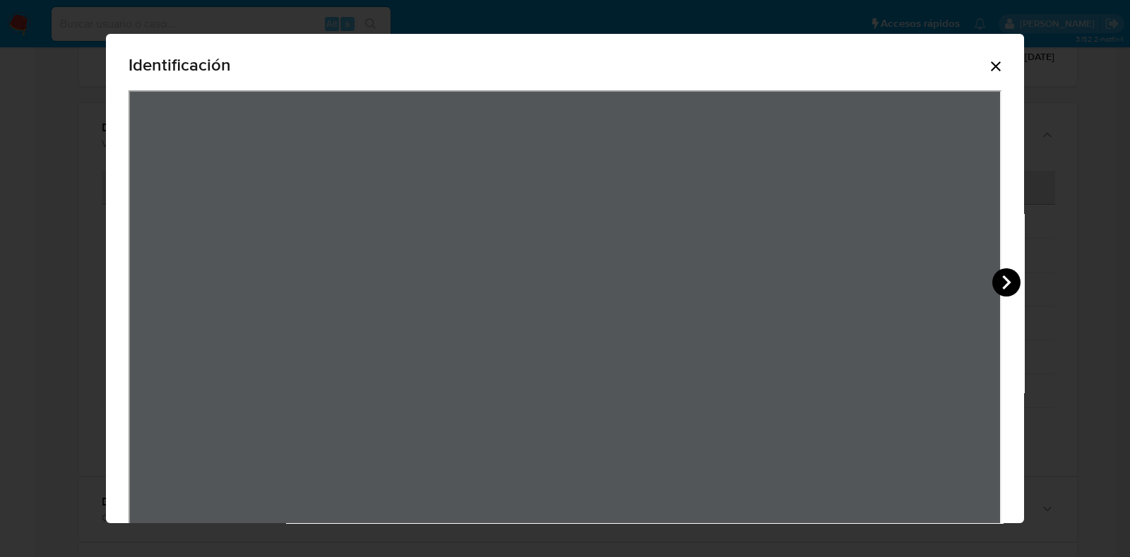
click at [1012, 277] on icon "View Document Modal" at bounding box center [1006, 282] width 28 height 28
click at [987, 61] on icon "Cerrar" at bounding box center [995, 66] width 17 height 17
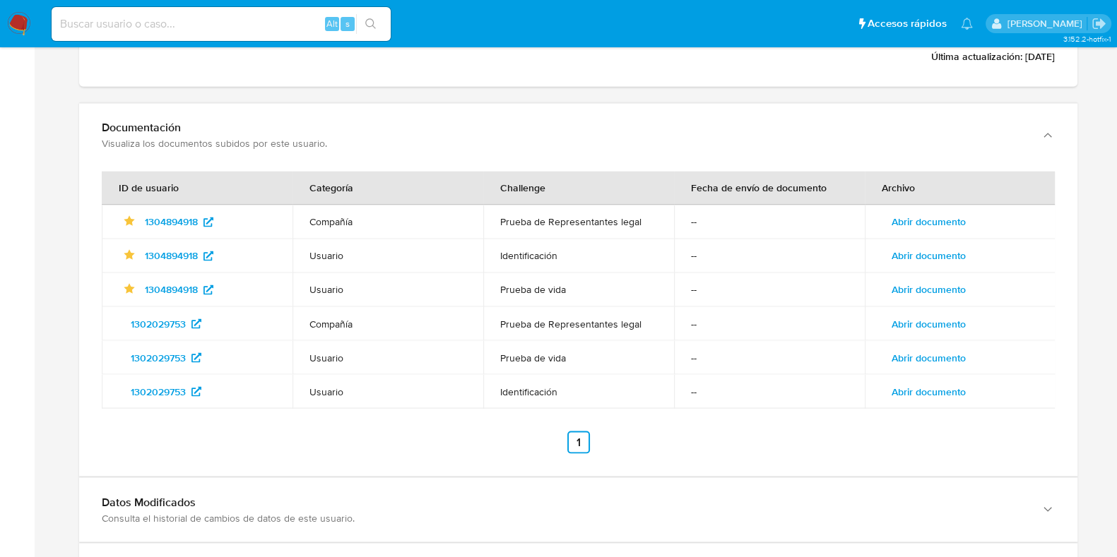
click at [948, 280] on span "Abrir documento" at bounding box center [928, 290] width 74 height 20
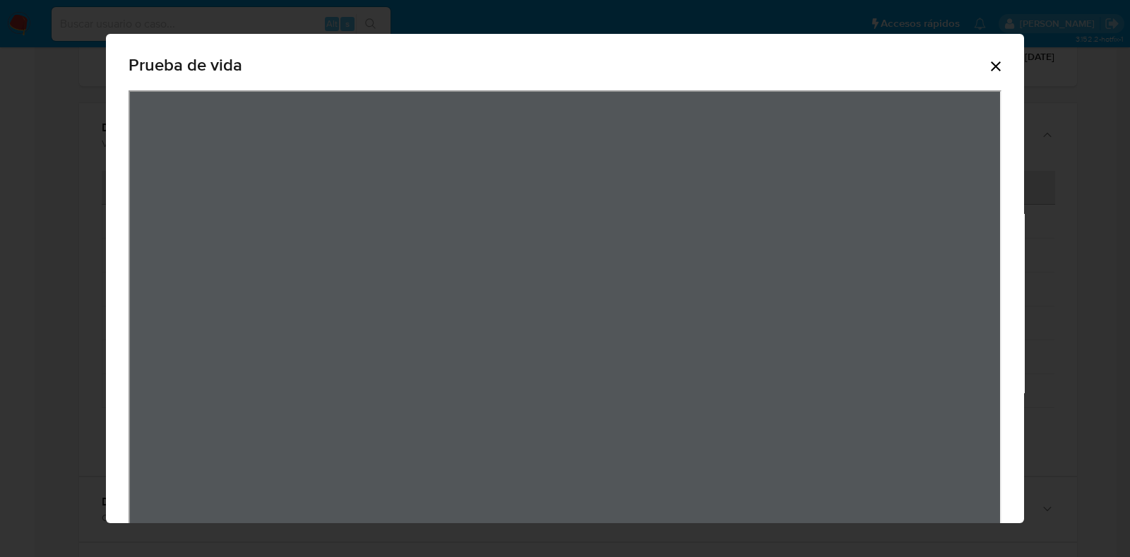
click at [991, 69] on icon "Cerrar" at bounding box center [996, 66] width 10 height 10
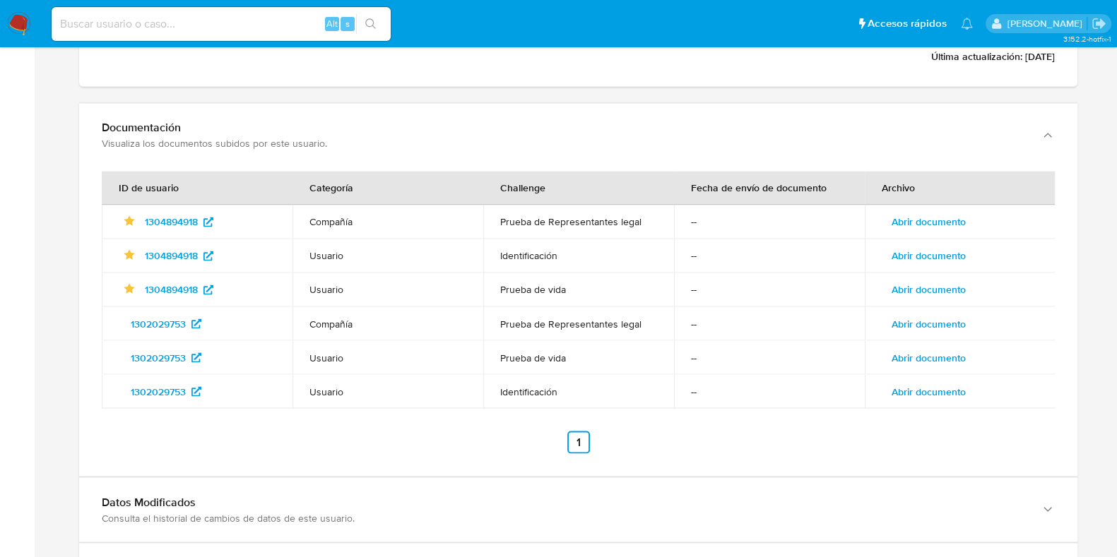
click at [933, 314] on span "Abrir documento" at bounding box center [928, 324] width 74 height 20
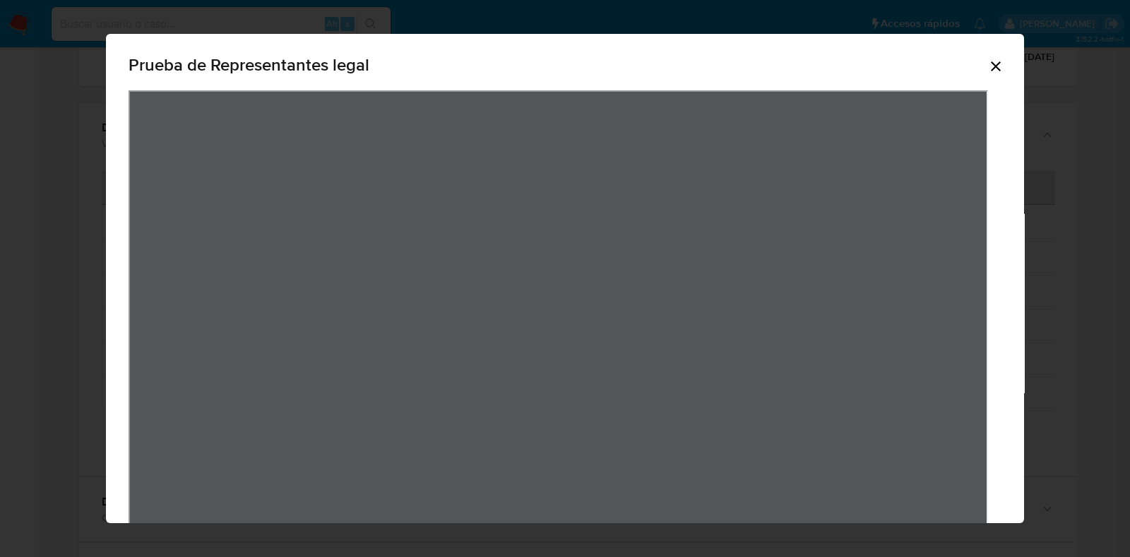
click at [987, 58] on icon "Cerrar" at bounding box center [995, 66] width 17 height 17
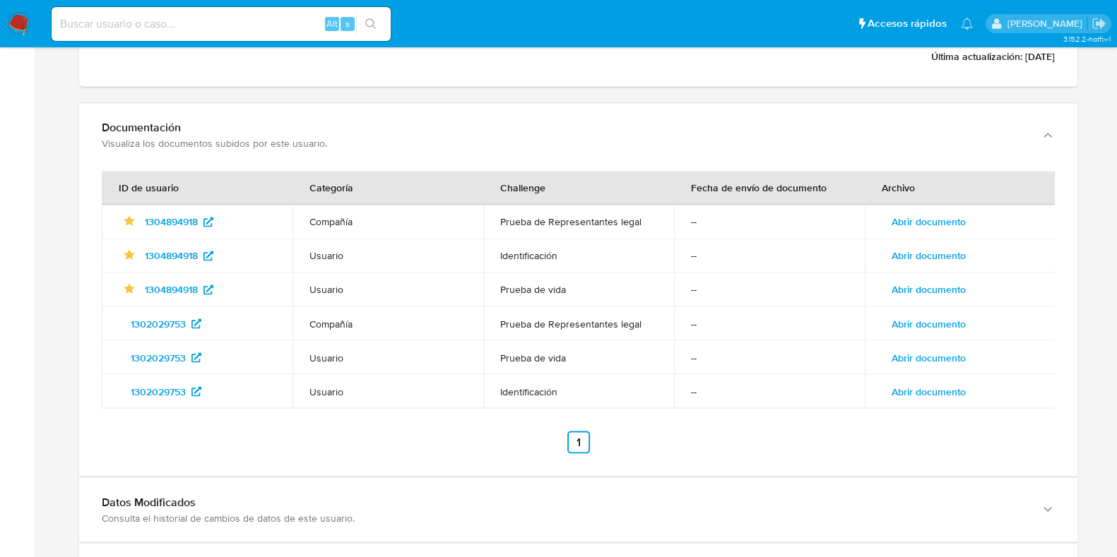
click at [943, 347] on span "Abrir documento" at bounding box center [928, 357] width 74 height 20
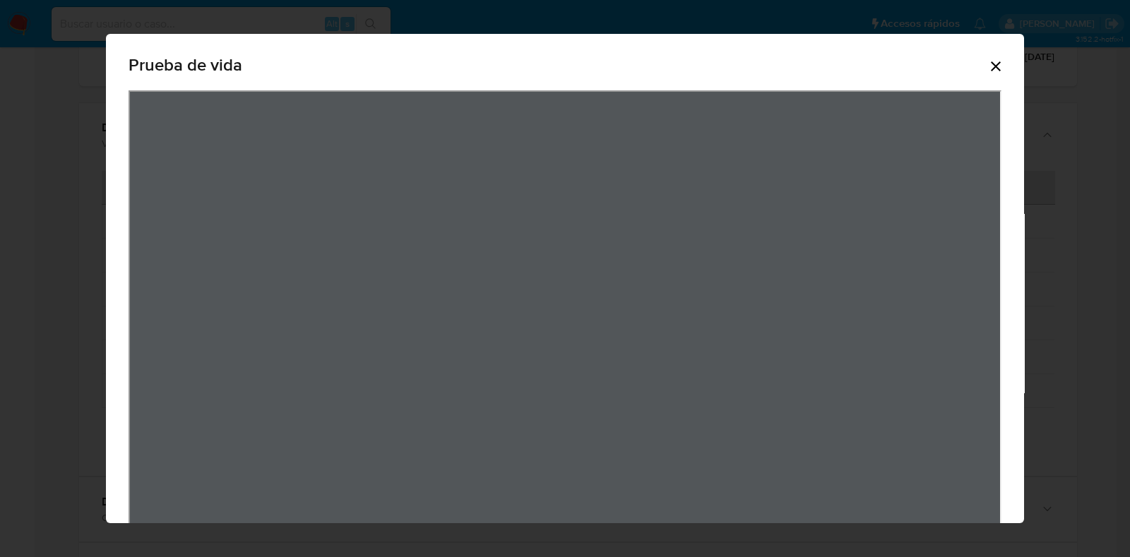
click at [988, 61] on icon "Cerrar" at bounding box center [995, 66] width 17 height 17
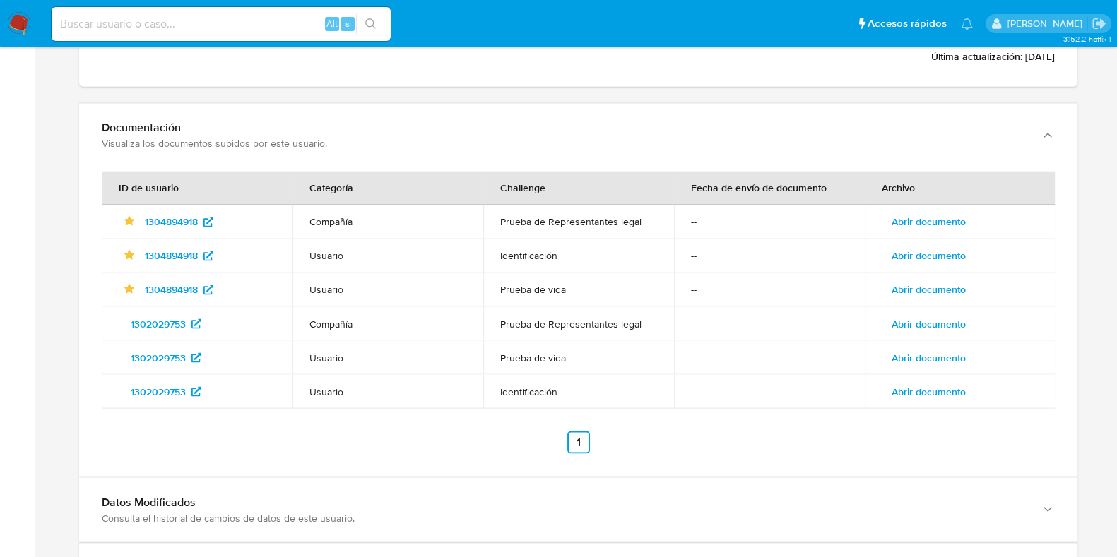
click at [946, 381] on span "Abrir documento" at bounding box center [928, 391] width 74 height 20
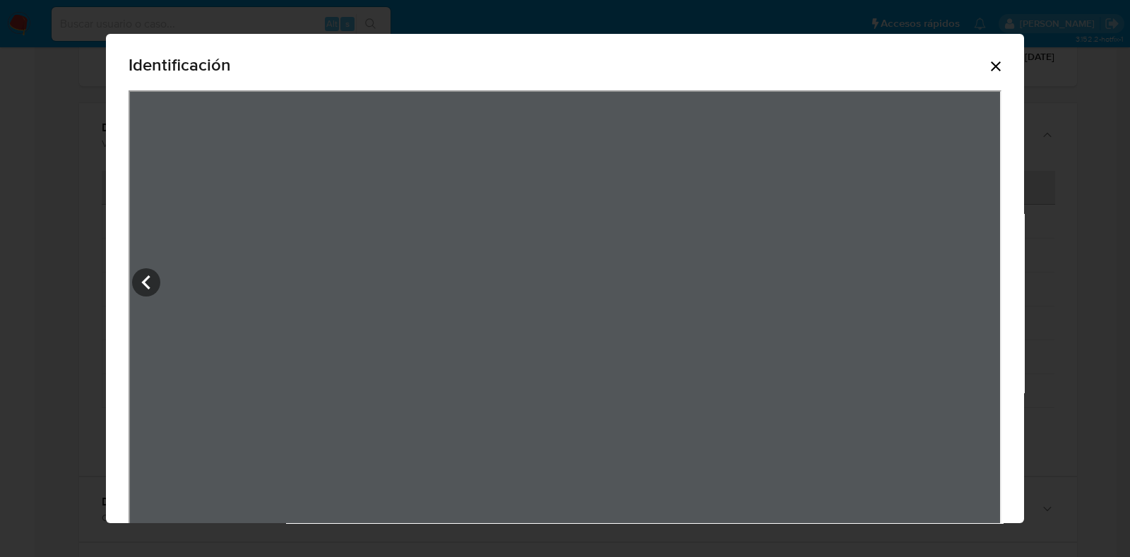
click at [987, 61] on icon "Cerrar" at bounding box center [995, 66] width 17 height 17
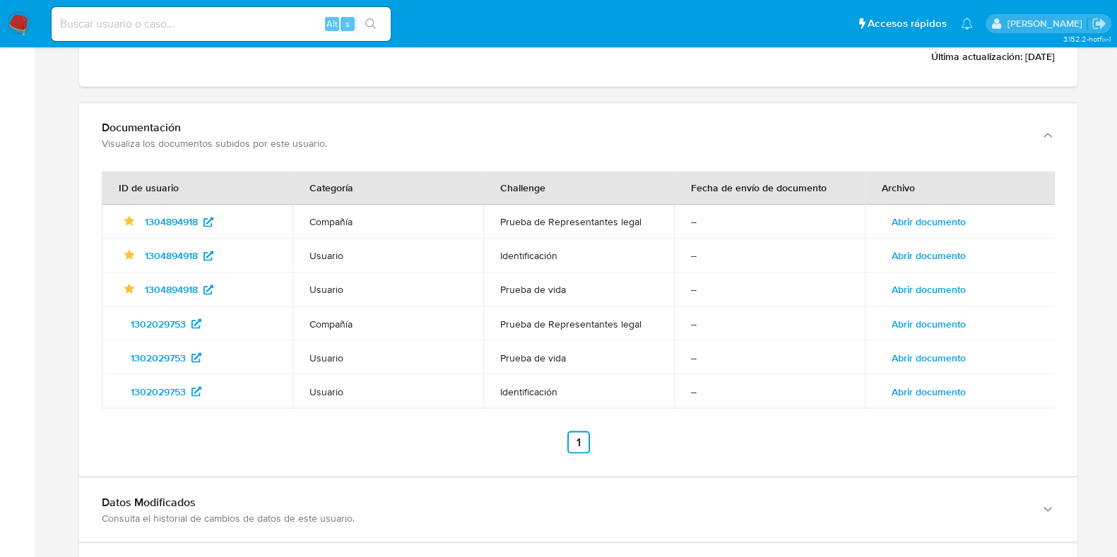
click at [925, 212] on span "Abrir documento" at bounding box center [928, 222] width 74 height 20
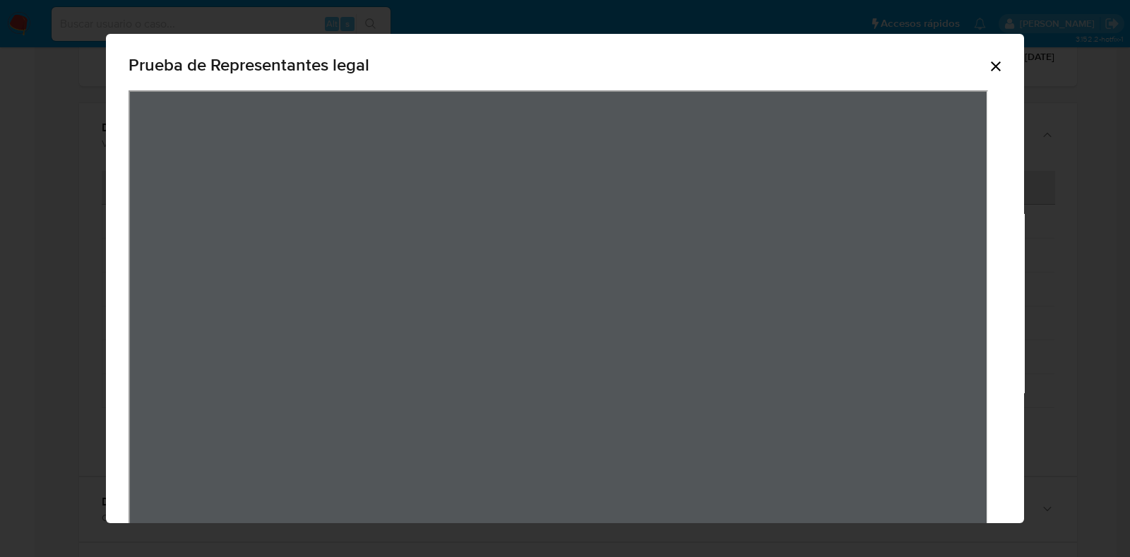
click at [991, 69] on icon "Cerrar" at bounding box center [996, 66] width 10 height 10
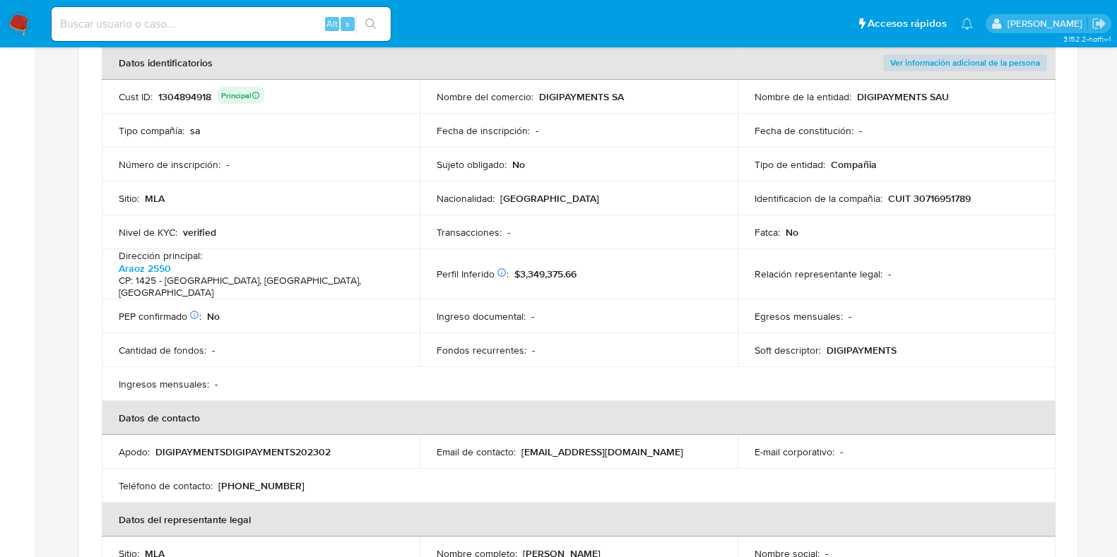
scroll to position [202, 0]
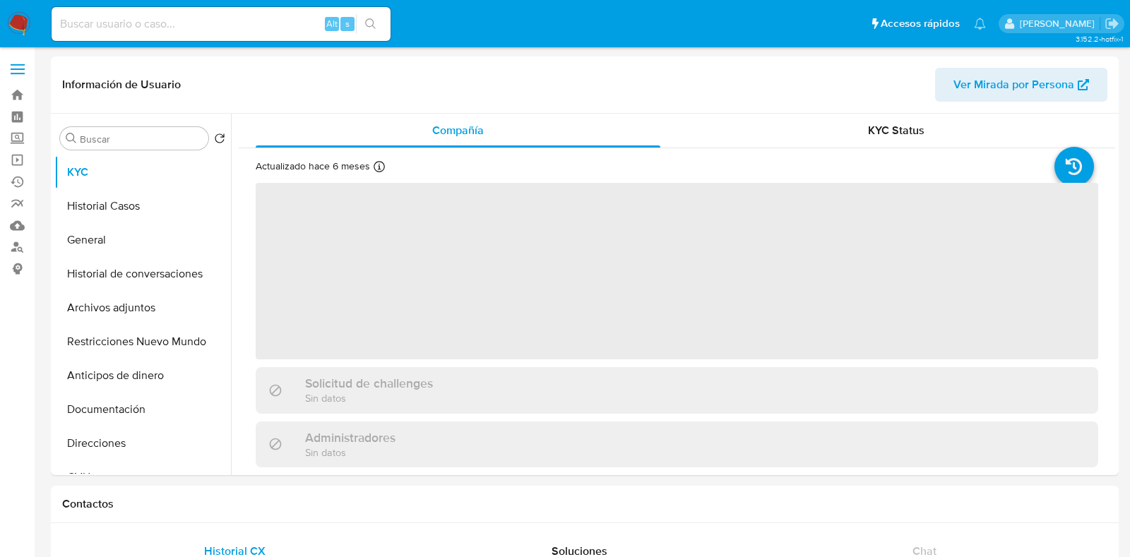
select select "10"
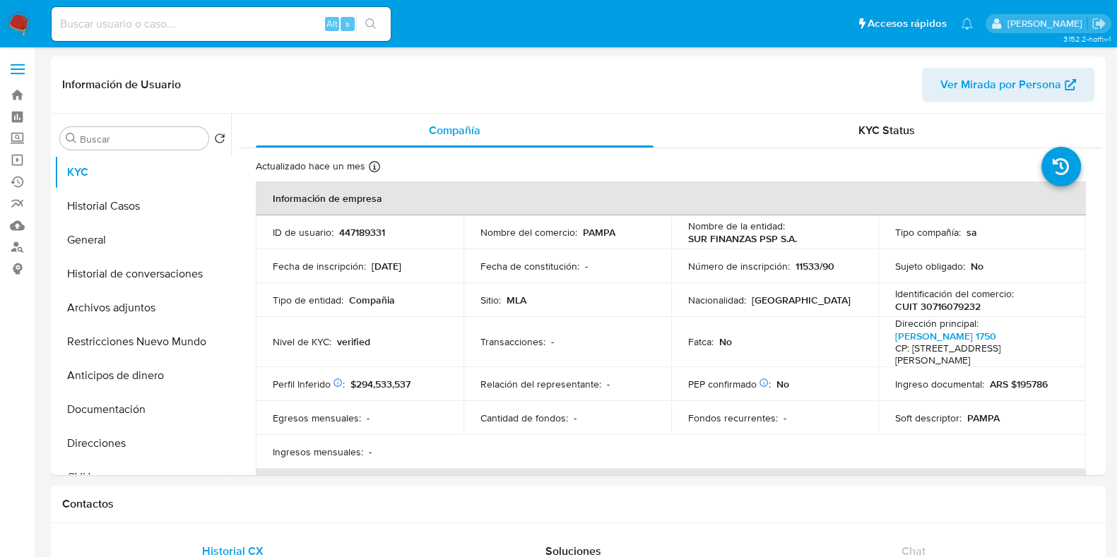
select select "10"
drag, startPoint x: 272, startPoint y: 232, endPoint x: 403, endPoint y: 237, distance: 130.8
click at [403, 237] on div "ID de usuario : 447189331" at bounding box center [360, 232] width 174 height 13
copy div "ID de usuario : 447189331"
click at [122, 201] on button "Historial Casos" at bounding box center [136, 206] width 165 height 34
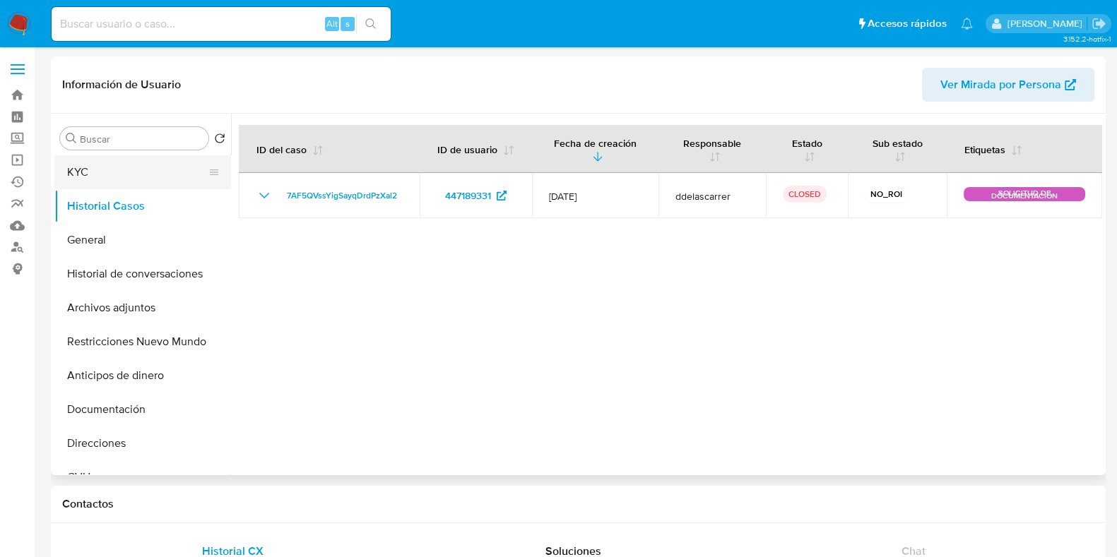
click at [120, 172] on button "KYC" at bounding box center [136, 172] width 165 height 34
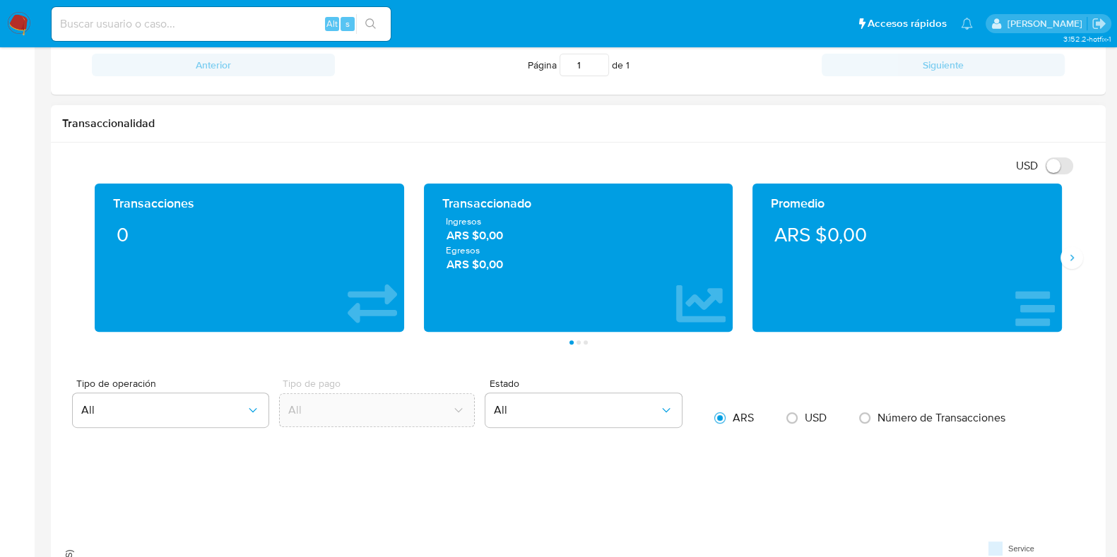
scroll to position [617, 0]
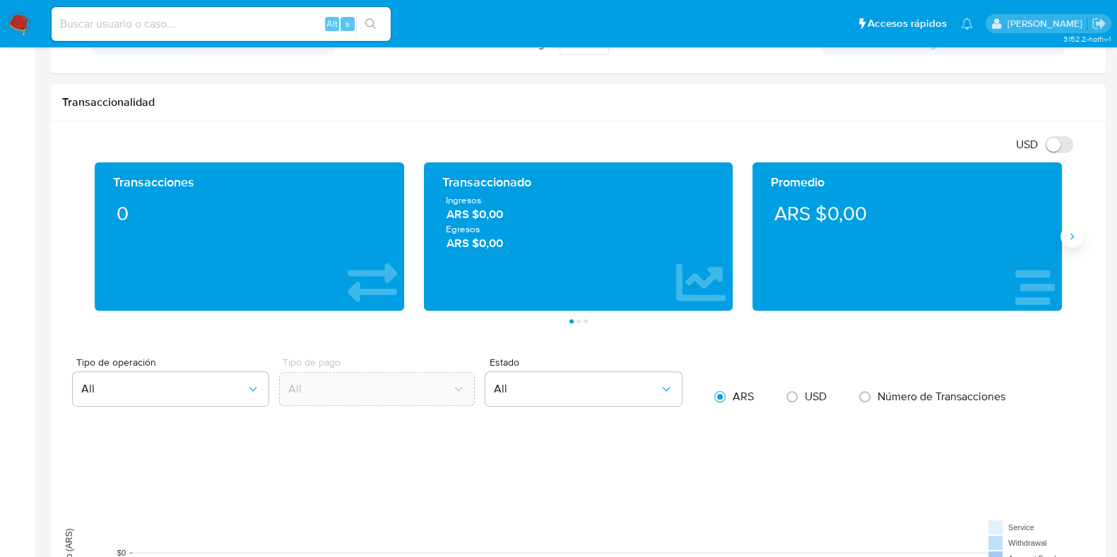
click at [1069, 238] on icon "Siguiente" at bounding box center [1071, 236] width 11 height 11
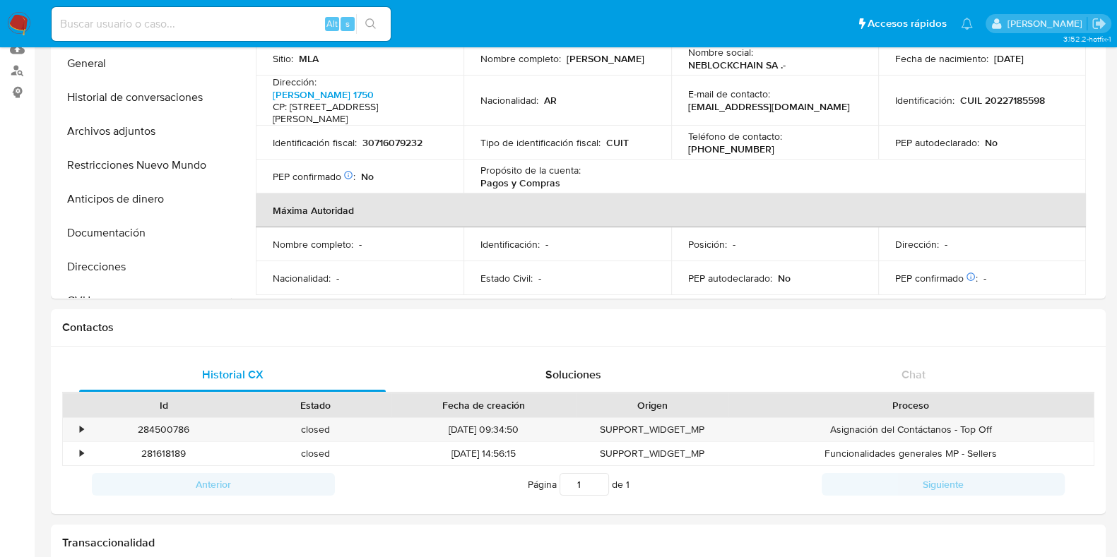
scroll to position [0, 0]
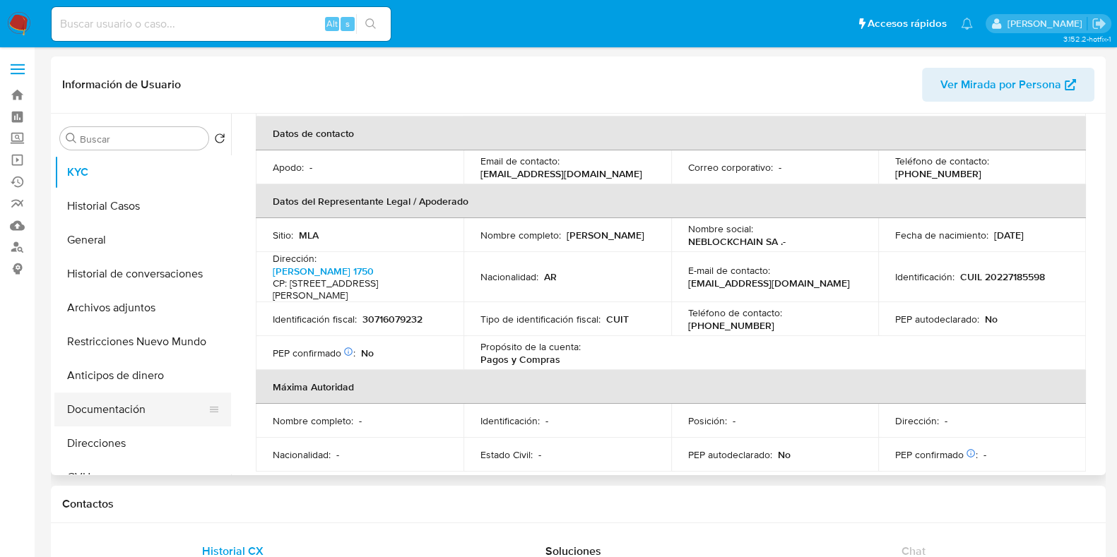
click at [125, 401] on button "Documentación" at bounding box center [136, 410] width 165 height 34
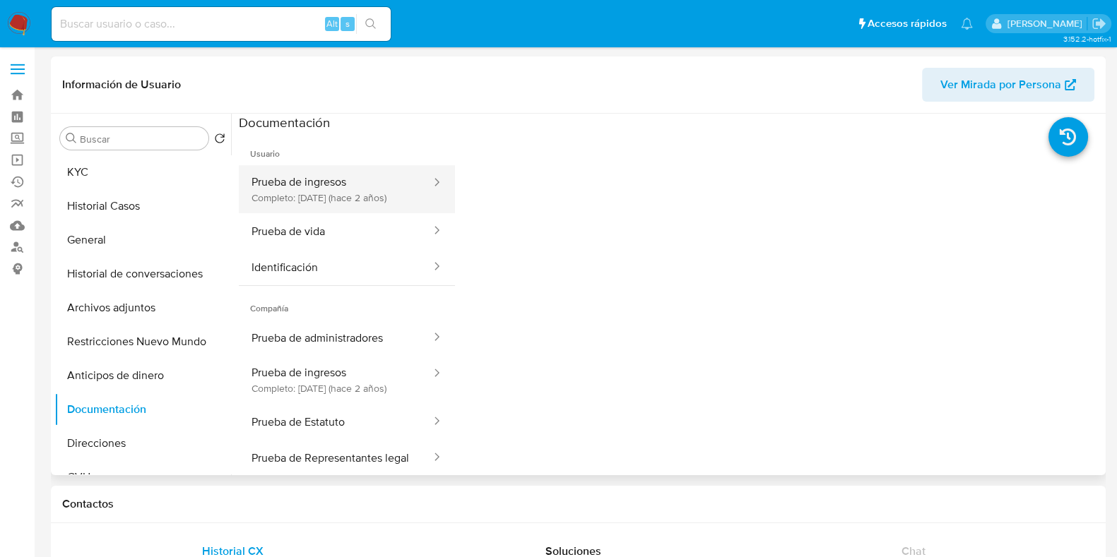
click at [341, 193] on button "Prueba de ingresos Completo: [DATE] (hace 2 años)" at bounding box center [336, 189] width 194 height 48
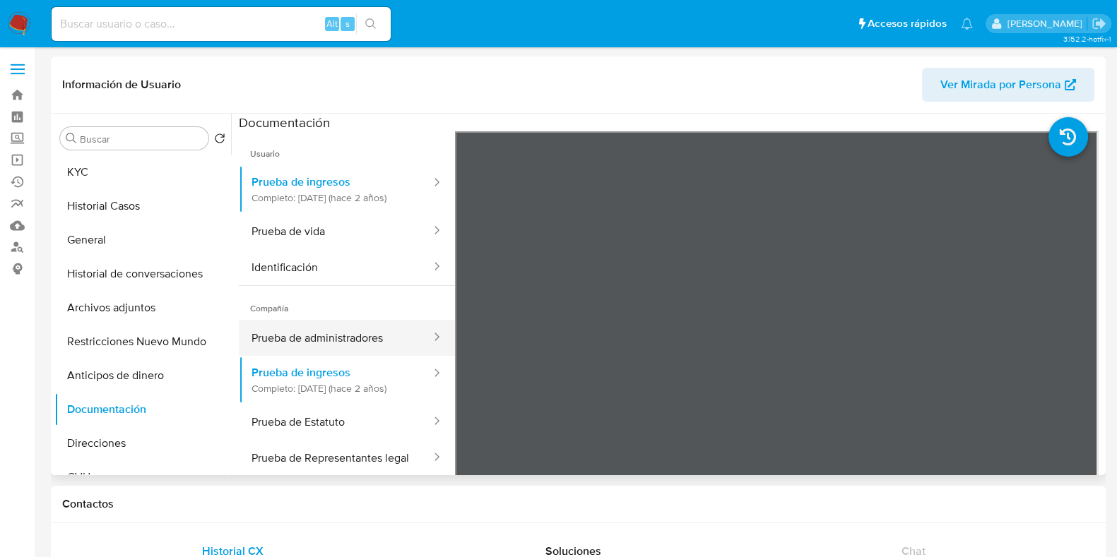
click at [333, 339] on button "Prueba de administradores" at bounding box center [336, 338] width 194 height 36
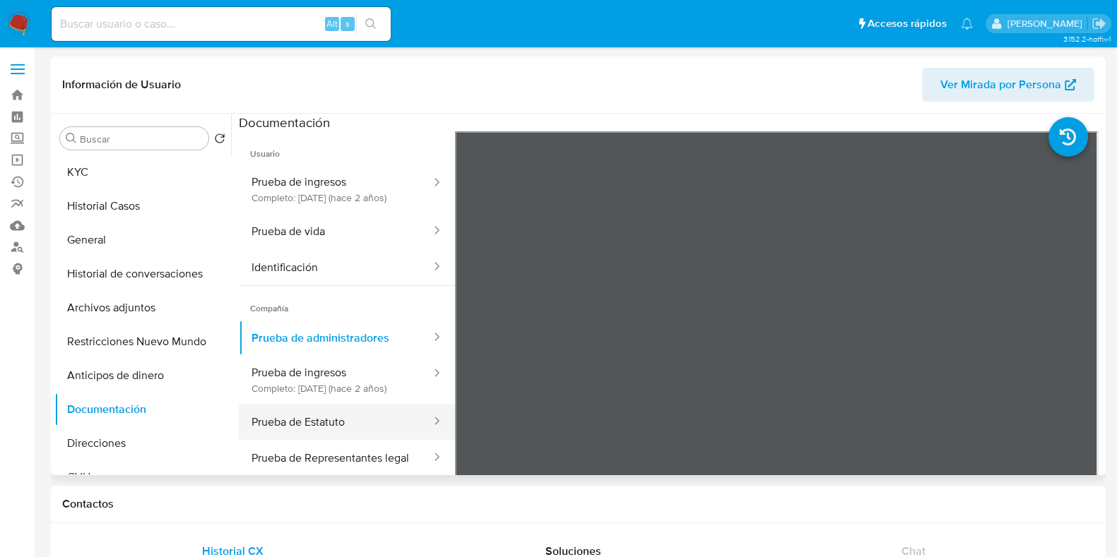
click at [324, 440] on button "Prueba de Estatuto" at bounding box center [336, 422] width 194 height 36
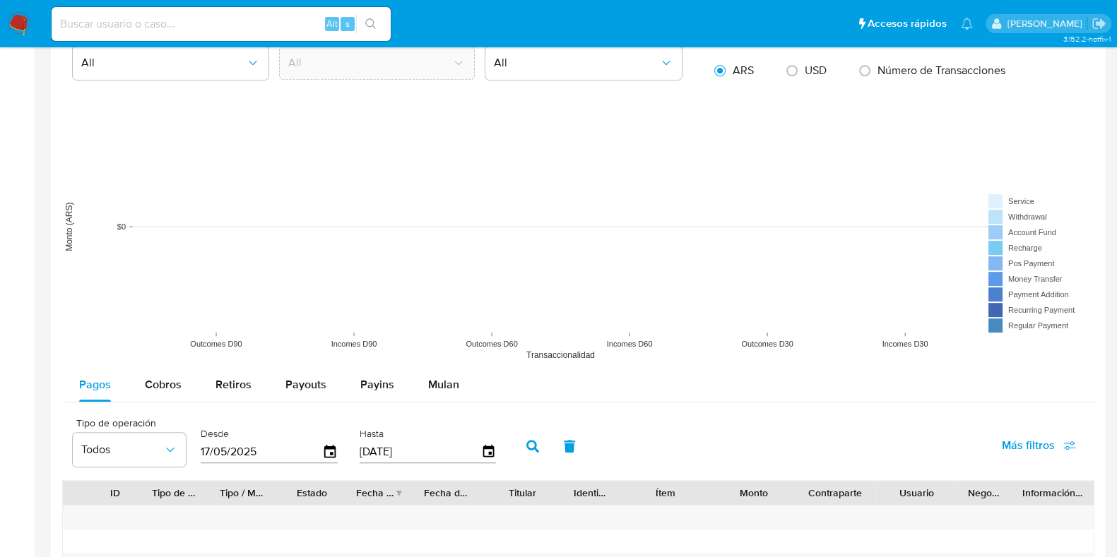
scroll to position [971, 0]
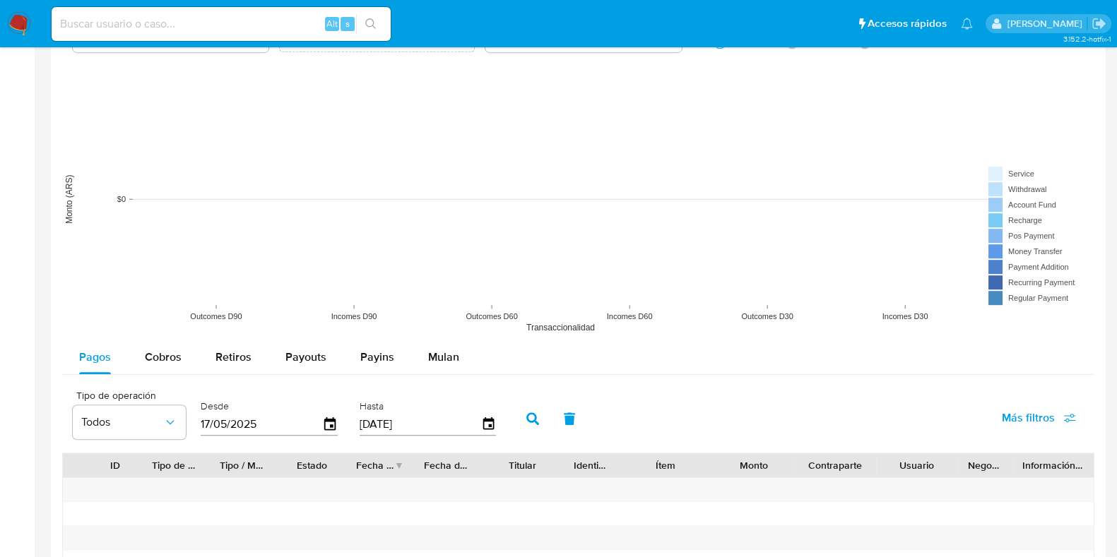
click at [222, 424] on input "17/05/2025" at bounding box center [261, 424] width 121 height 23
click at [210, 425] on input "17/05/2025" at bounding box center [261, 424] width 121 height 23
type input "10/52/025_"
type input "[DATE]"
click at [530, 422] on icon "button" at bounding box center [532, 418] width 13 height 13
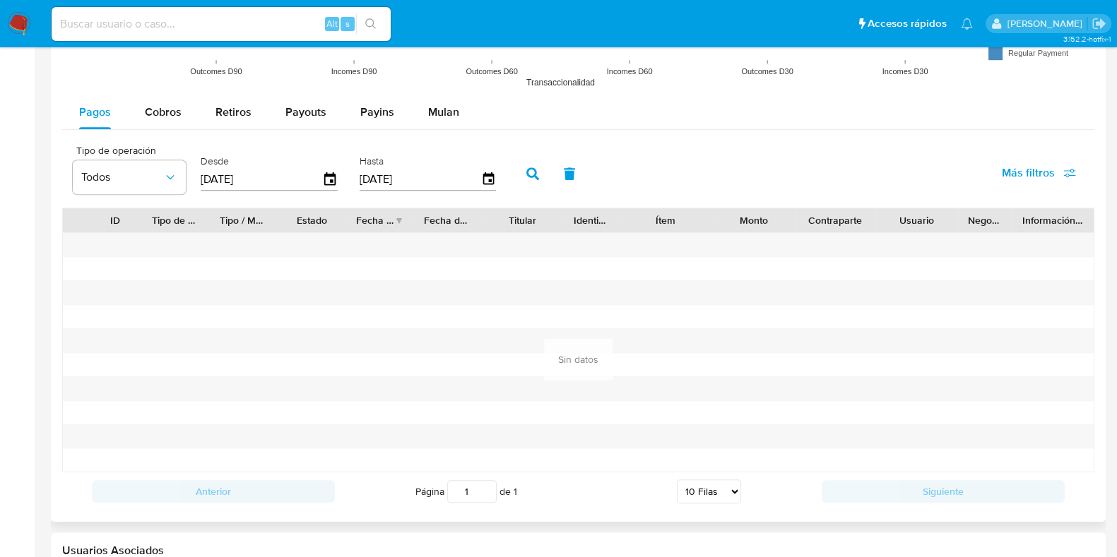
scroll to position [1235, 0]
